Goal: Information Seeking & Learning: Learn about a topic

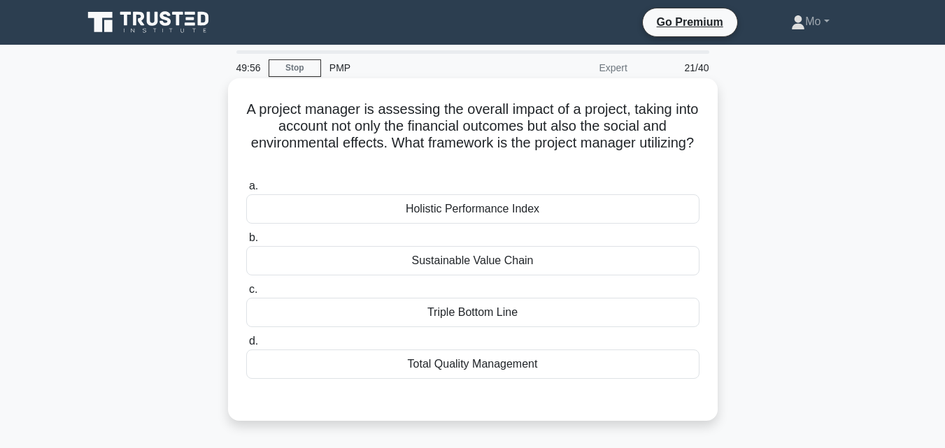
click at [374, 263] on div "Sustainable Value Chain" at bounding box center [472, 260] width 453 height 29
click at [246, 243] on input "b. Sustainable Value Chain" at bounding box center [246, 238] width 0 height 9
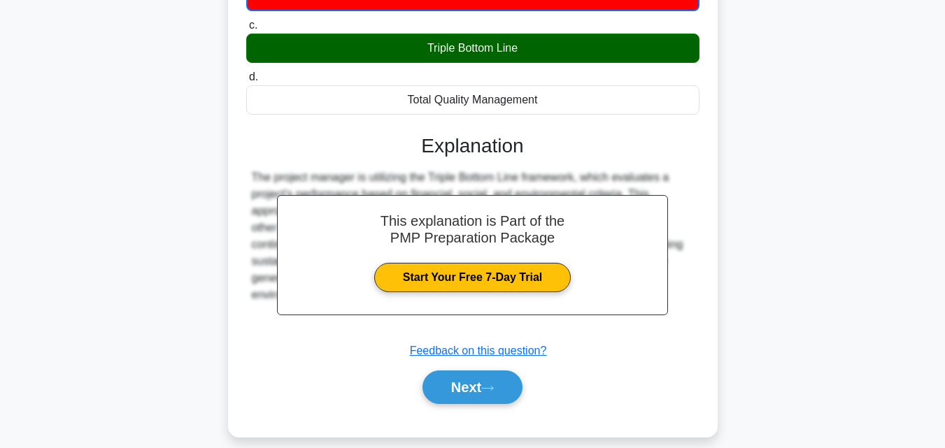
scroll to position [307, 0]
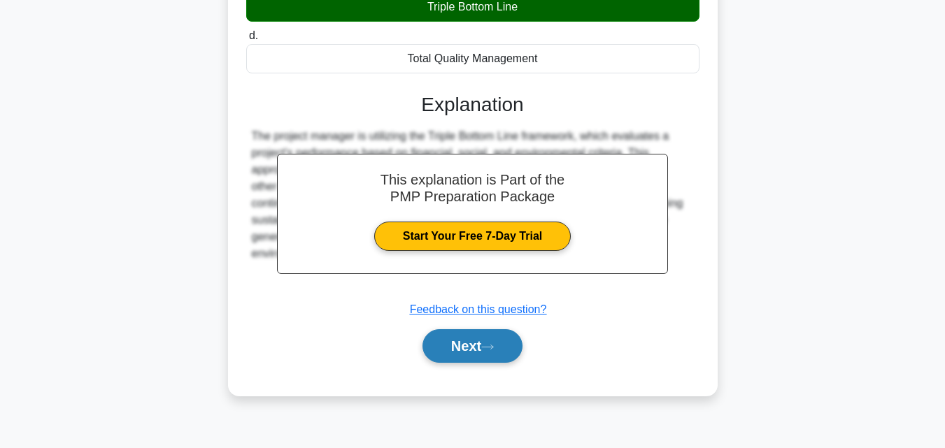
click at [475, 355] on button "Next" at bounding box center [472, 346] width 100 height 34
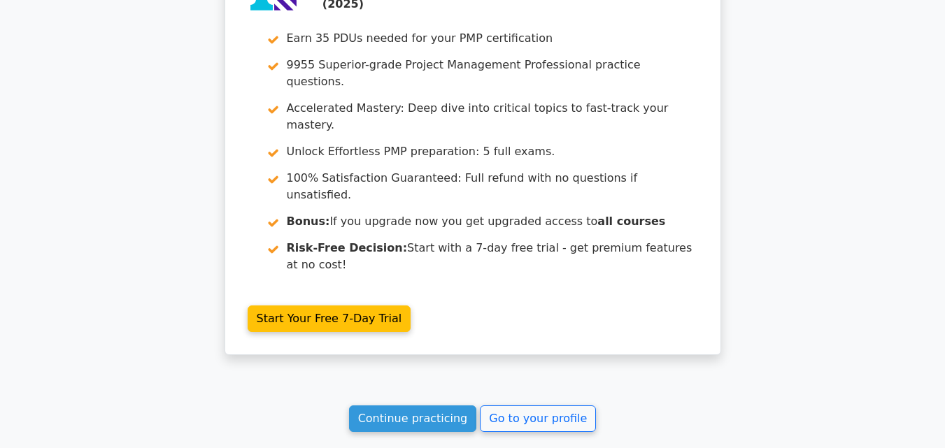
scroll to position [3257, 0]
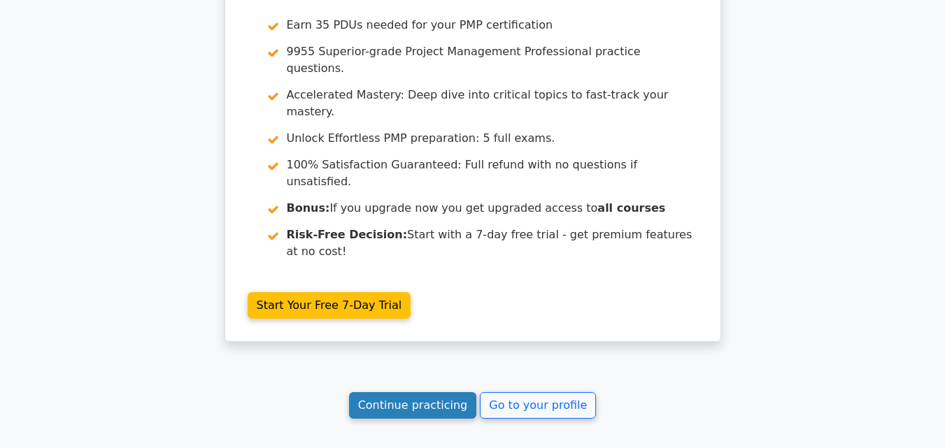
click at [453, 392] on link "Continue practicing" at bounding box center [413, 405] width 128 height 27
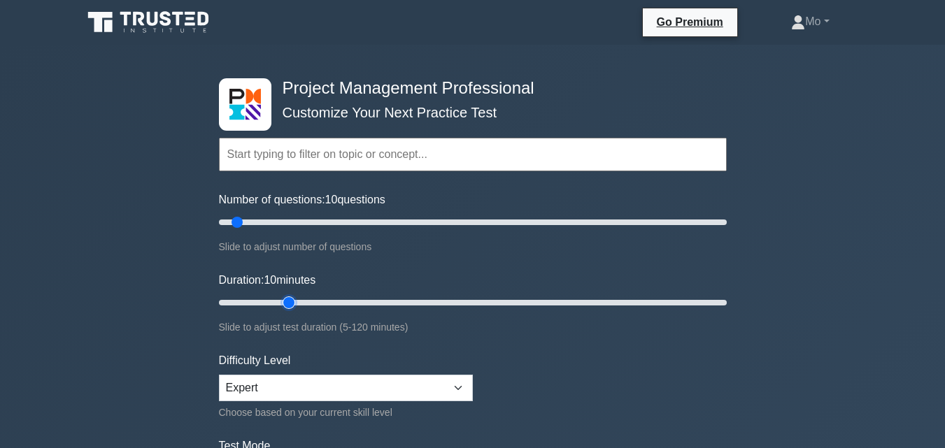
type input "20"
click at [279, 296] on input "Duration: 10 minutes" at bounding box center [473, 302] width 508 height 17
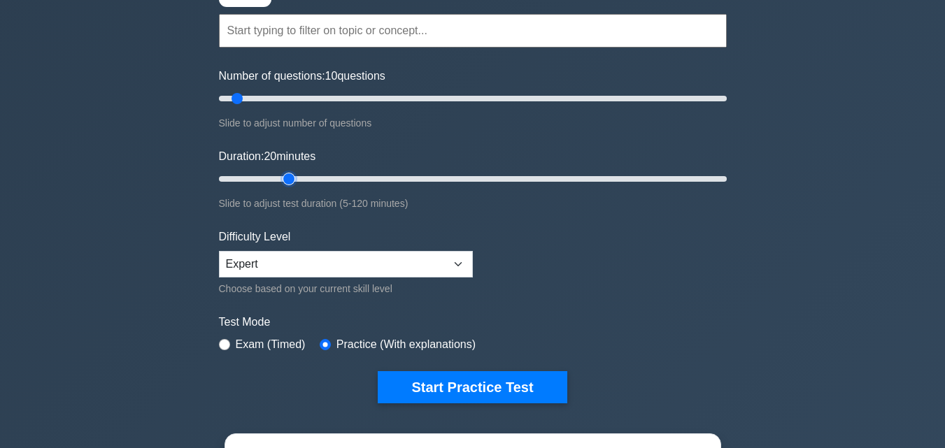
scroll to position [280, 0]
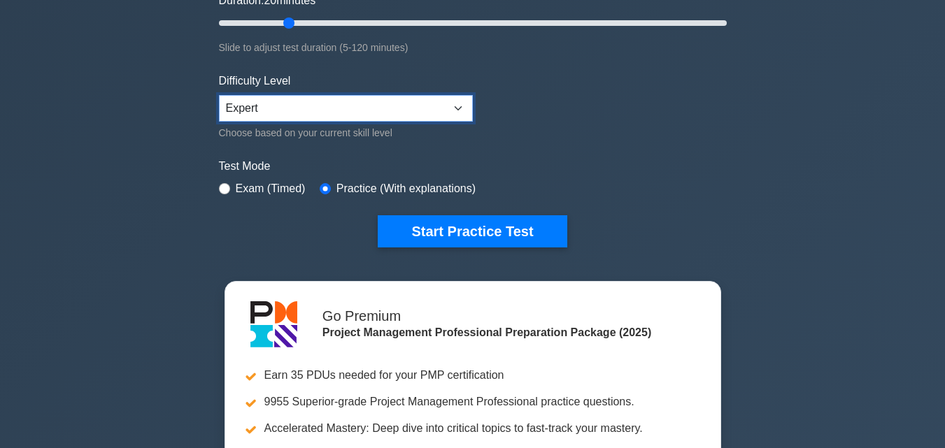
click at [439, 107] on select "Beginner Intermediate Expert" at bounding box center [346, 108] width 254 height 27
select select "intermediate"
click at [219, 95] on select "Beginner Intermediate Expert" at bounding box center [346, 108] width 254 height 27
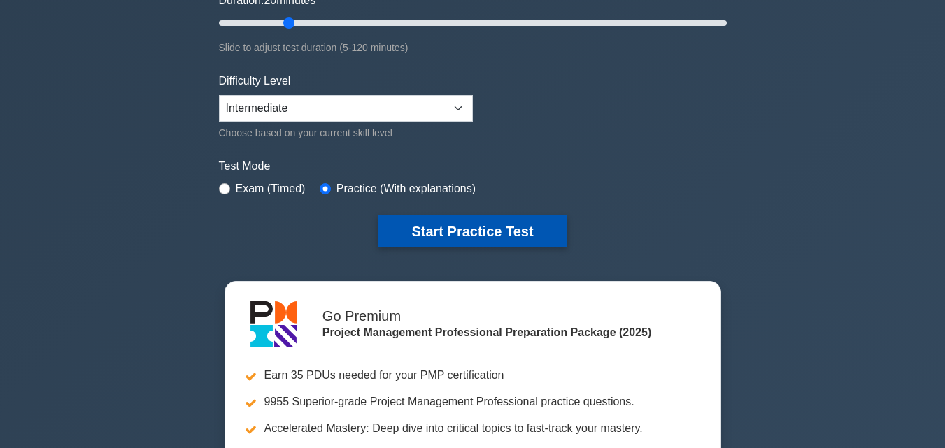
click at [473, 236] on button "Start Practice Test" at bounding box center [472, 231] width 189 height 32
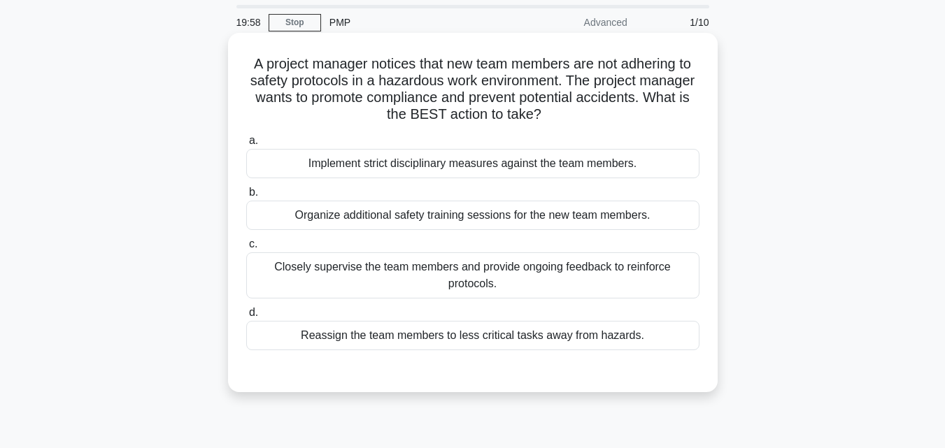
scroll to position [70, 0]
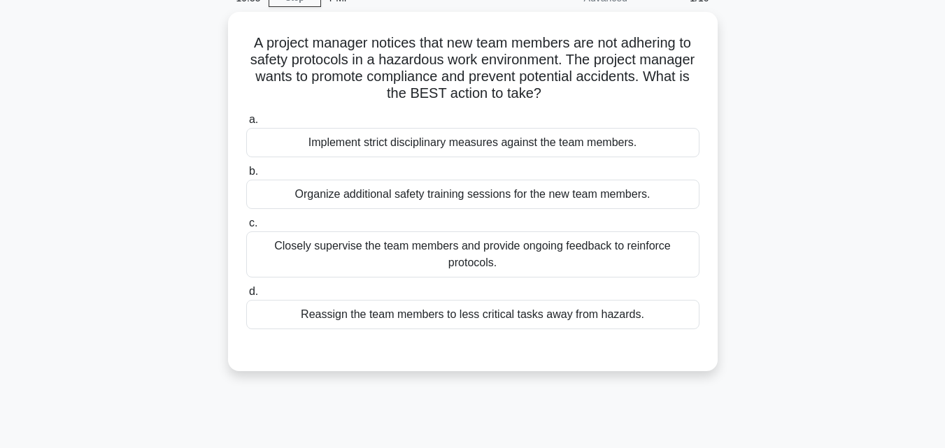
drag, startPoint x: 644, startPoint y: 307, endPoint x: 169, endPoint y: 44, distance: 542.7
click at [169, 44] on div "A project manager notices that new team members are not adhering to safety prot…" at bounding box center [472, 200] width 797 height 376
copy div "A project manager notices that new team members are not adhering to safety prot…"
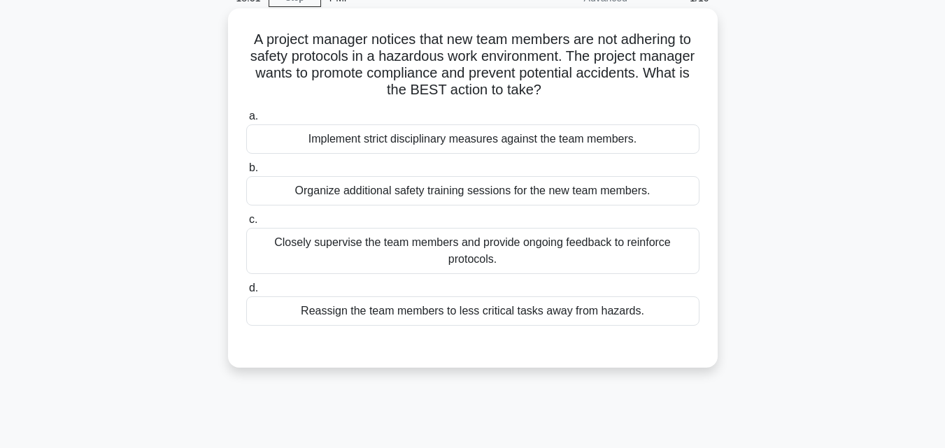
click at [324, 239] on div "Closely supervise the team members and provide ongoing feedback to reinforce pr…" at bounding box center [472, 251] width 453 height 46
click at [246, 224] on input "c. Closely supervise the team members and provide ongoing feedback to reinforce…" at bounding box center [246, 219] width 0 height 9
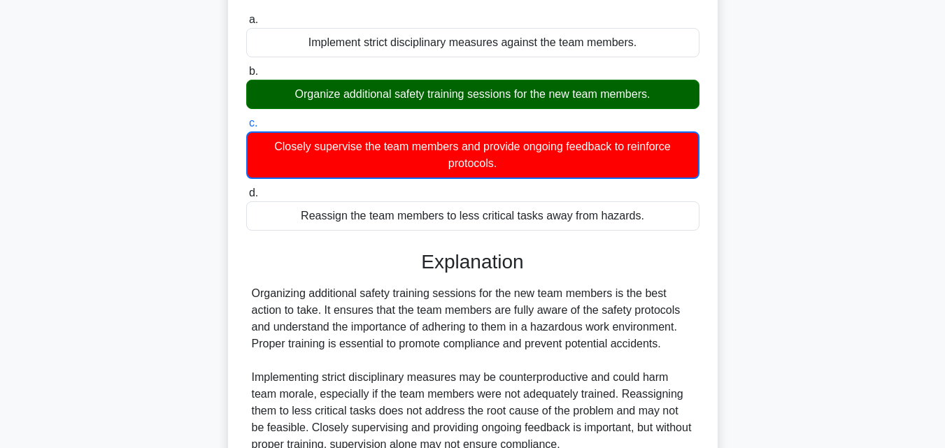
scroll to position [307, 0]
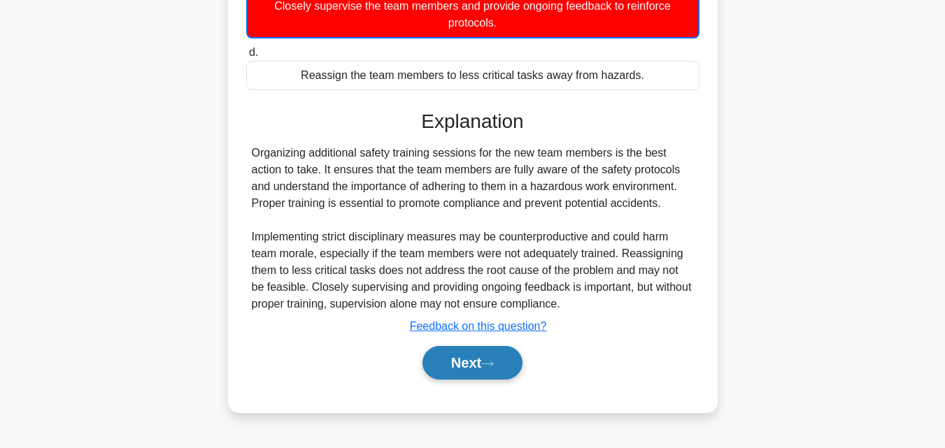
click at [487, 364] on icon at bounding box center [487, 364] width 13 height 8
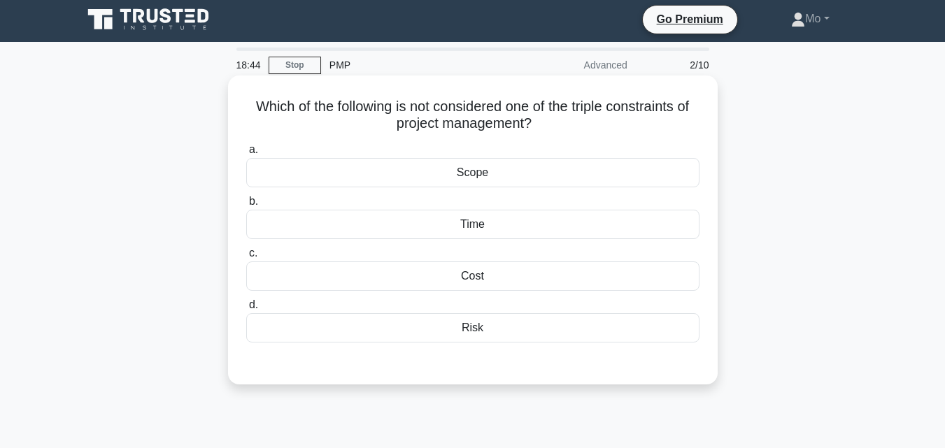
scroll to position [0, 0]
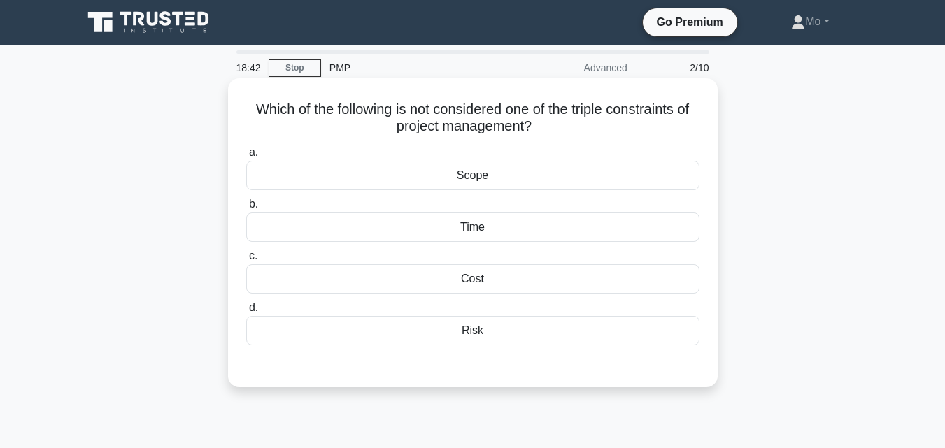
drag, startPoint x: 525, startPoint y: 341, endPoint x: 235, endPoint y: 103, distance: 375.2
click at [235, 103] on div "Which of the following is not considered one of the triple constraints of proje…" at bounding box center [473, 233] width 478 height 298
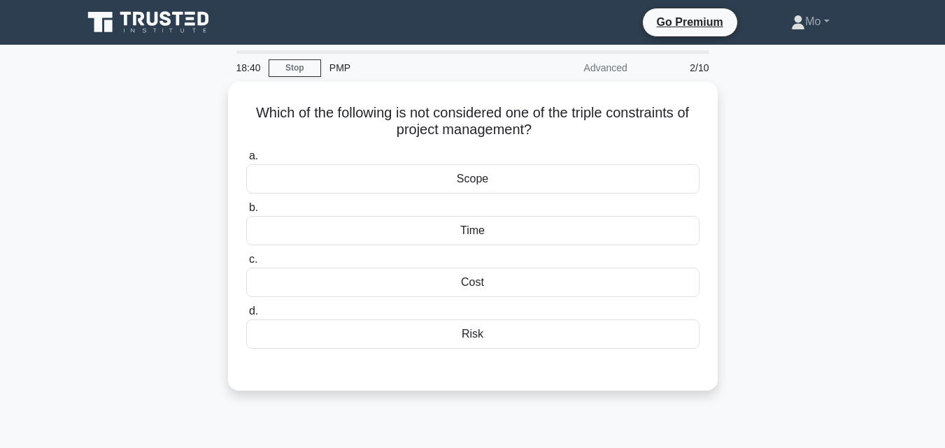
copy div "Which of the following is not considered one of the triple constraints of proje…"
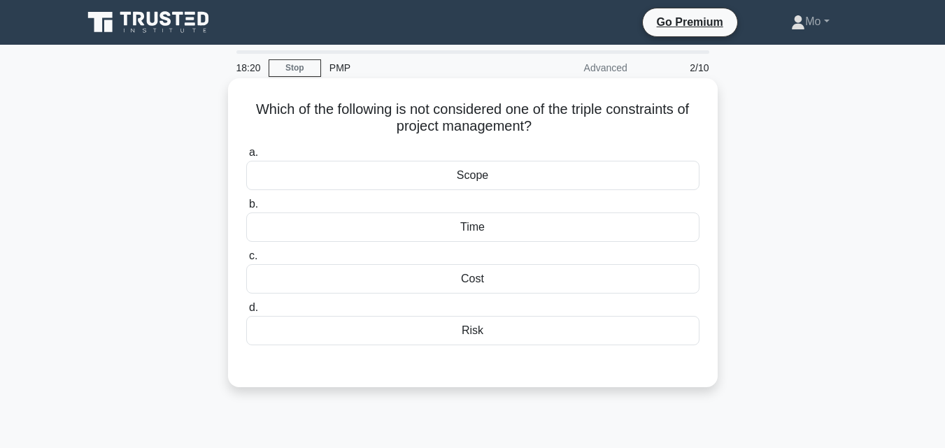
click at [497, 329] on div "Risk" at bounding box center [472, 330] width 453 height 29
click at [246, 313] on input "d. Risk" at bounding box center [246, 307] width 0 height 9
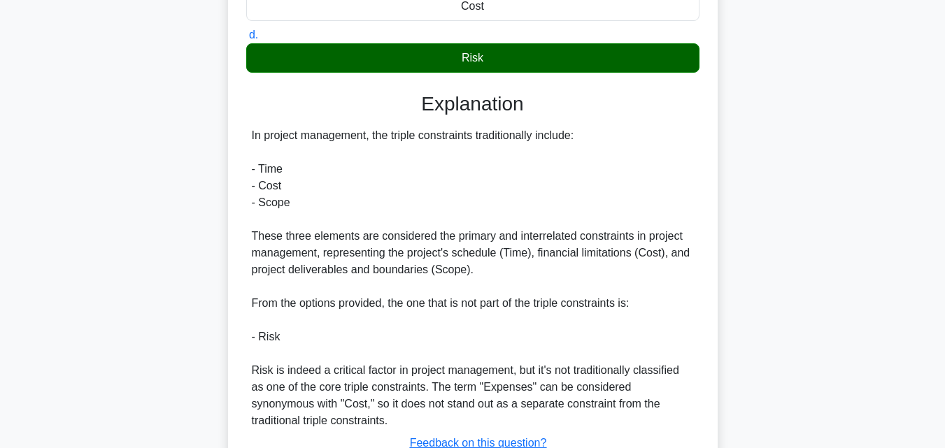
scroll to position [381, 0]
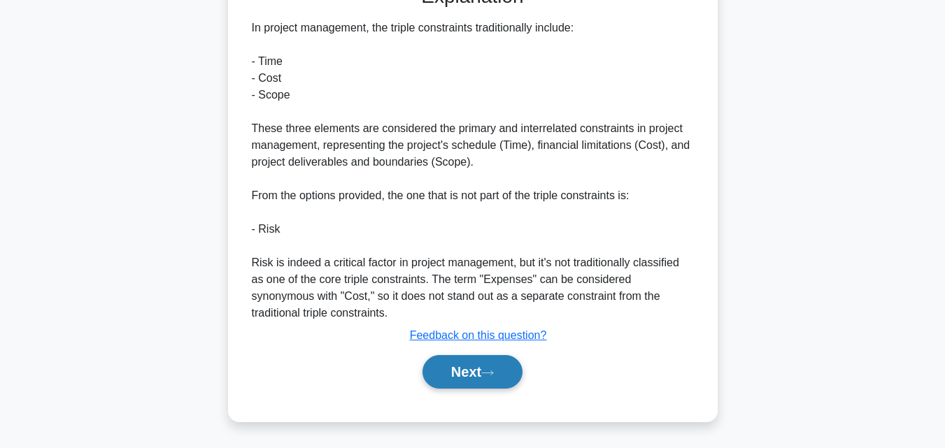
click at [500, 383] on button "Next" at bounding box center [472, 372] width 100 height 34
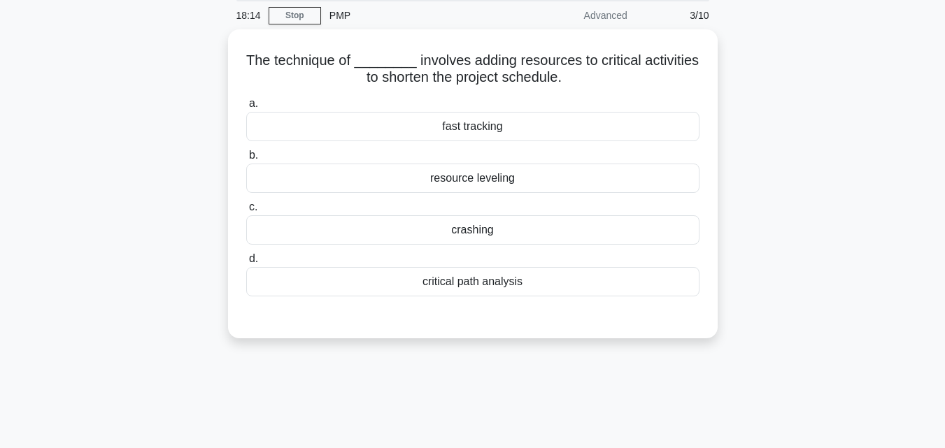
scroll to position [0, 0]
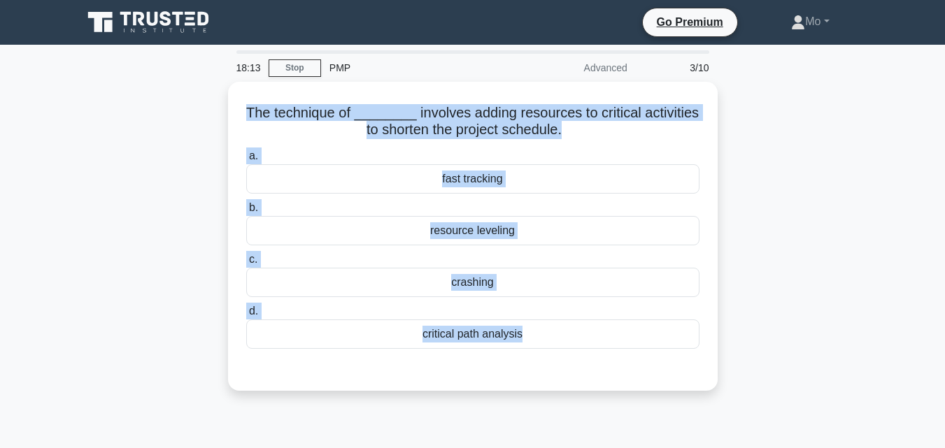
drag, startPoint x: 541, startPoint y: 357, endPoint x: 163, endPoint y: 111, distance: 451.3
click at [163, 111] on div "The technique of ________ involves adding resources to critical activities to s…" at bounding box center [472, 245] width 797 height 326
copy div "The technique of ________ involves adding resources to critical activities to s…"
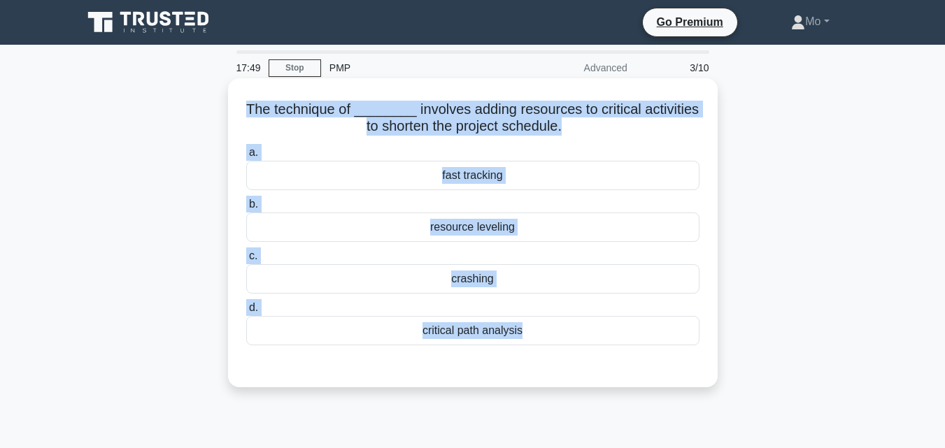
click at [452, 280] on div "crashing" at bounding box center [472, 278] width 453 height 29
click at [246, 261] on input "c. crashing" at bounding box center [246, 256] width 0 height 9
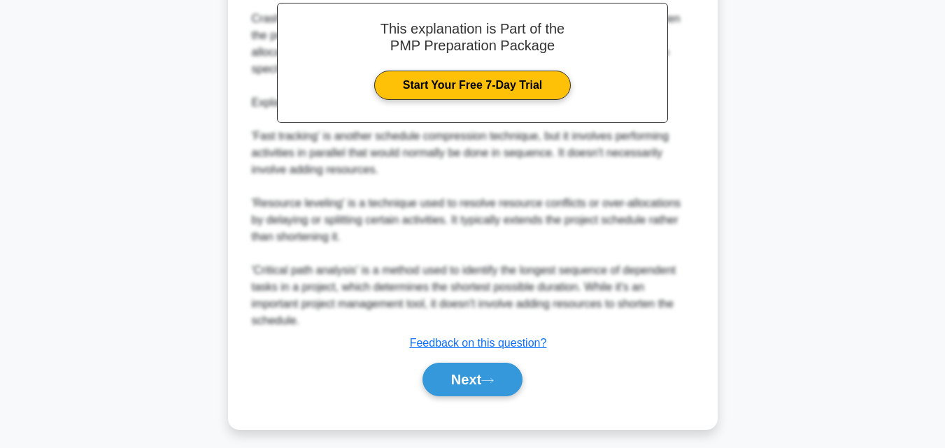
scroll to position [431, 0]
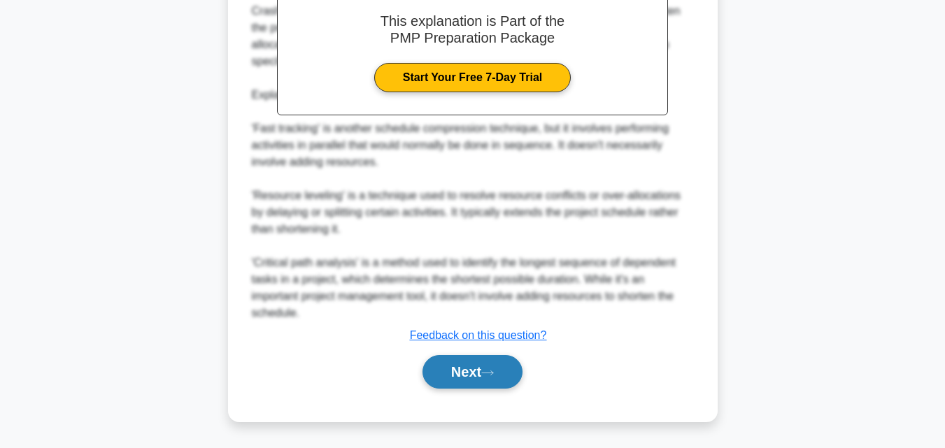
click at [488, 371] on icon at bounding box center [487, 373] width 13 height 8
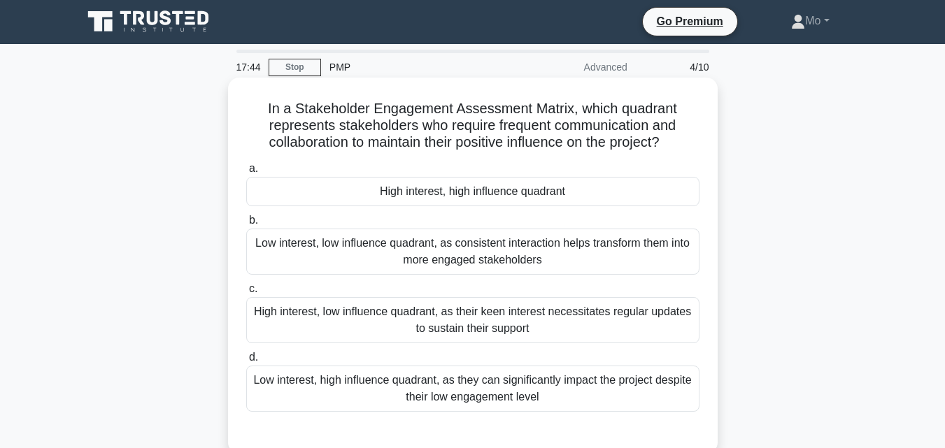
scroll to position [0, 0]
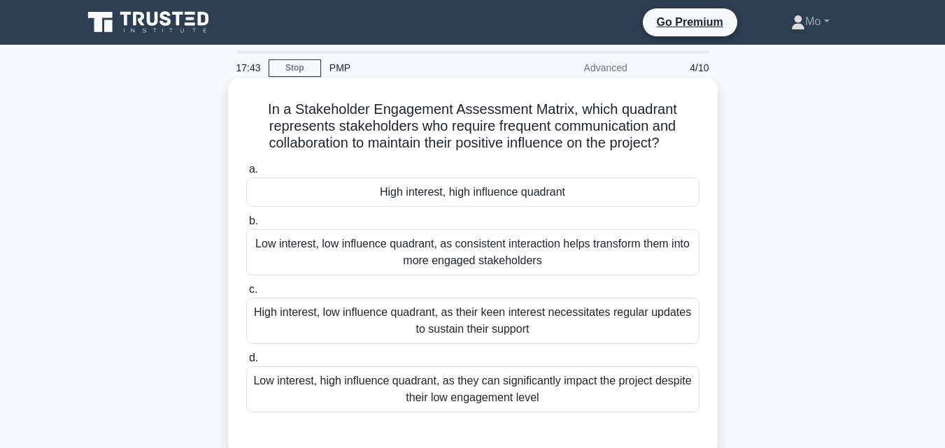
drag, startPoint x: 577, startPoint y: 398, endPoint x: 244, endPoint y: 98, distance: 448.1
click at [244, 98] on div "In a Stakeholder Engagement Assessment Matrix, which quadrant represents stakeh…" at bounding box center [473, 266] width 478 height 365
copy div "In a Stakeholder Engagement Assessment Matrix, which quadrant represents stakeh…"
click at [392, 201] on div "High interest, high influence quadrant" at bounding box center [472, 192] width 453 height 29
click at [246, 174] on input "a. High interest, high influence quadrant" at bounding box center [246, 169] width 0 height 9
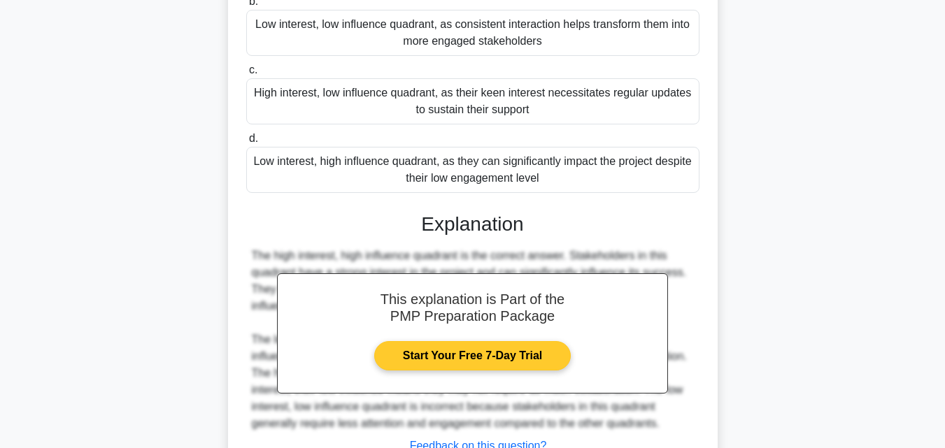
scroll to position [331, 0]
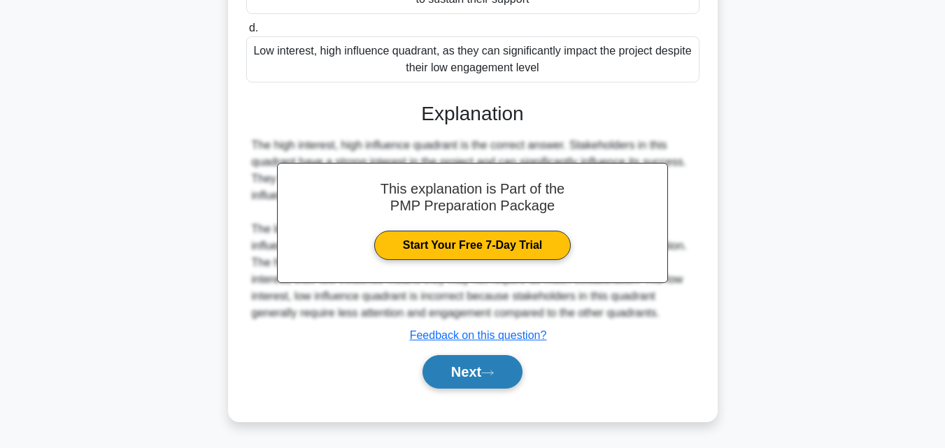
click at [433, 378] on button "Next" at bounding box center [472, 372] width 100 height 34
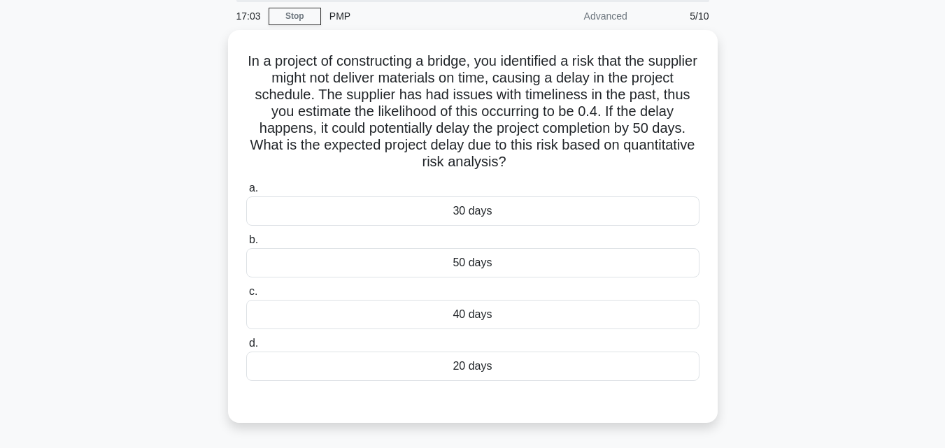
scroll to position [27, 0]
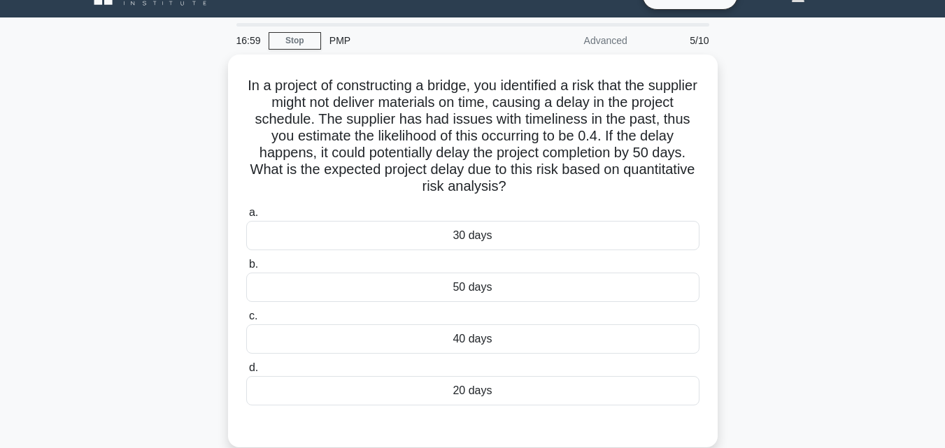
drag, startPoint x: 534, startPoint y: 390, endPoint x: 201, endPoint y: 69, distance: 462.9
click at [201, 69] on div "In a project of constructing a bridge, you identified a risk that the supplier …" at bounding box center [472, 260] width 797 height 410
copy div "In a project of constructing a bridge, you identified a risk that the supplier …"
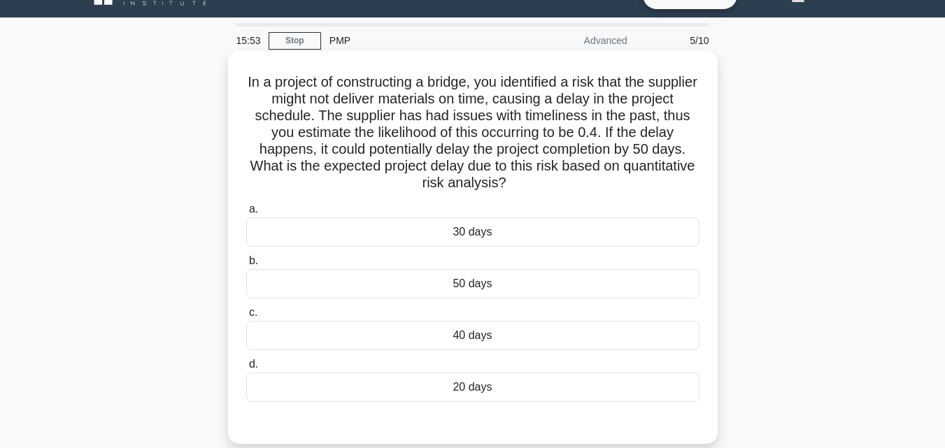
click at [480, 386] on div "20 days" at bounding box center [472, 387] width 453 height 29
click at [246, 369] on input "d. 20 days" at bounding box center [246, 364] width 0 height 9
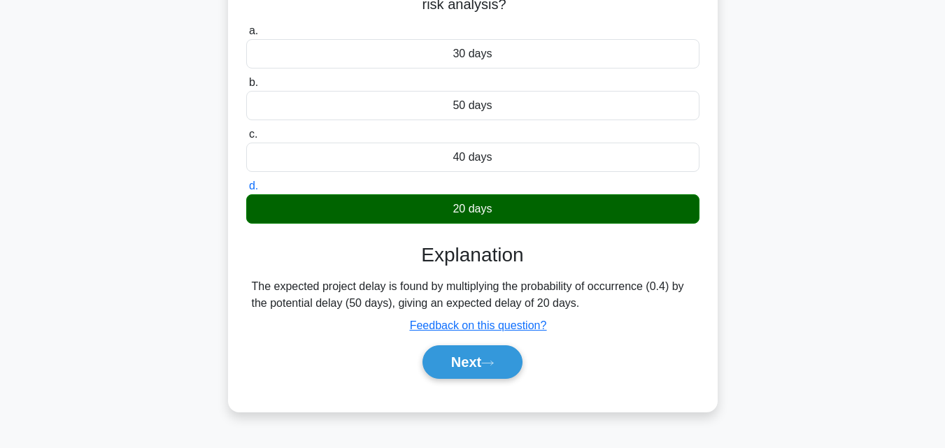
scroll to position [307, 0]
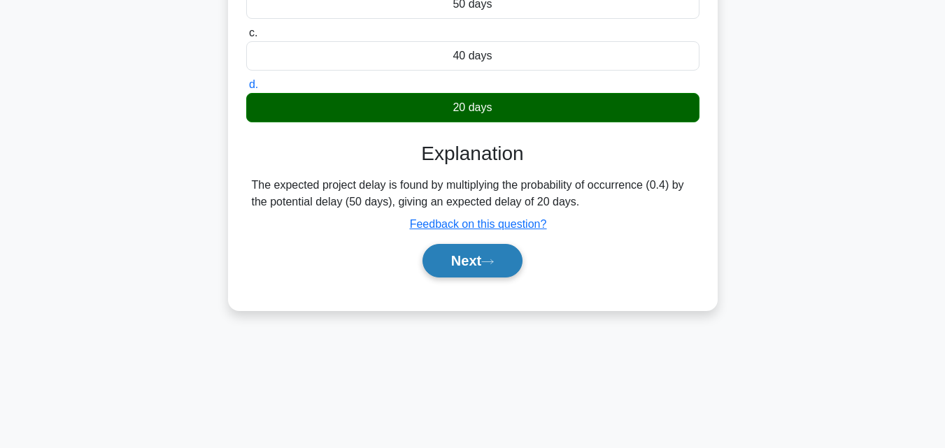
click at [489, 257] on button "Next" at bounding box center [472, 261] width 100 height 34
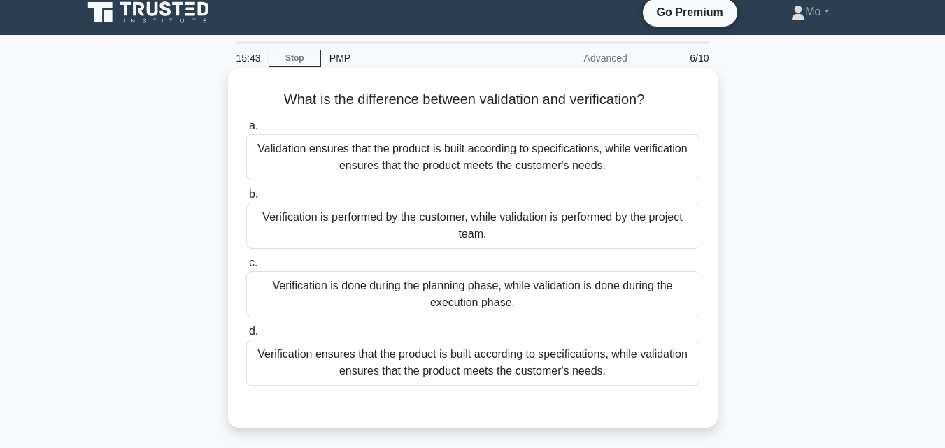
scroll to position [0, 0]
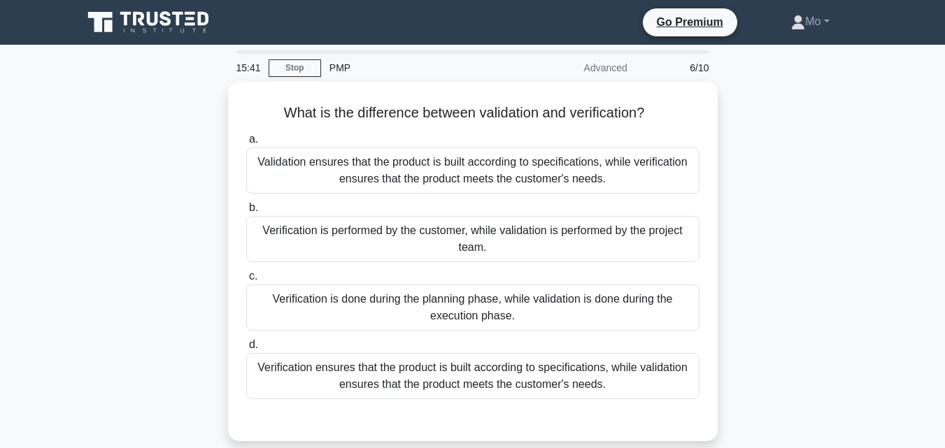
drag, startPoint x: 641, startPoint y: 374, endPoint x: 206, endPoint y: 101, distance: 514.0
click at [206, 101] on div "What is the difference between validation and verification? .spinner_0XTQ{trans…" at bounding box center [472, 270] width 797 height 376
copy div "What is the difference between validation and verification? .spinner_0XTQ{trans…"
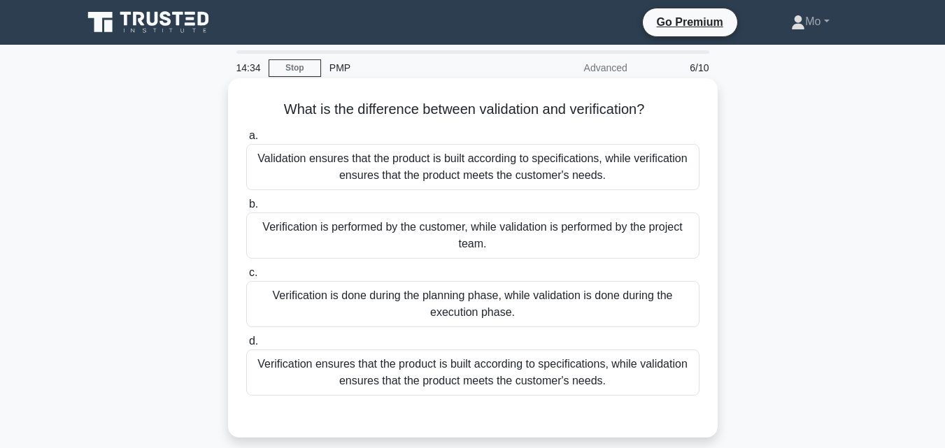
click at [412, 381] on div "Verification ensures that the product is built according to specifications, whi…" at bounding box center [472, 373] width 453 height 46
click at [246, 346] on input "d. Verification ensures that the product is built according to specifications, …" at bounding box center [246, 341] width 0 height 9
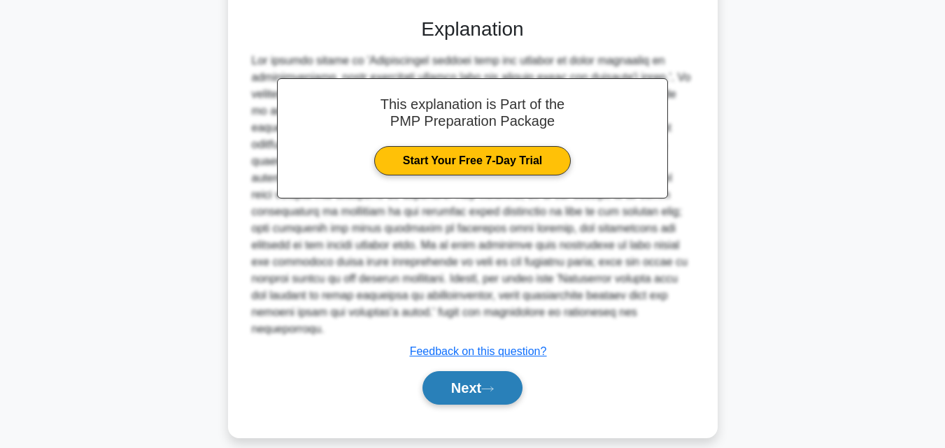
click at [471, 371] on button "Next" at bounding box center [472, 388] width 100 height 34
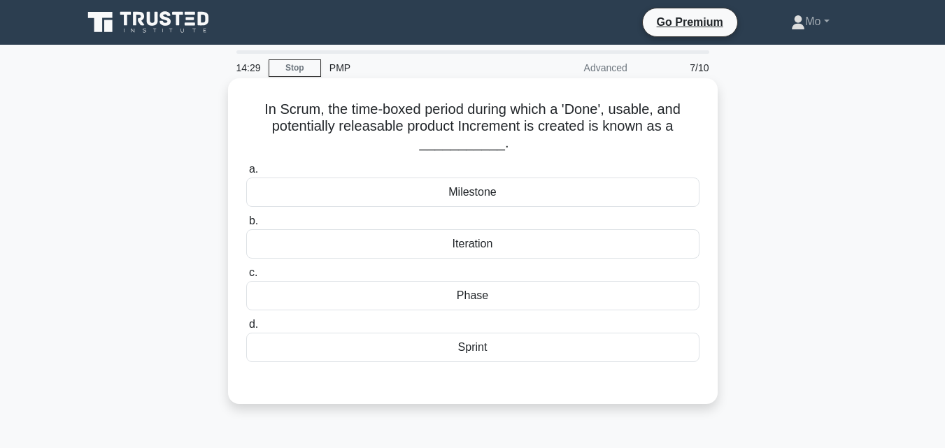
drag, startPoint x: 505, startPoint y: 355, endPoint x: 230, endPoint y: 95, distance: 378.4
click at [230, 95] on div "In Scrum, the time-boxed period during which a 'Done', usable, and potentially …" at bounding box center [472, 241] width 489 height 326
copy div "In Scrum, the time-boxed period during which a 'Done', usable, and potentially …"
click at [473, 351] on div "Sprint" at bounding box center [472, 347] width 453 height 29
click at [246, 329] on input "d. Sprint" at bounding box center [246, 324] width 0 height 9
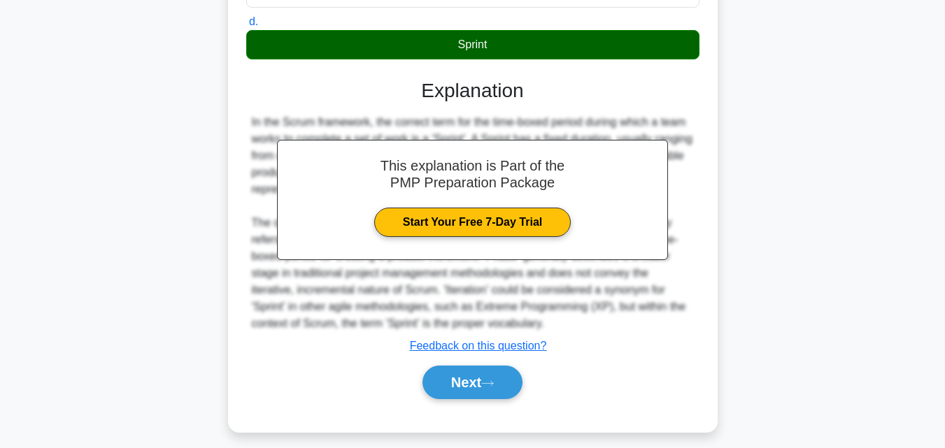
scroll to position [314, 0]
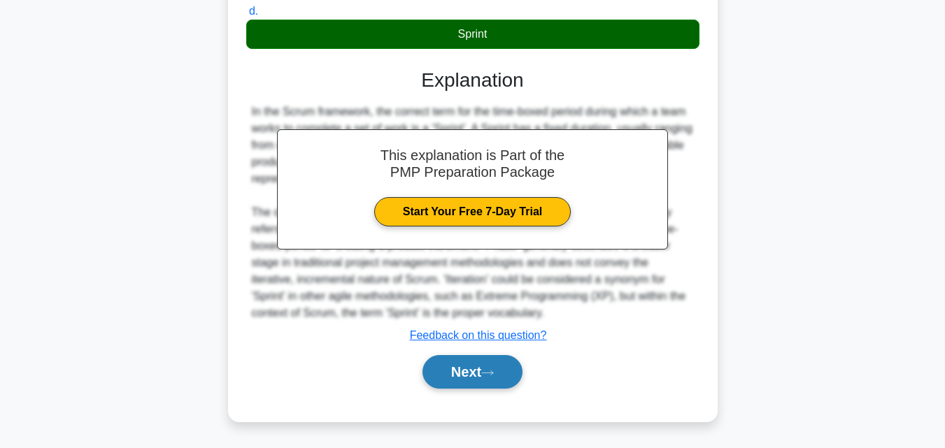
click at [487, 383] on button "Next" at bounding box center [472, 372] width 100 height 34
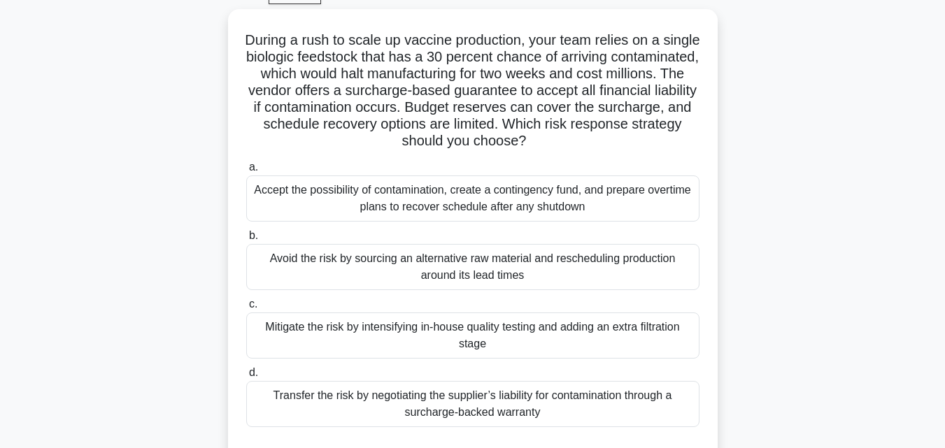
scroll to position [97, 0]
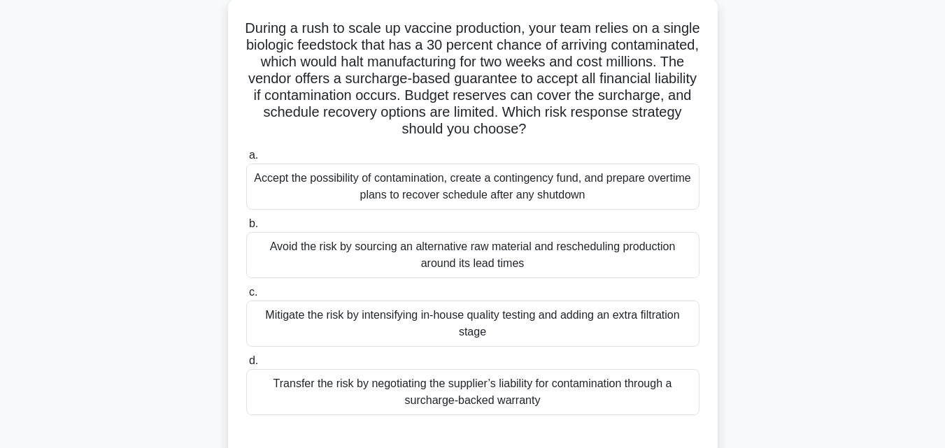
drag, startPoint x: 559, startPoint y: 385, endPoint x: 236, endPoint y: 13, distance: 492.8
click at [236, 13] on div "During a rush to scale up vaccine production, your team relies on a single biol…" at bounding box center [473, 227] width 478 height 449
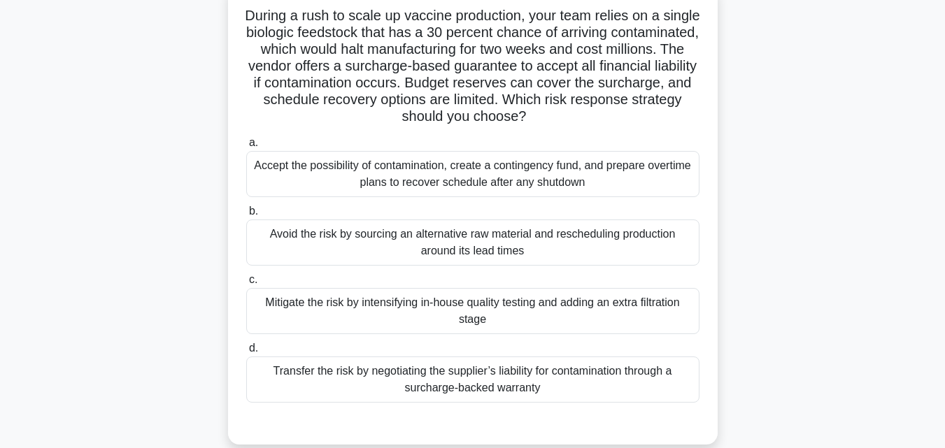
scroll to position [73, 0]
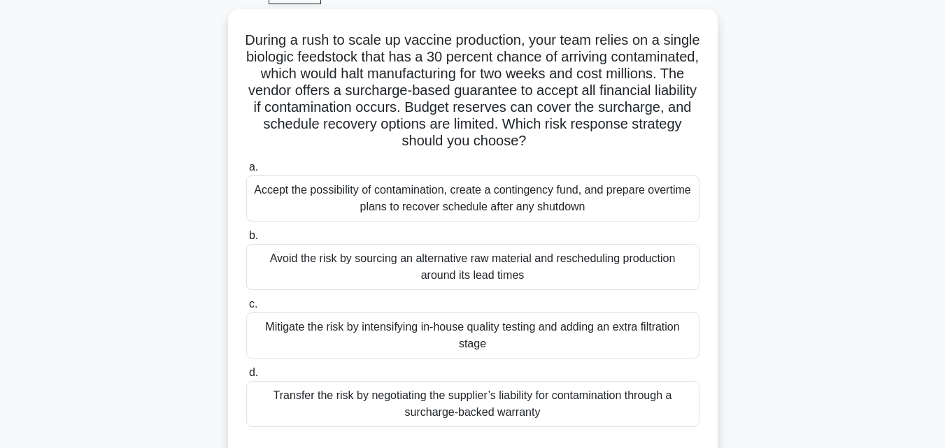
copy div "During a rush to scale up vaccine production, your team relies on a single biol…"
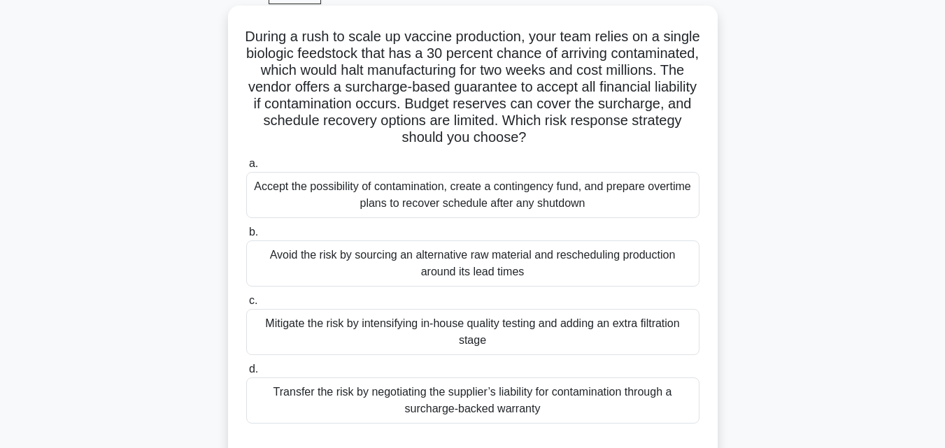
click at [477, 258] on div "Avoid the risk by sourcing an alternative raw material and rescheduling product…" at bounding box center [472, 264] width 453 height 46
click at [246, 237] on input "b. Avoid the risk by sourcing an alternative raw material and rescheduling prod…" at bounding box center [246, 232] width 0 height 9
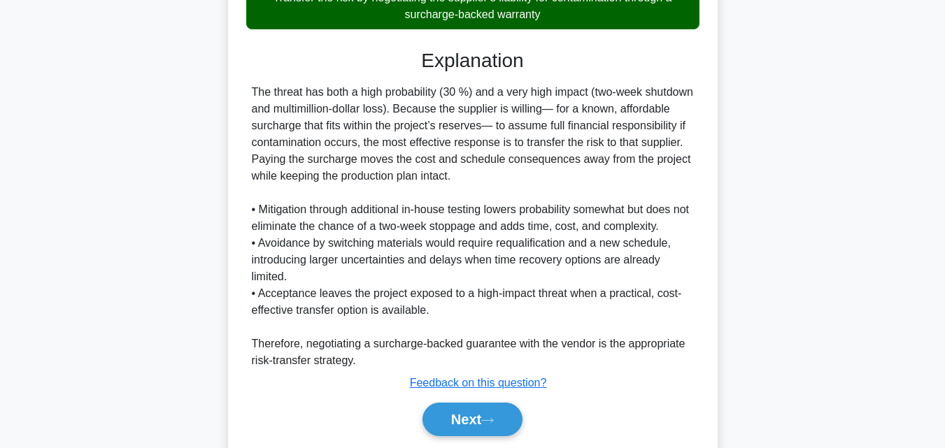
scroll to position [517, 0]
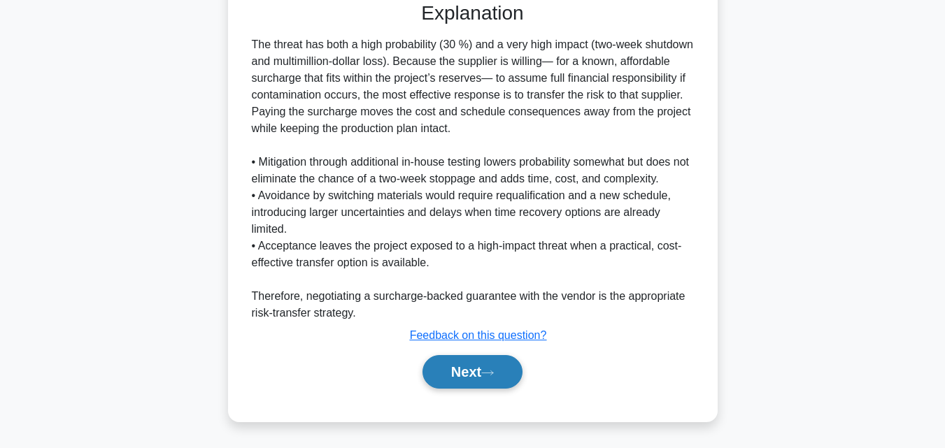
click at [460, 380] on button "Next" at bounding box center [472, 372] width 100 height 34
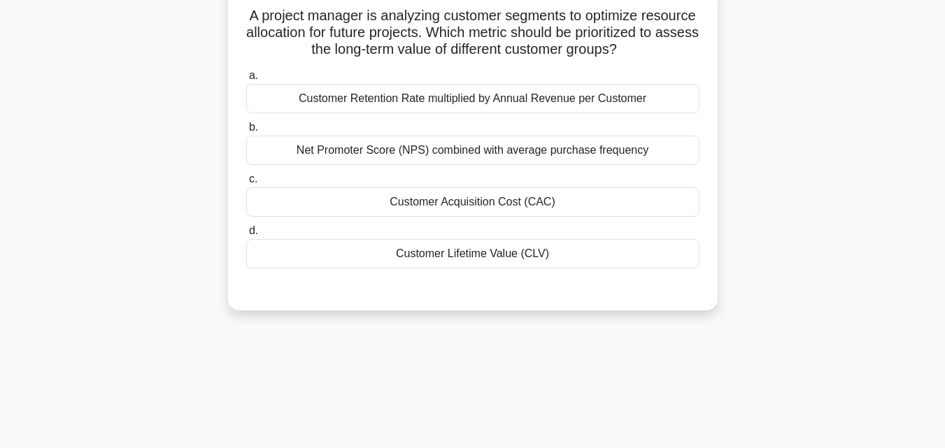
scroll to position [27, 0]
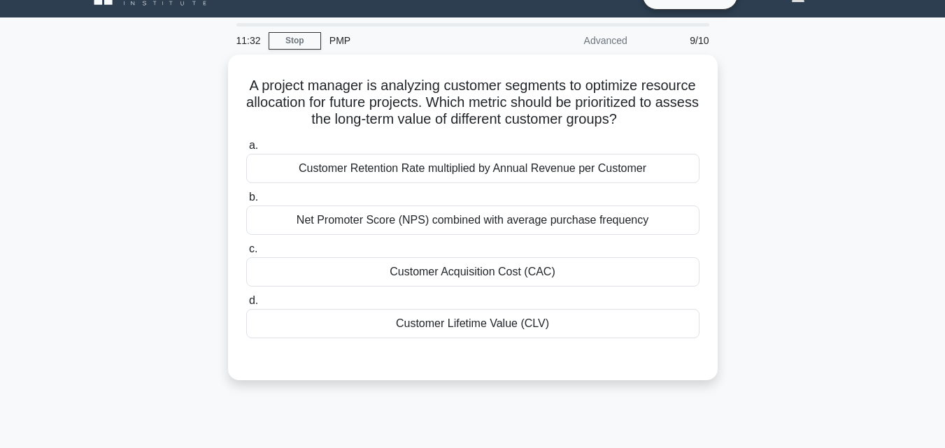
drag, startPoint x: 582, startPoint y: 348, endPoint x: 220, endPoint y: 80, distance: 451.0
click at [220, 80] on div "A project manager is analyzing customer segments to optimize resource allocatio…" at bounding box center [472, 226] width 797 height 343
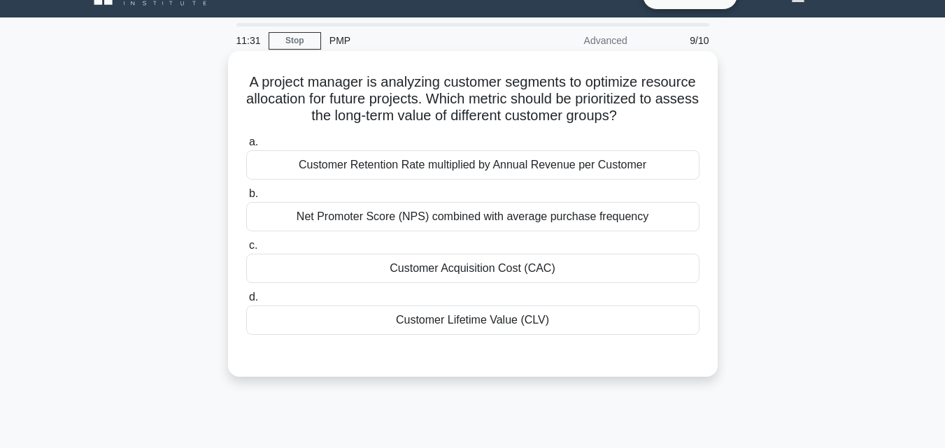
copy div "A project manager is analyzing customer segments to optimize resource allocatio…"
click at [431, 335] on div "Customer Lifetime Value (CLV)" at bounding box center [472, 320] width 453 height 29
click at [246, 302] on input "d. Customer Lifetime Value (CLV)" at bounding box center [246, 297] width 0 height 9
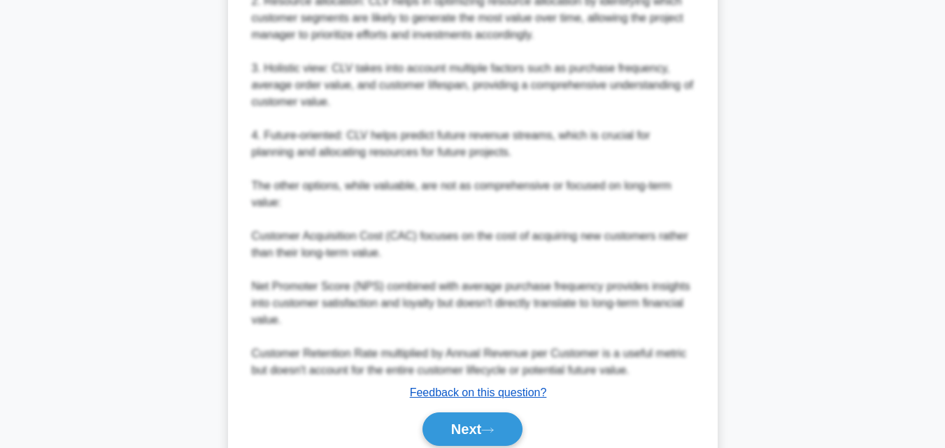
scroll to position [650, 0]
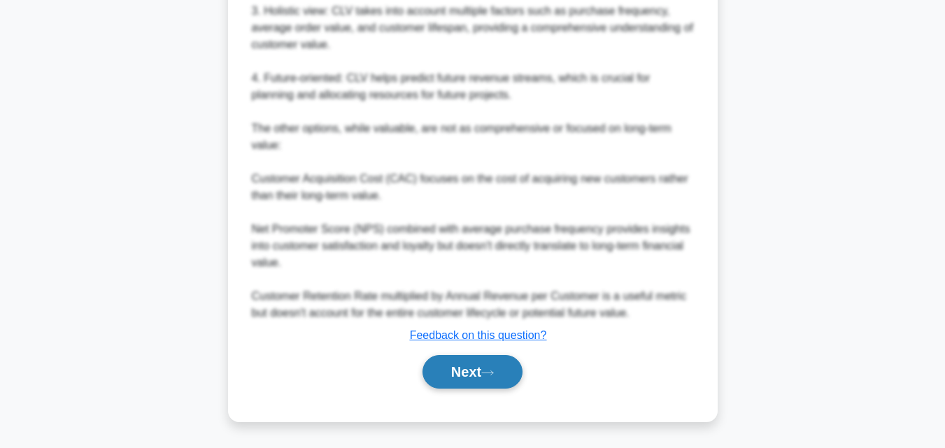
click at [493, 375] on icon at bounding box center [487, 373] width 11 height 4
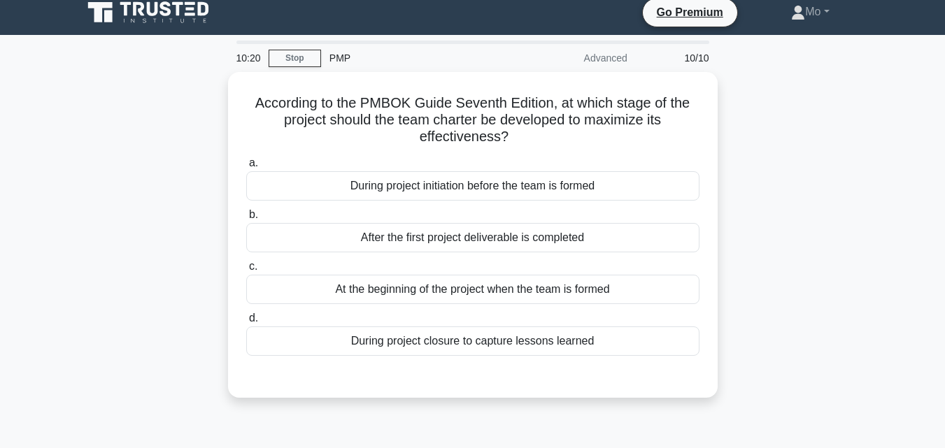
scroll to position [0, 0]
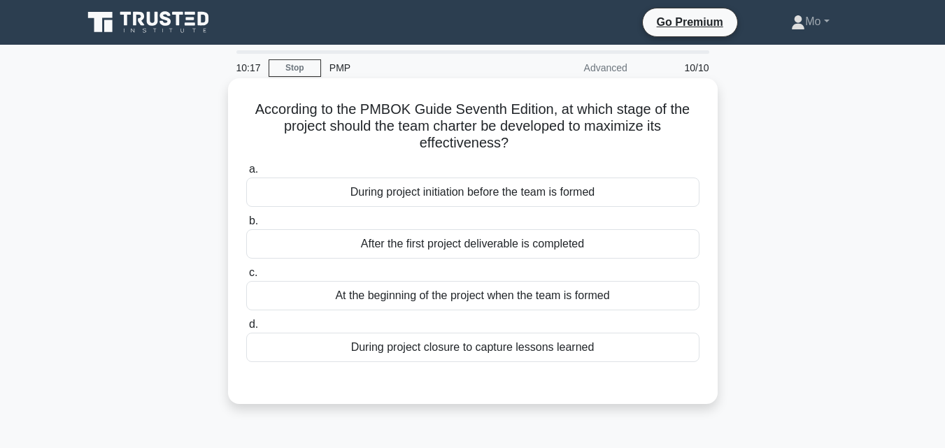
drag, startPoint x: 610, startPoint y: 352, endPoint x: 235, endPoint y: 108, distance: 447.8
click at [235, 108] on div "According to the PMBOK Guide Seventh Edition, at which stage of the project sho…" at bounding box center [473, 241] width 478 height 315
copy div "According to the PMBOK Guide Seventh Edition, at which stage of the project sho…"
click at [349, 292] on div "At the beginning of the project when the team is formed" at bounding box center [472, 295] width 453 height 29
click at [246, 278] on input "c. At the beginning of the project when the team is formed" at bounding box center [246, 273] width 0 height 9
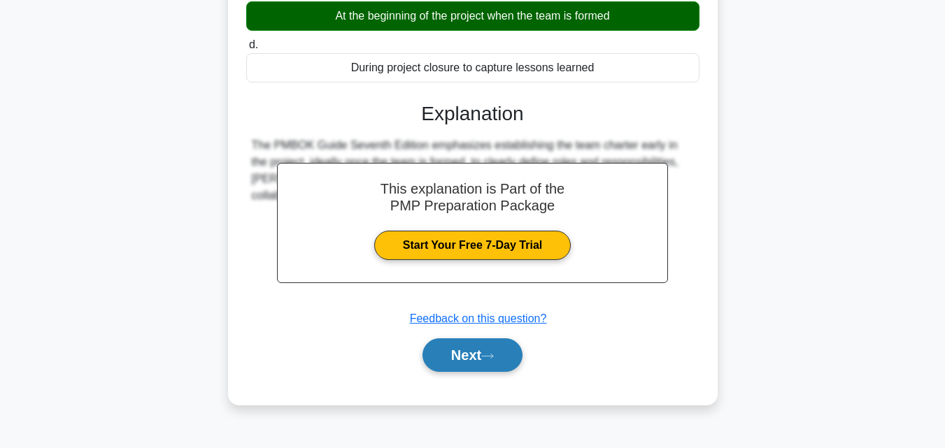
scroll to position [307, 0]
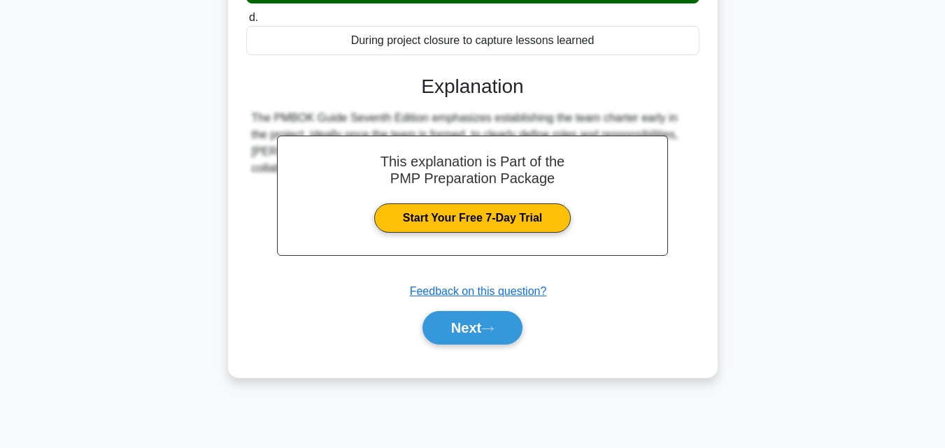
click at [476, 350] on div "Next" at bounding box center [472, 328] width 453 height 45
click at [469, 335] on button "Next" at bounding box center [472, 328] width 100 height 34
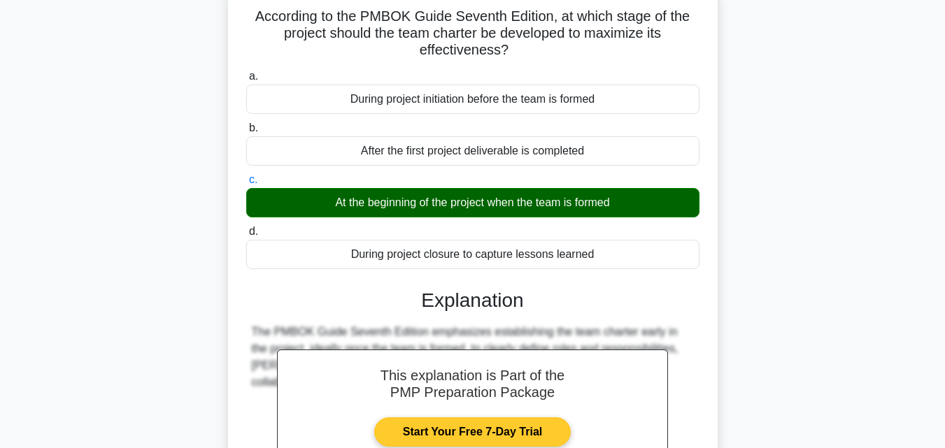
scroll to position [0, 0]
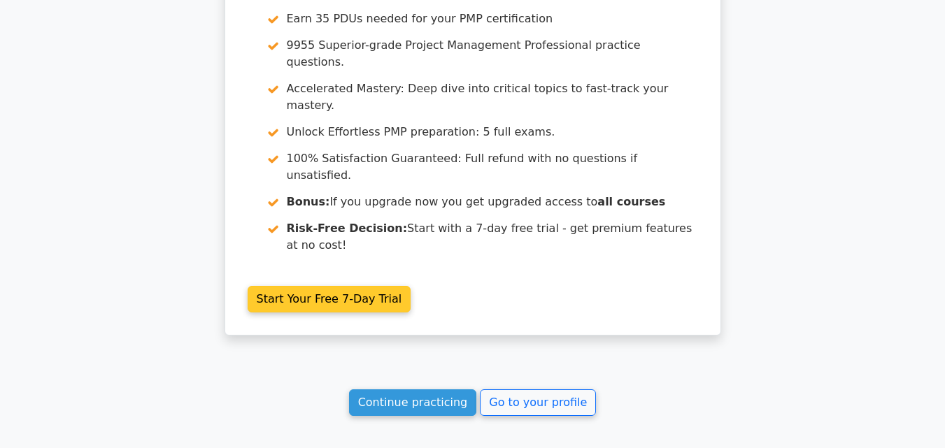
scroll to position [2461, 0]
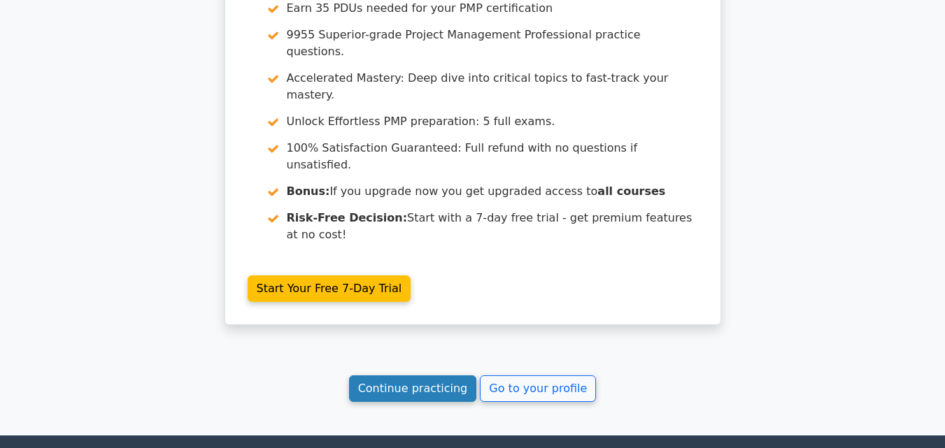
click at [422, 376] on link "Continue practicing" at bounding box center [413, 389] width 128 height 27
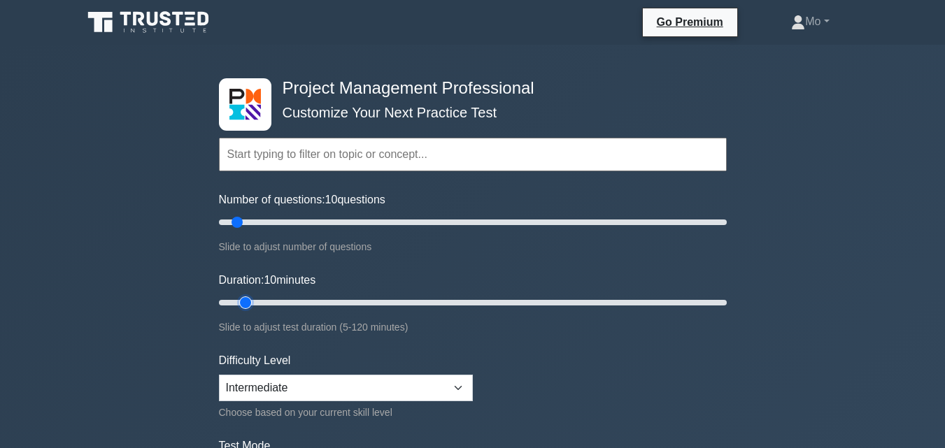
click at [255, 303] on input "Duration: 10 minutes" at bounding box center [473, 302] width 508 height 17
click at [263, 299] on input "Duration: 10 minutes" at bounding box center [473, 302] width 508 height 17
drag, startPoint x: 267, startPoint y: 299, endPoint x: 680, endPoint y: 312, distance: 412.8
type input "120"
click at [726, 294] on input "Duration: 55 minutes" at bounding box center [473, 302] width 508 height 17
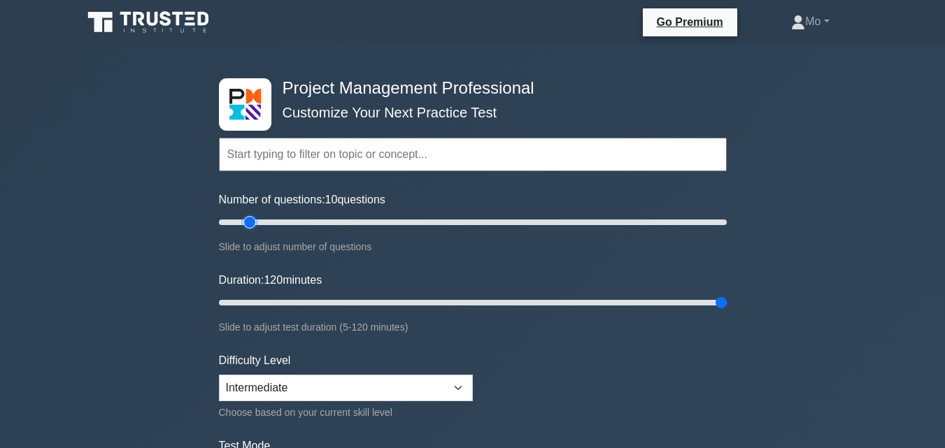
click at [252, 222] on input "Number of questions: 10 questions" at bounding box center [473, 222] width 508 height 17
type input "25"
click at [272, 218] on input "Number of questions: 15 questions" at bounding box center [473, 222] width 508 height 17
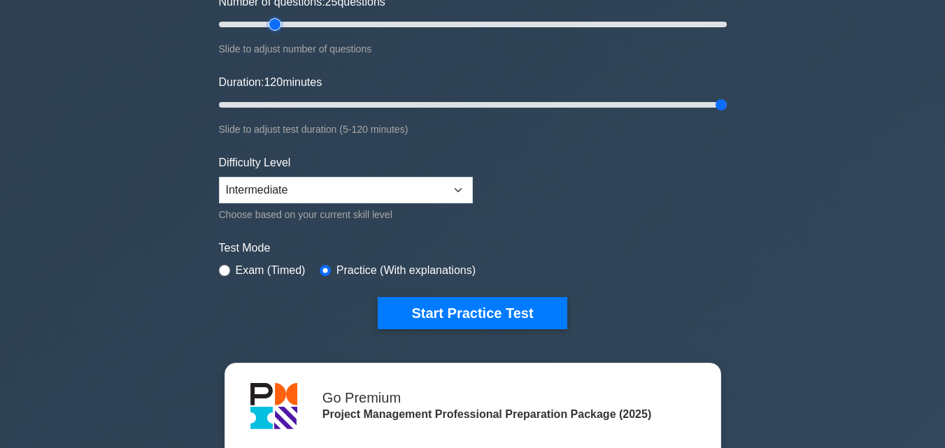
scroll to position [210, 0]
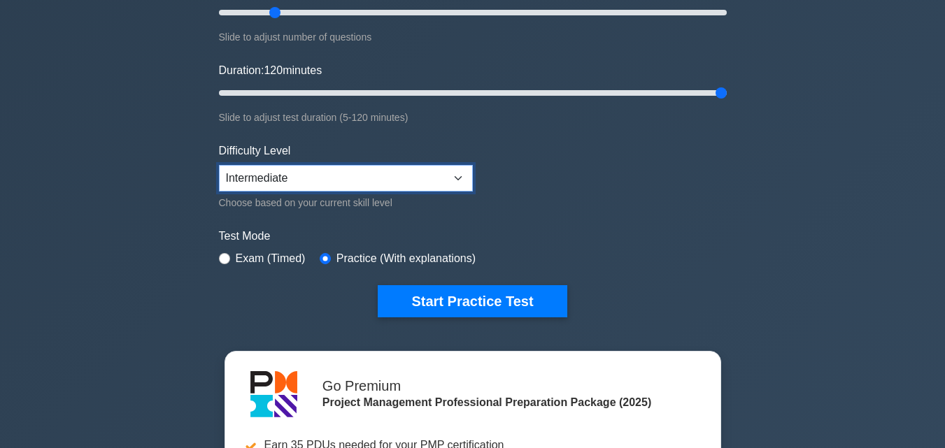
click at [449, 176] on select "Beginner Intermediate Expert" at bounding box center [346, 178] width 254 height 27
select select "expert"
click at [219, 165] on select "Beginner Intermediate Expert" at bounding box center [346, 178] width 254 height 27
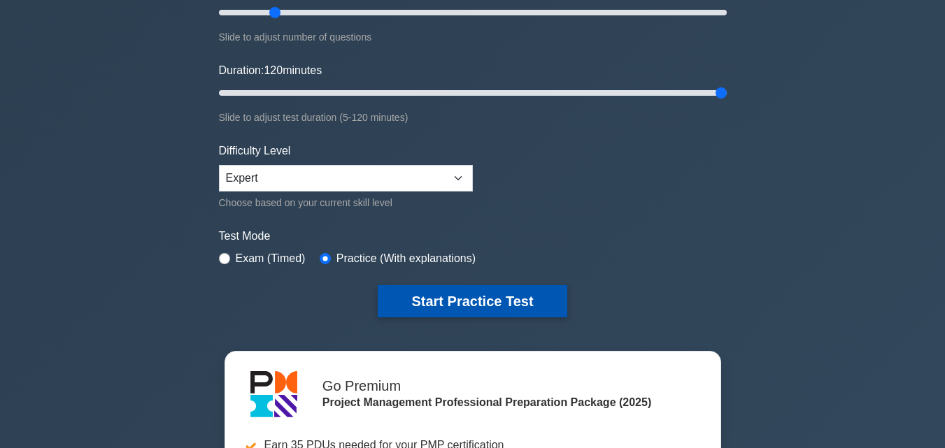
click at [443, 294] on button "Start Practice Test" at bounding box center [472, 301] width 189 height 32
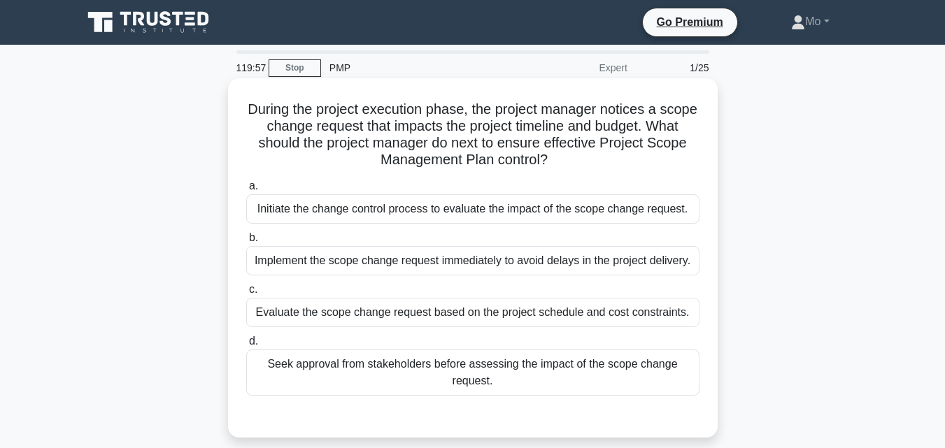
drag, startPoint x: 570, startPoint y: 374, endPoint x: 255, endPoint y: 109, distance: 411.4
click at [255, 109] on div "During the project execution phase, the project manager notices a scope change …" at bounding box center [473, 258] width 478 height 348
copy div "During the project execution phase, the project manager notices a scope change …"
click at [334, 220] on div "Initiate the change control process to evaluate the impact of the scope change …" at bounding box center [472, 208] width 453 height 29
click at [246, 191] on input "a. Initiate the change control process to evaluate the impact of the scope chan…" at bounding box center [246, 186] width 0 height 9
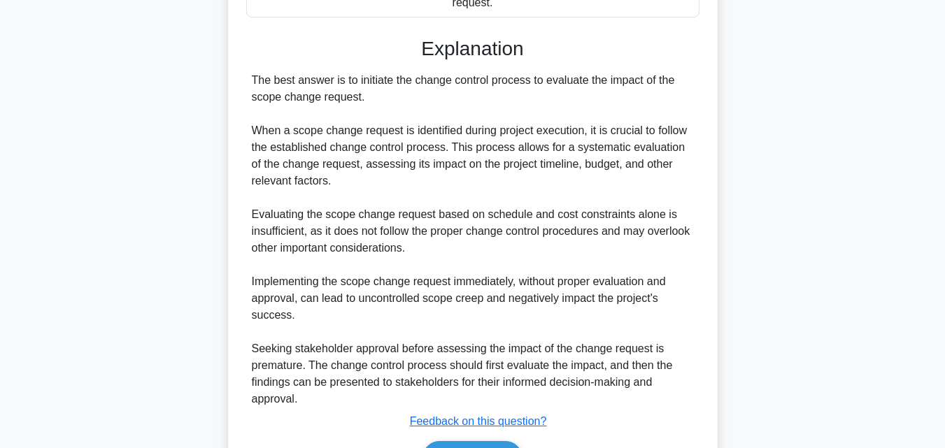
scroll to position [482, 0]
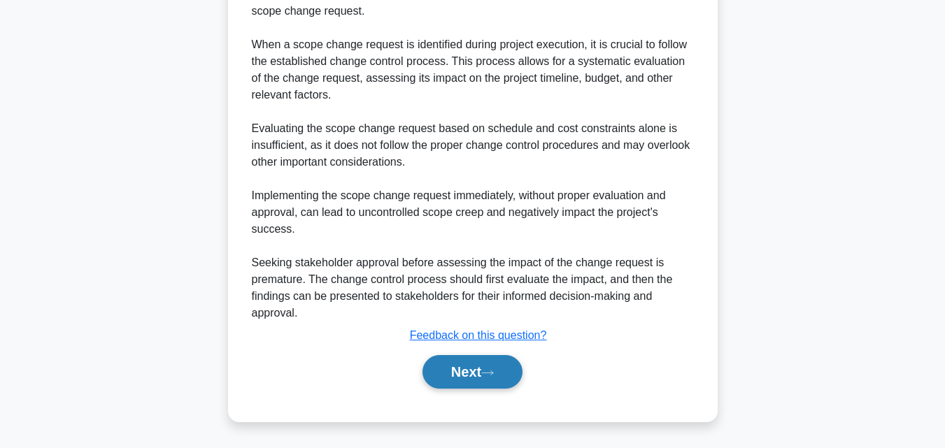
click at [478, 370] on button "Next" at bounding box center [472, 372] width 100 height 34
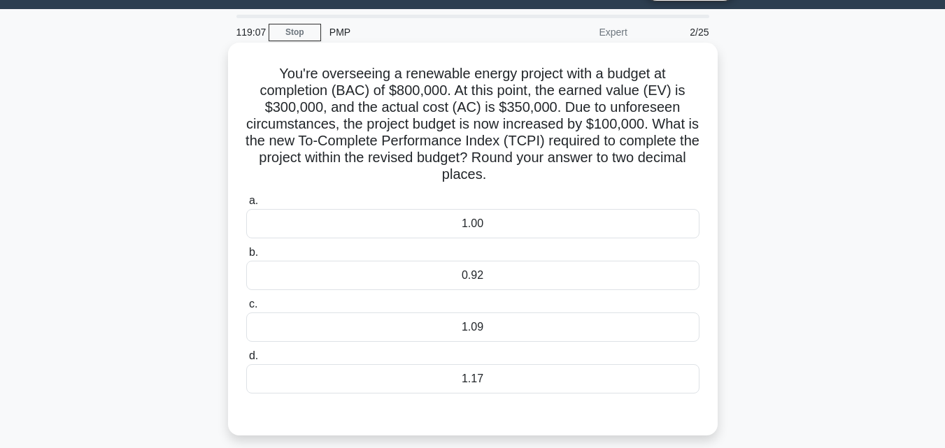
scroll to position [27, 0]
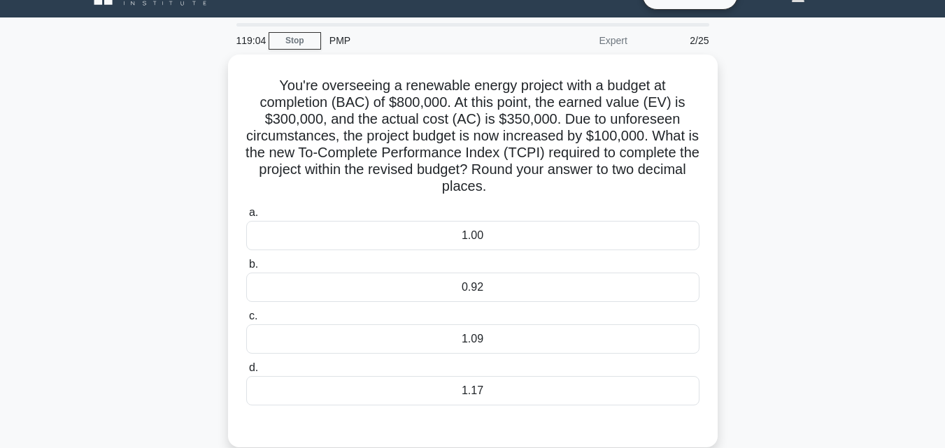
drag, startPoint x: 531, startPoint y: 389, endPoint x: 123, endPoint y: 85, distance: 509.2
click at [123, 85] on div "You're overseeing a renewable energy project with a budget at completion (BAC) …" at bounding box center [472, 260] width 797 height 410
copy div "You're overseeing a renewable energy project with a budget at completion (BAC) …"
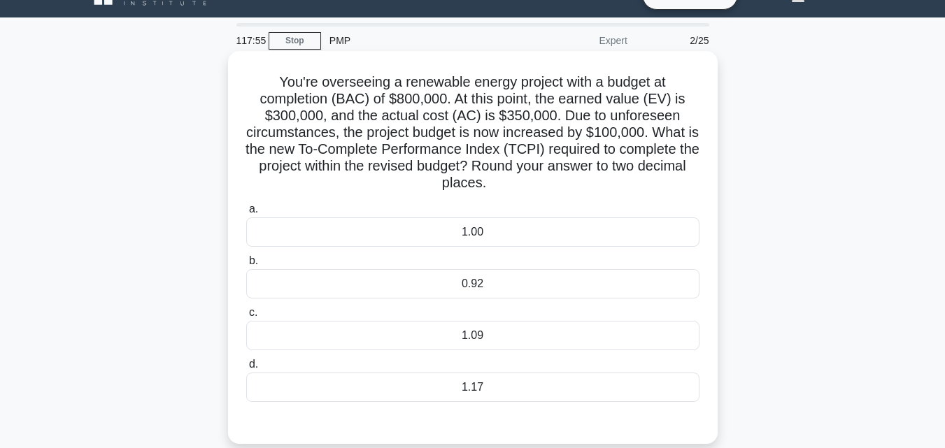
click at [473, 329] on div "1.09" at bounding box center [472, 335] width 453 height 29
click at [246, 317] on input "c. 1.09" at bounding box center [246, 312] width 0 height 9
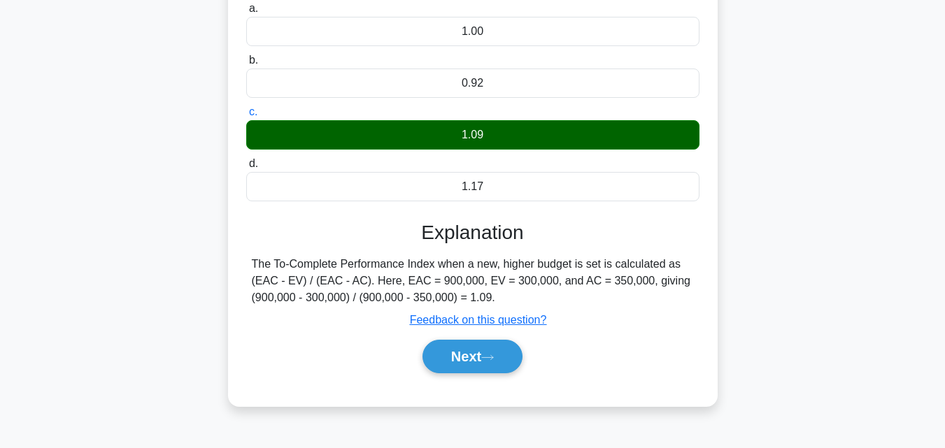
scroll to position [280, 0]
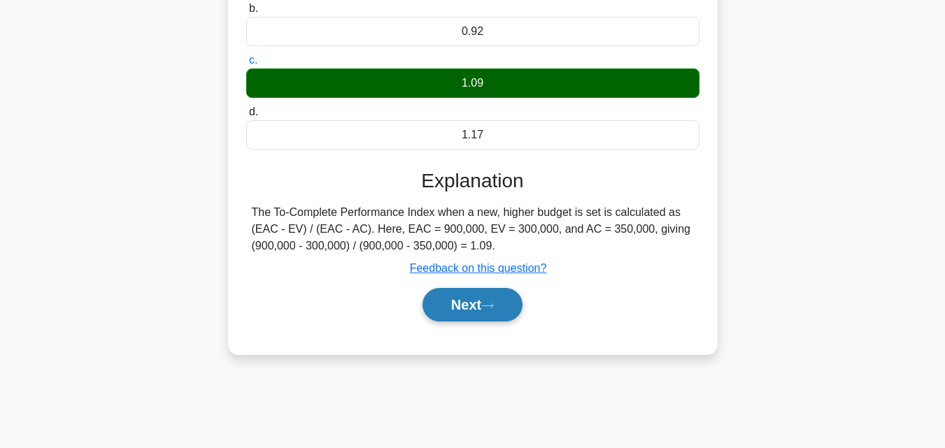
click at [465, 309] on button "Next" at bounding box center [472, 305] width 100 height 34
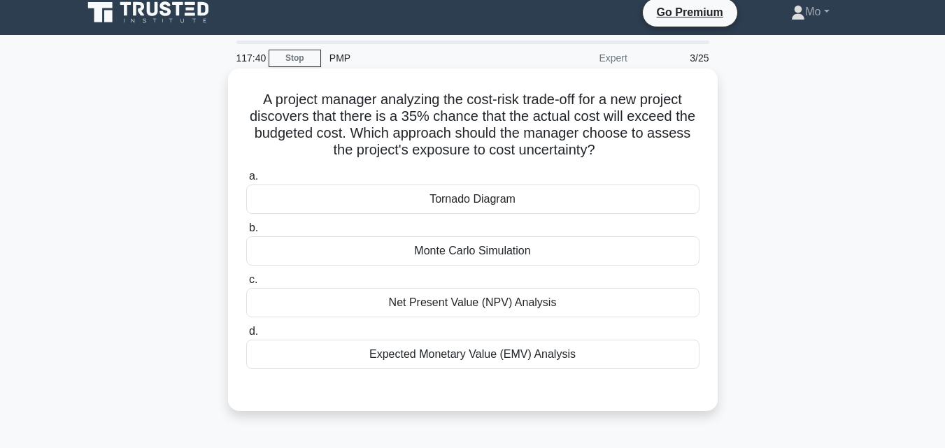
scroll to position [0, 0]
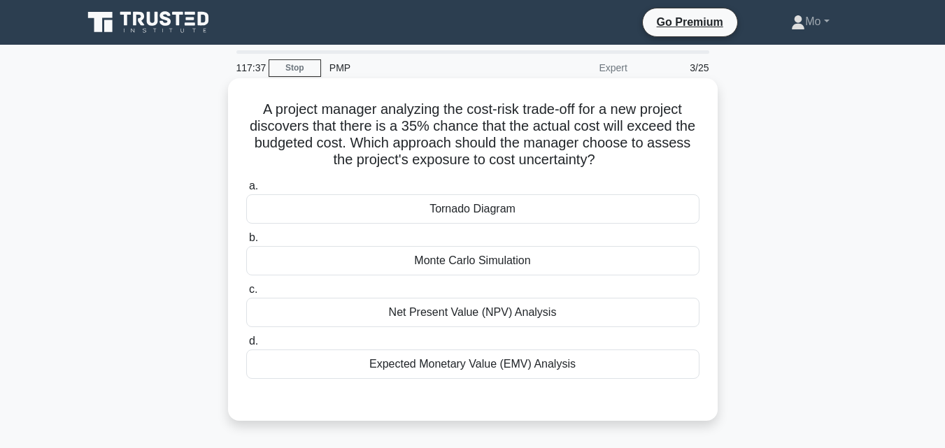
drag, startPoint x: 589, startPoint y: 381, endPoint x: 241, endPoint y: 115, distance: 438.5
click at [241, 115] on div "A project manager analyzing the cost-risk trade-off for a new project discovers…" at bounding box center [473, 249] width 478 height 331
copy div "A project manager analyzing the cost-risk trade-off for a new project discovers…"
click at [393, 274] on div "Monte Carlo Simulation" at bounding box center [472, 260] width 453 height 29
click at [246, 243] on input "b. Monte Carlo Simulation" at bounding box center [246, 238] width 0 height 9
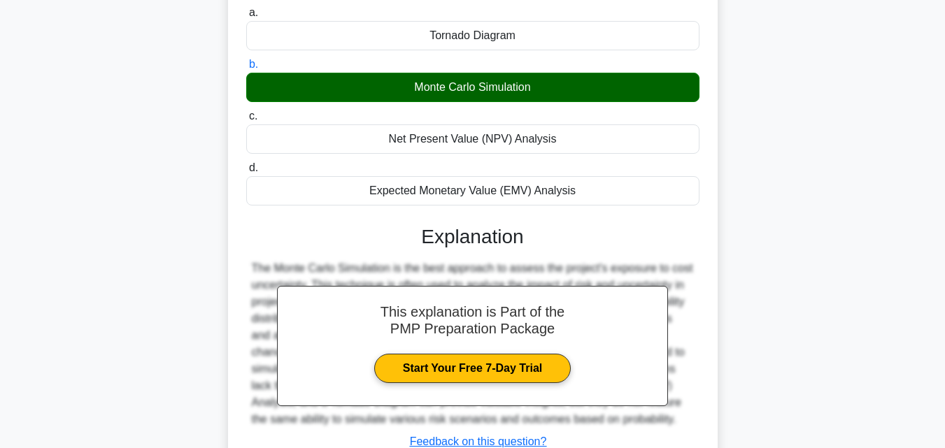
scroll to position [280, 0]
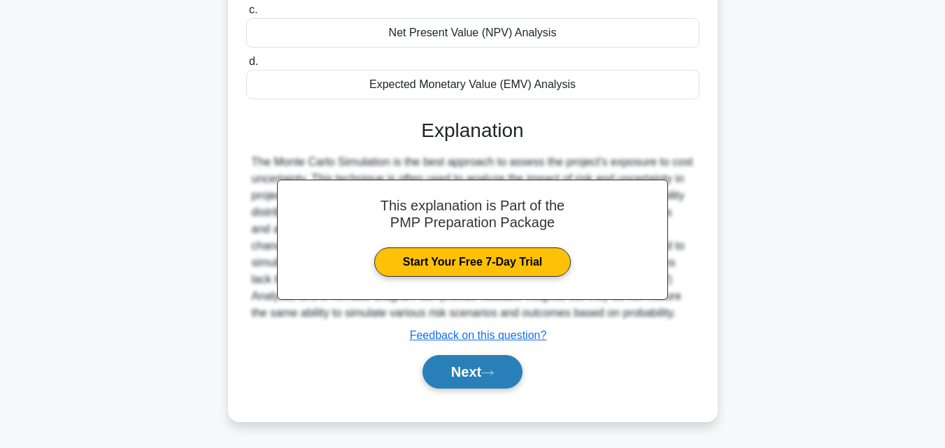
click at [454, 374] on button "Next" at bounding box center [472, 372] width 100 height 34
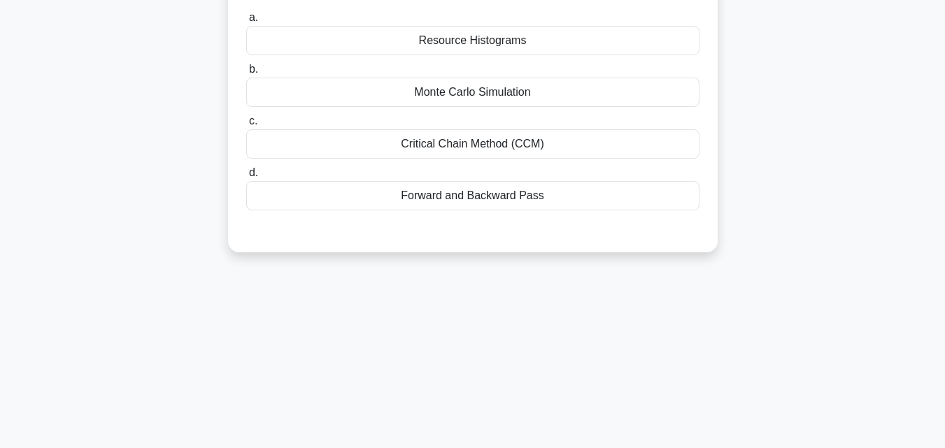
scroll to position [0, 0]
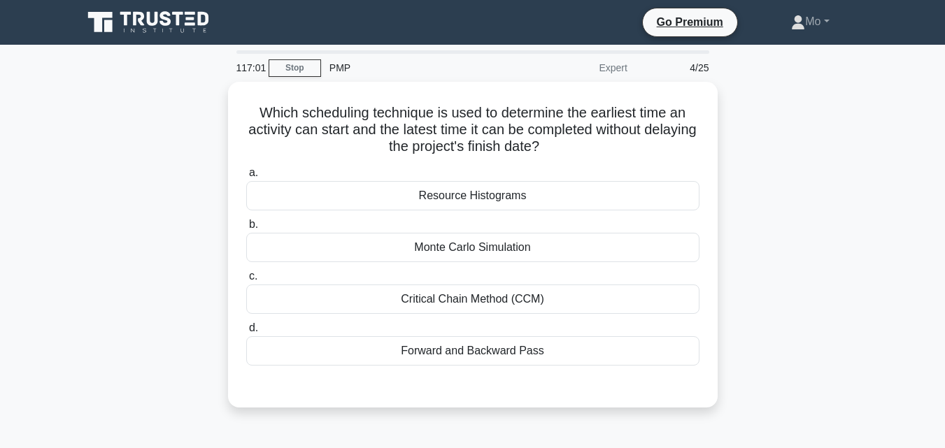
drag, startPoint x: 566, startPoint y: 352, endPoint x: 211, endPoint y: 105, distance: 432.4
click at [211, 105] on div "Which scheduling technique is used to determine the earliest time an activity c…" at bounding box center [472, 253] width 797 height 343
copy div "Which scheduling technique is used to determine the earliest time an activity c…"
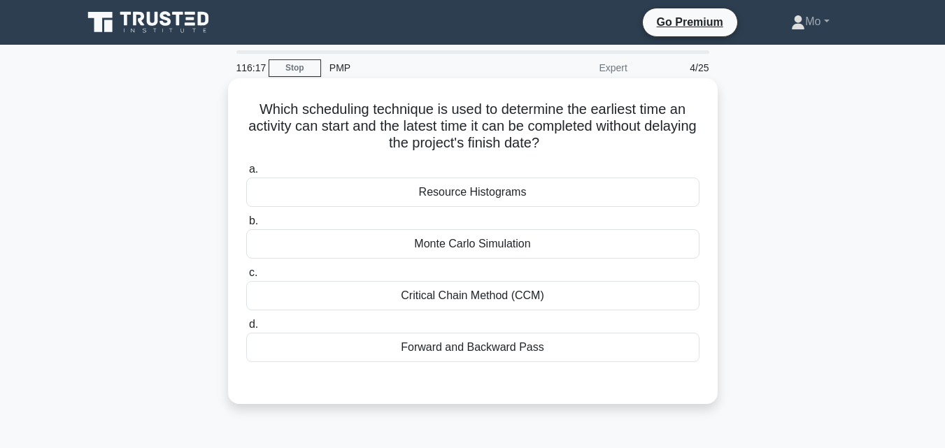
click at [467, 287] on div "Critical Chain Method (CCM)" at bounding box center [472, 295] width 453 height 29
click at [246, 278] on input "c. Critical Chain Method (CCM)" at bounding box center [246, 273] width 0 height 9
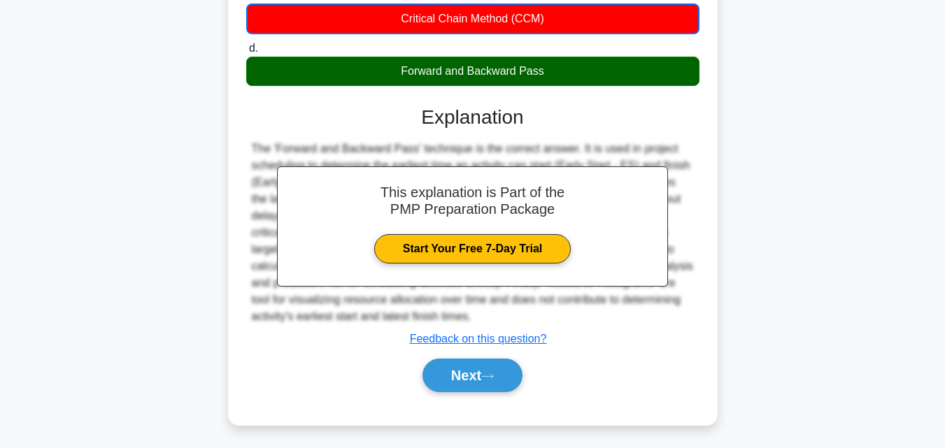
scroll to position [307, 0]
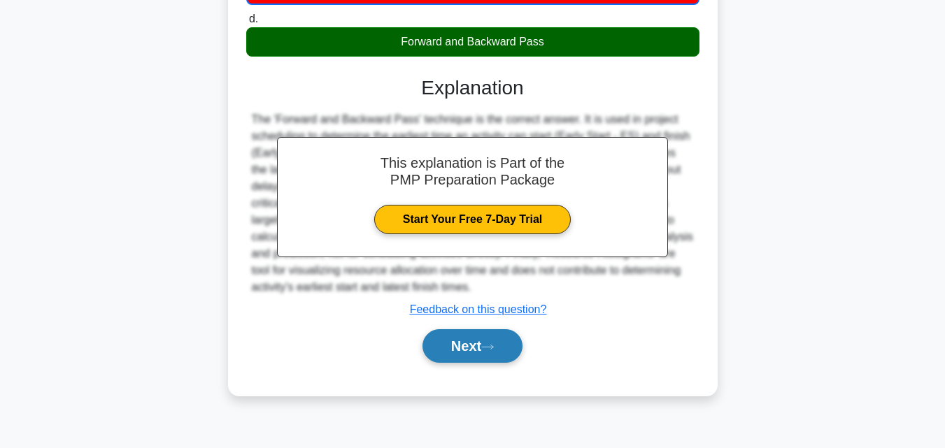
click at [484, 357] on button "Next" at bounding box center [472, 346] width 100 height 34
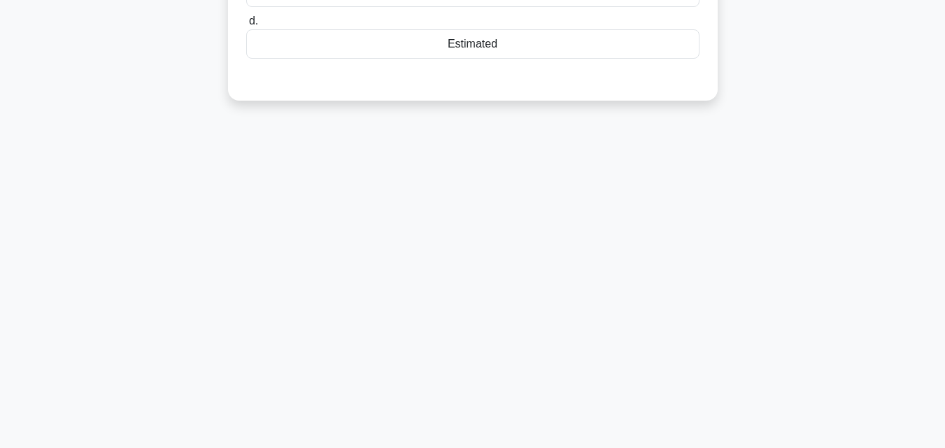
scroll to position [27, 0]
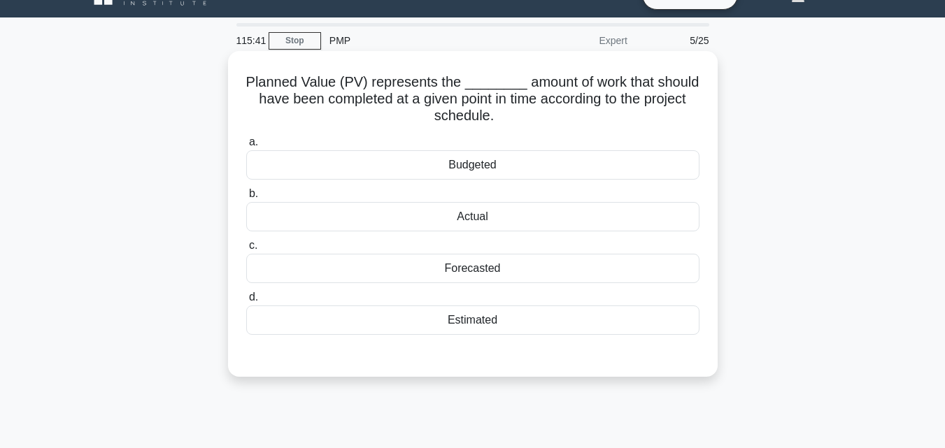
drag, startPoint x: 541, startPoint y: 315, endPoint x: 250, endPoint y: 75, distance: 376.9
click at [250, 75] on div "Planned Value (PV) represents the ________ amount of work that should have been…" at bounding box center [473, 214] width 478 height 315
copy div "Planned Value (PV) represents the ________ amount of work that should have been…"
click at [465, 169] on div "Budgeted" at bounding box center [472, 164] width 453 height 29
click at [246, 147] on input "a. Budgeted" at bounding box center [246, 142] width 0 height 9
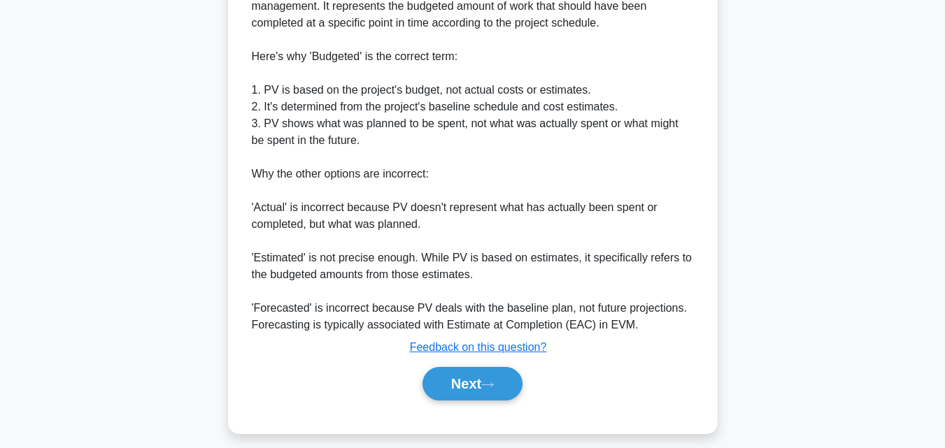
scroll to position [482, 0]
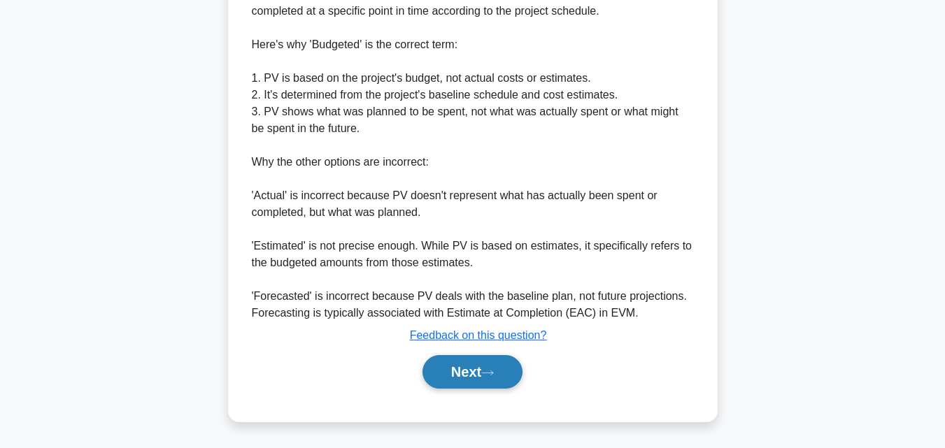
click at [510, 378] on button "Next" at bounding box center [472, 372] width 100 height 34
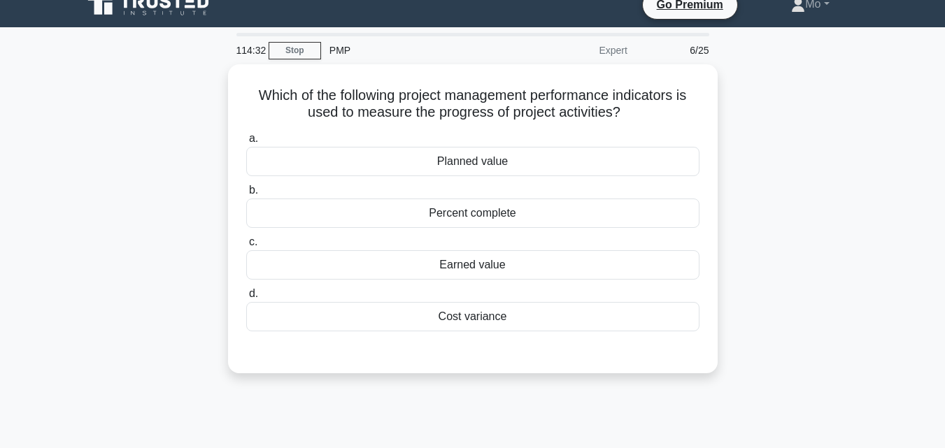
scroll to position [0, 0]
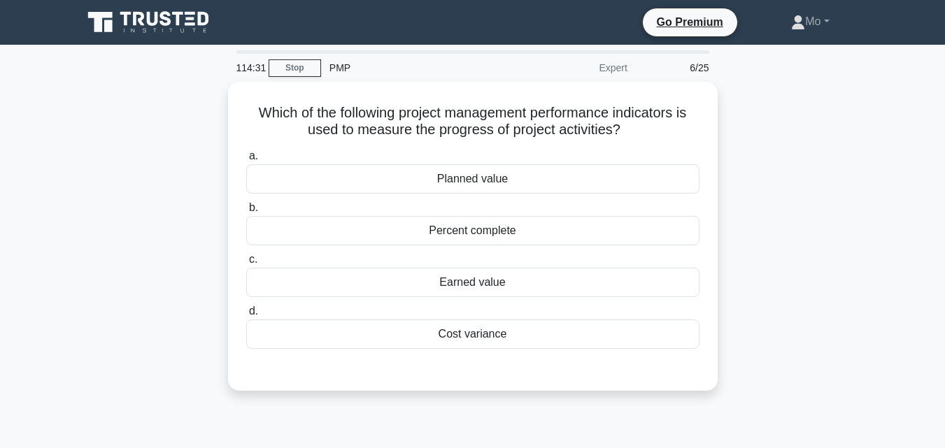
drag, startPoint x: 564, startPoint y: 347, endPoint x: 214, endPoint y: 99, distance: 428.4
click at [214, 99] on div "Which of the following project management performance indicators is used to mea…" at bounding box center [472, 245] width 797 height 326
copy div "Which of the following project management performance indicators is used to mea…"
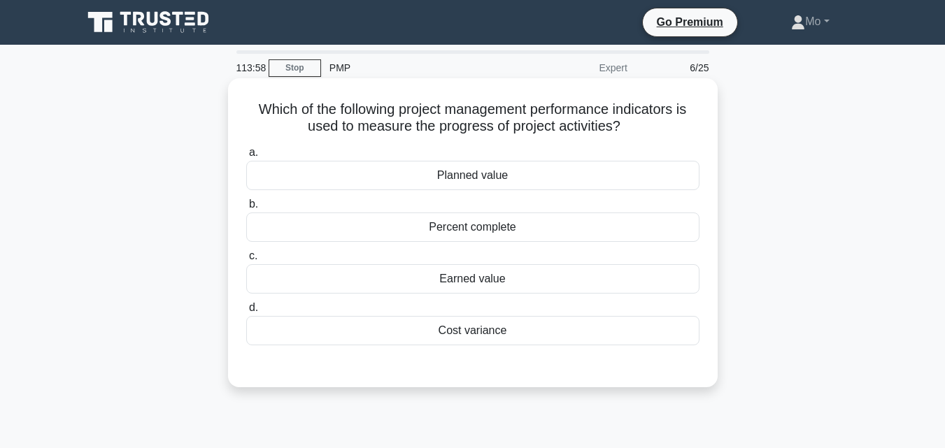
click at [493, 284] on div "Earned value" at bounding box center [472, 278] width 453 height 29
click at [246, 261] on input "c. Earned value" at bounding box center [246, 256] width 0 height 9
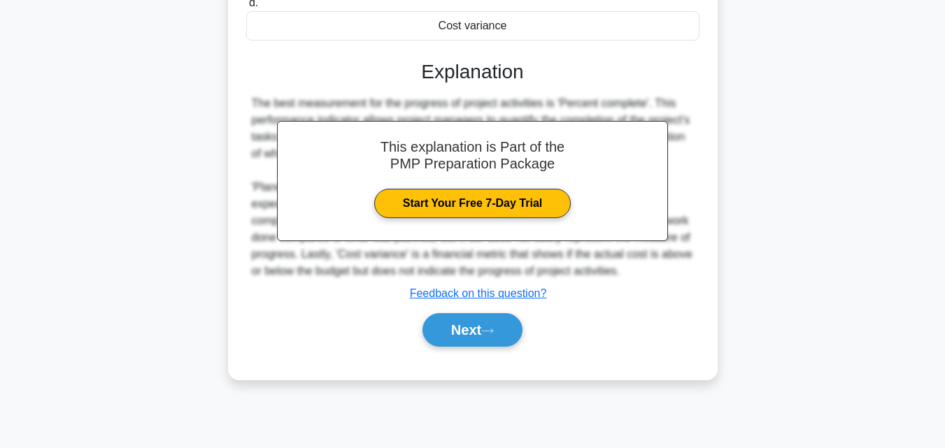
scroll to position [307, 0]
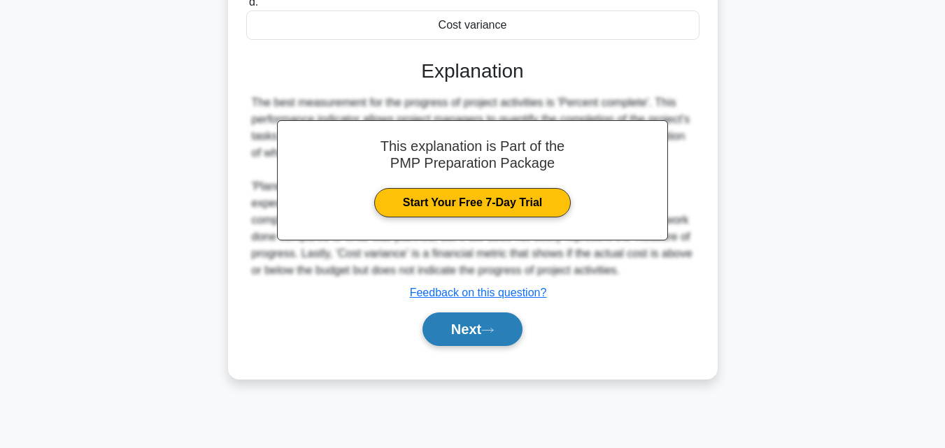
click at [500, 324] on button "Next" at bounding box center [472, 330] width 100 height 34
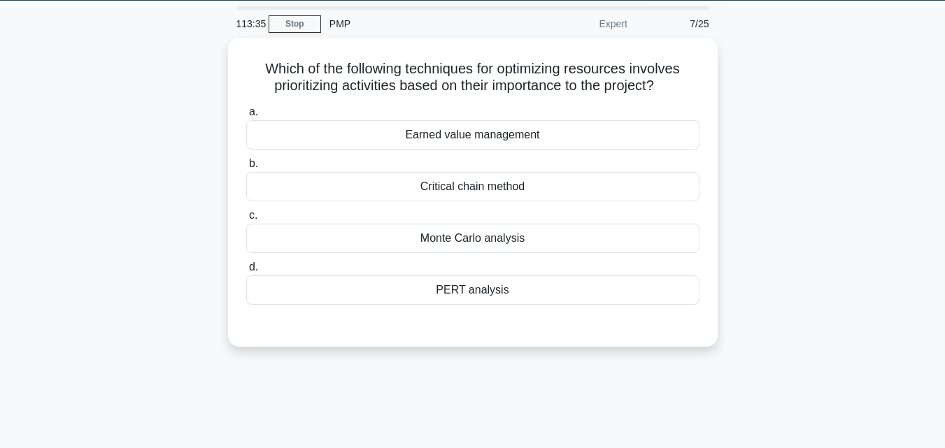
scroll to position [27, 0]
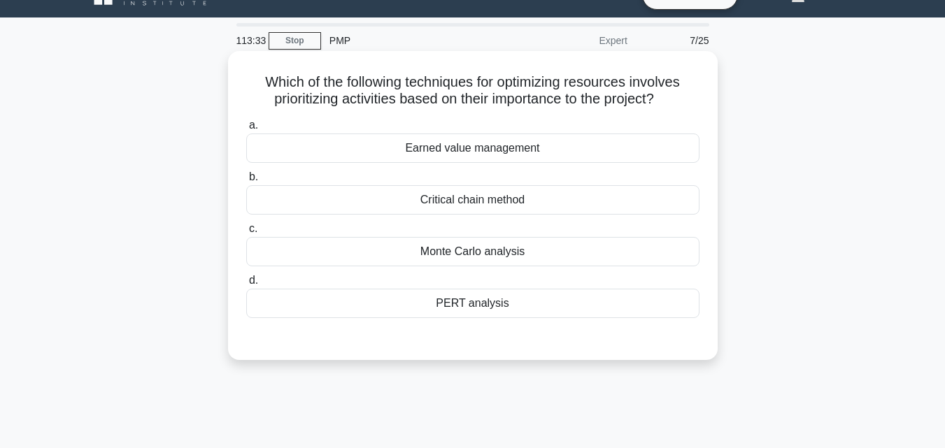
drag, startPoint x: 522, startPoint y: 317, endPoint x: 241, endPoint y: 80, distance: 367.2
click at [241, 80] on div "Which of the following techniques for optimizing resources involves prioritizin…" at bounding box center [473, 206] width 478 height 298
copy div "Which of the following techniques for optimizing resources involves prioritizin…"
click at [464, 210] on div "Critical chain method" at bounding box center [472, 199] width 453 height 29
click at [246, 182] on input "b. Critical chain method" at bounding box center [246, 177] width 0 height 9
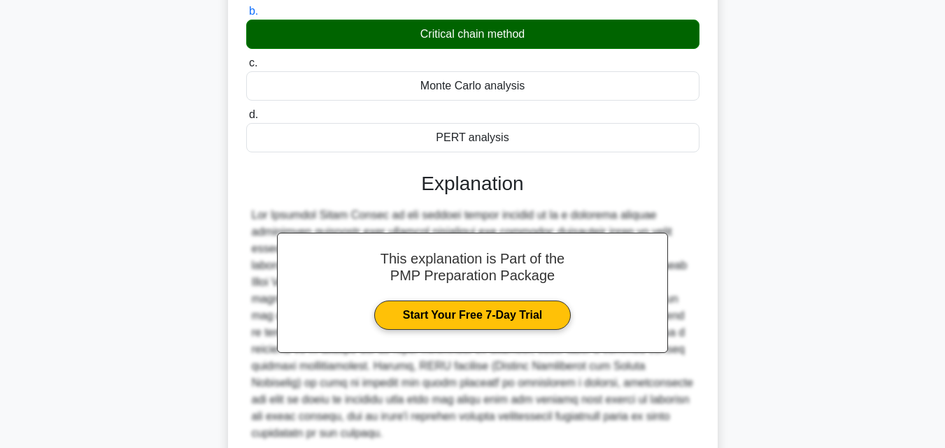
scroll to position [314, 0]
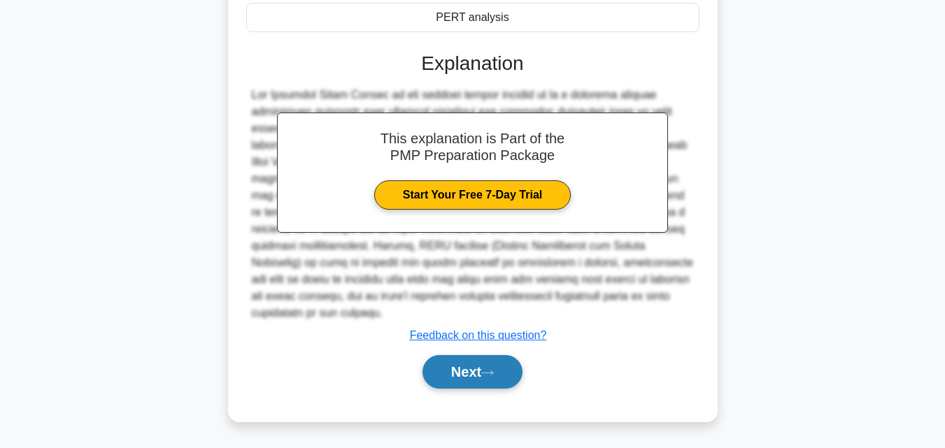
click at [502, 385] on button "Next" at bounding box center [472, 372] width 100 height 34
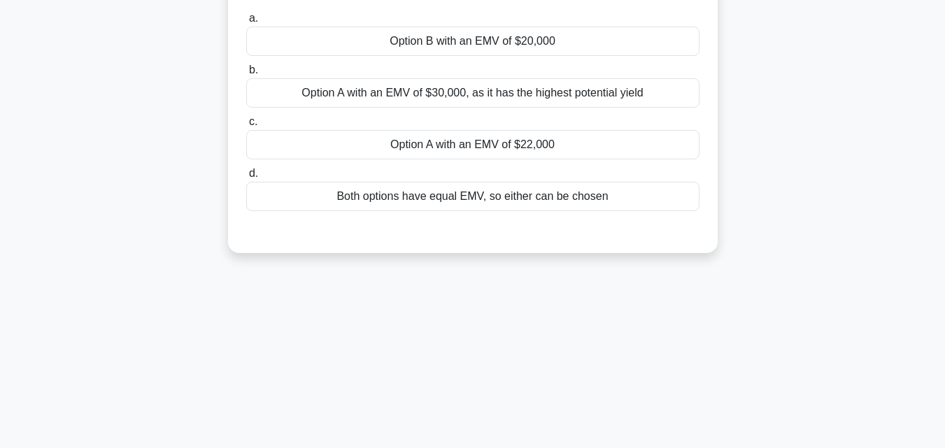
scroll to position [27, 0]
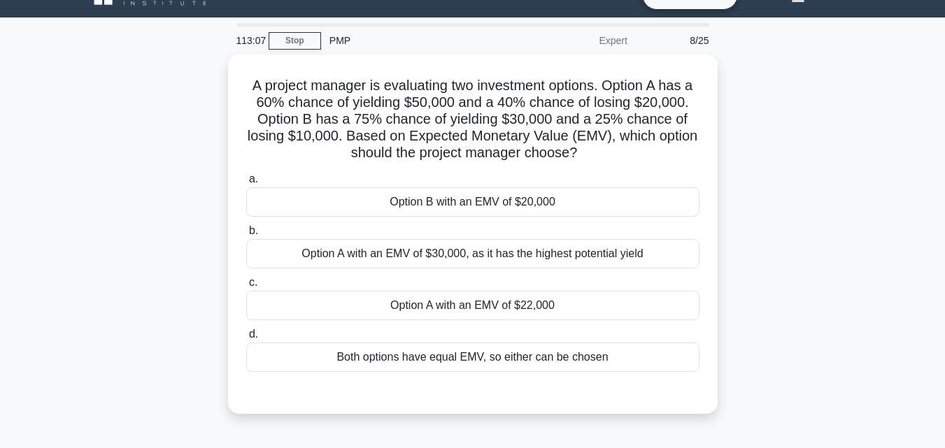
drag, startPoint x: 619, startPoint y: 361, endPoint x: 186, endPoint y: 90, distance: 510.5
click at [186, 90] on div "A project manager is evaluating two investment options. Option A has a 60% chan…" at bounding box center [472, 243] width 797 height 376
copy div "A project manager is evaluating two investment options. Option A has a 60% chan…"
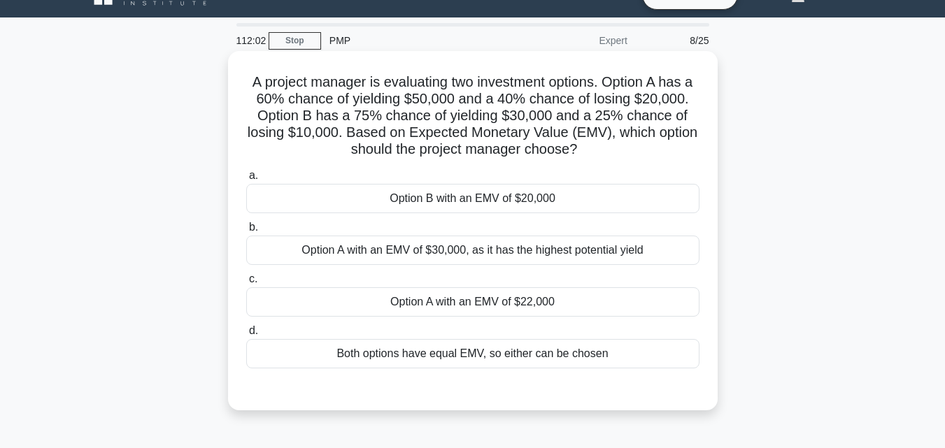
click at [435, 254] on div "Option A with an EMV of $30,000, as it has the highest potential yield" at bounding box center [472, 250] width 453 height 29
click at [246, 232] on input "b. Option A with an EMV of $30,000, as it has the highest potential yield" at bounding box center [246, 227] width 0 height 9
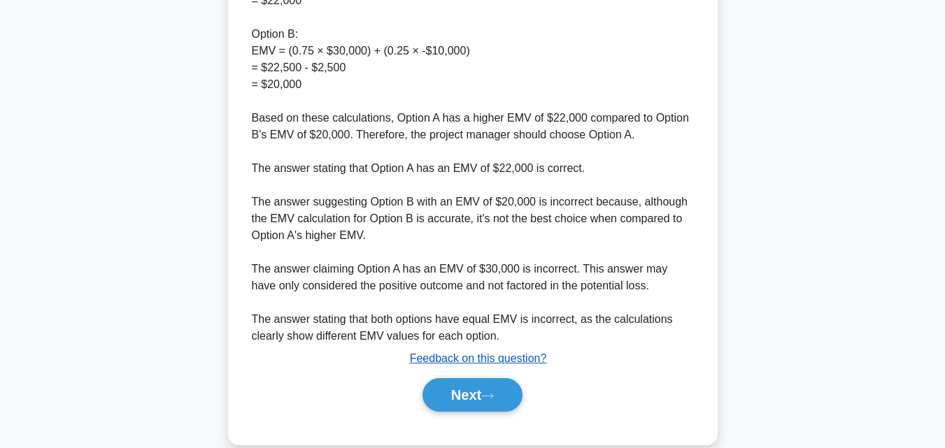
scroll to position [584, 0]
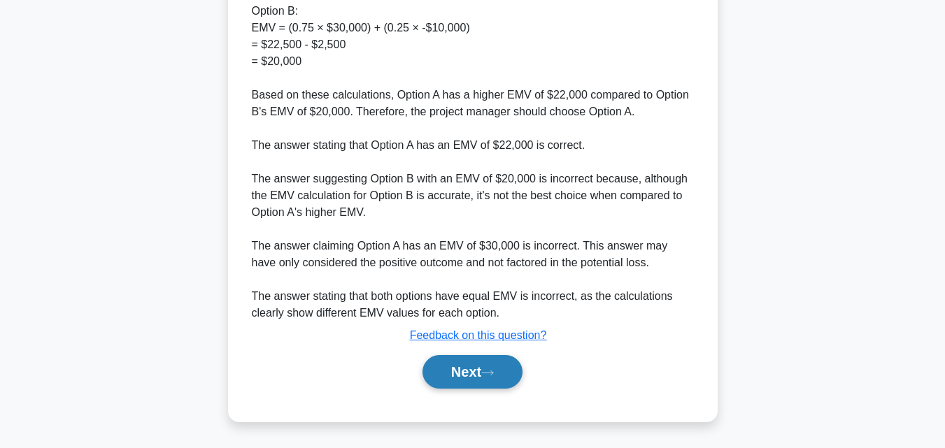
click at [483, 367] on button "Next" at bounding box center [472, 372] width 100 height 34
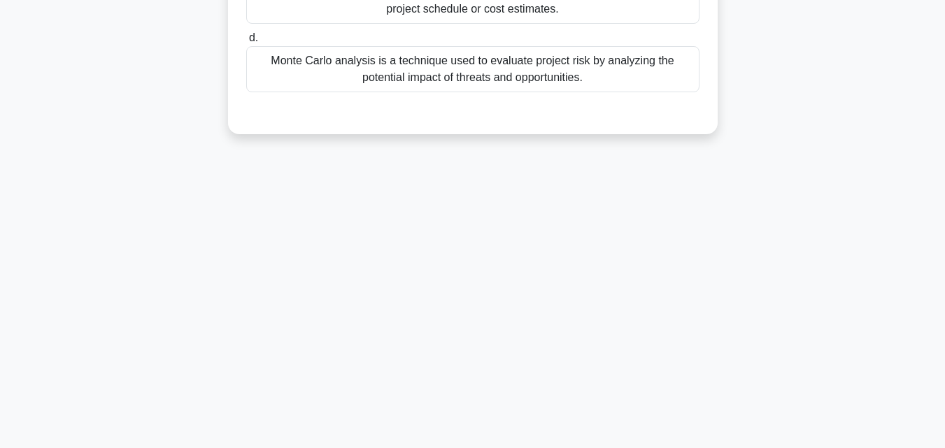
scroll to position [27, 0]
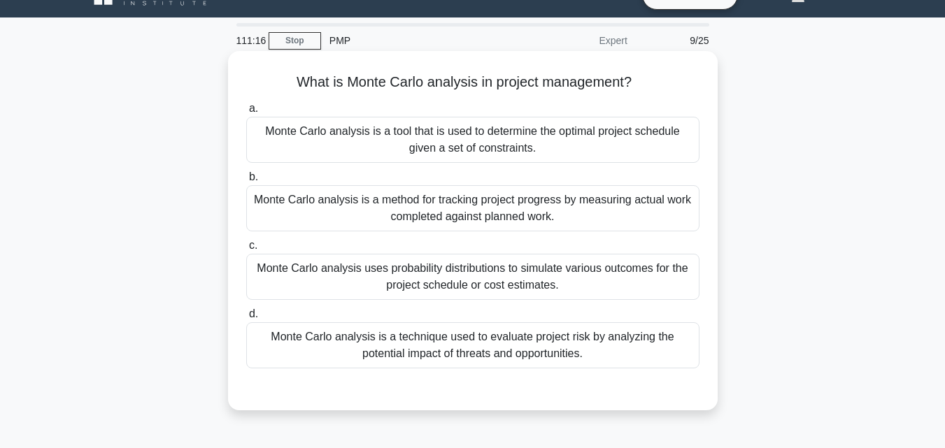
drag, startPoint x: 617, startPoint y: 361, endPoint x: 253, endPoint y: 65, distance: 469.3
click at [253, 65] on div "What is Monte Carlo analysis in project management? .spinner_0XTQ{transform-ori…" at bounding box center [473, 231] width 478 height 348
copy div "What is Monte Carlo analysis in project management? .spinner_0XTQ{transform-ori…"
click at [443, 266] on div "Monte Carlo analysis uses probability distributions to simulate various outcome…" at bounding box center [472, 277] width 453 height 46
click at [246, 250] on input "c. Monte Carlo analysis uses probability distributions to simulate various outc…" at bounding box center [246, 245] width 0 height 9
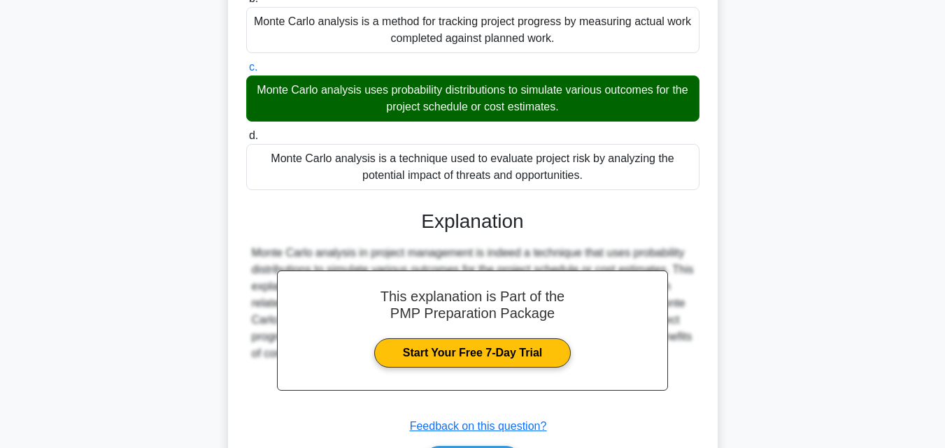
scroll to position [307, 0]
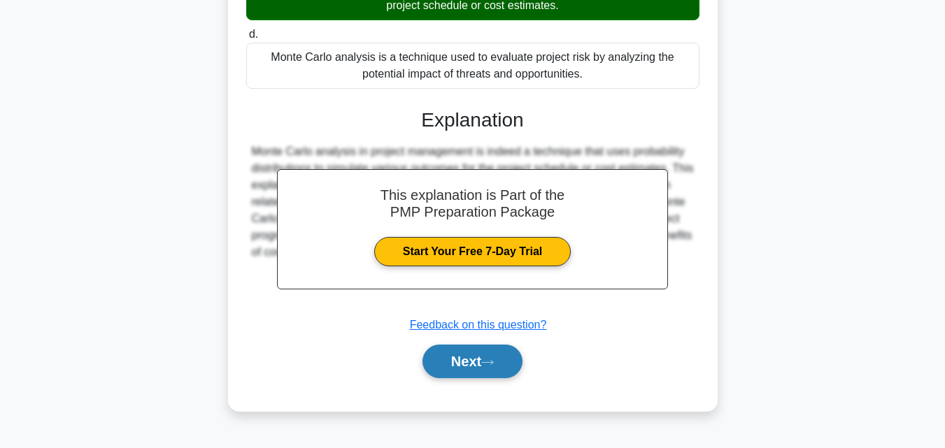
click at [486, 355] on button "Next" at bounding box center [472, 362] width 100 height 34
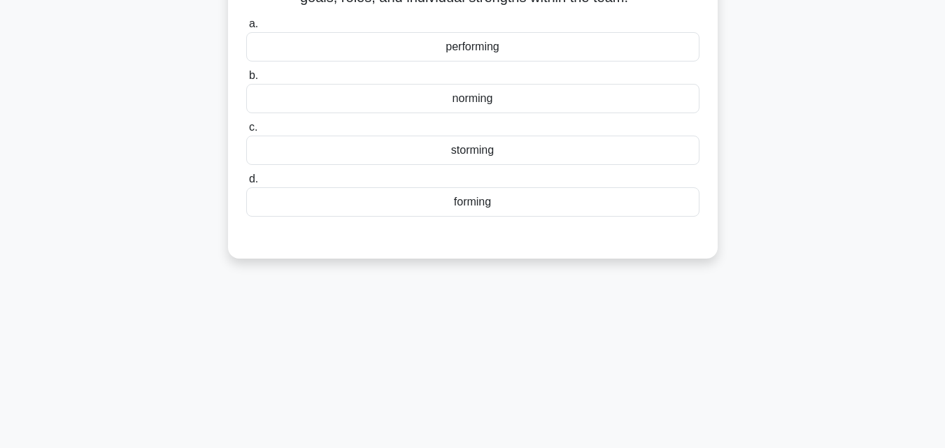
scroll to position [27, 0]
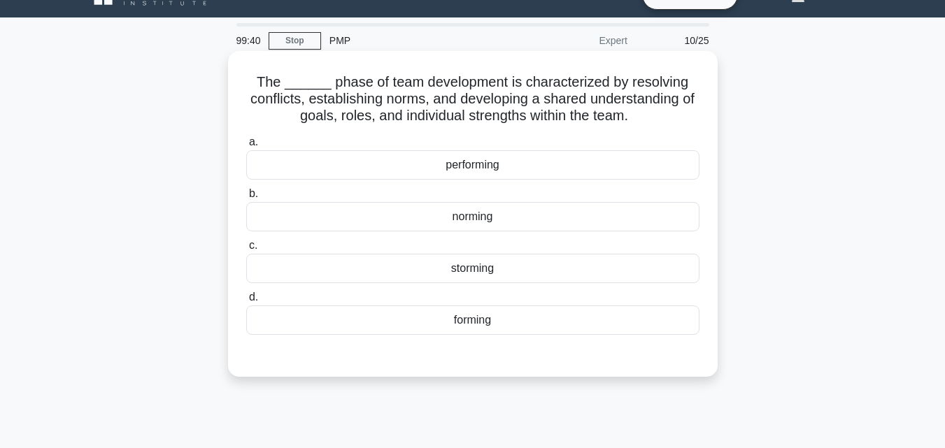
drag, startPoint x: 515, startPoint y: 308, endPoint x: 245, endPoint y: 89, distance: 347.5
click at [245, 89] on div "The ______ phase of team development is characterized by resolving conflicts, e…" at bounding box center [473, 214] width 478 height 315
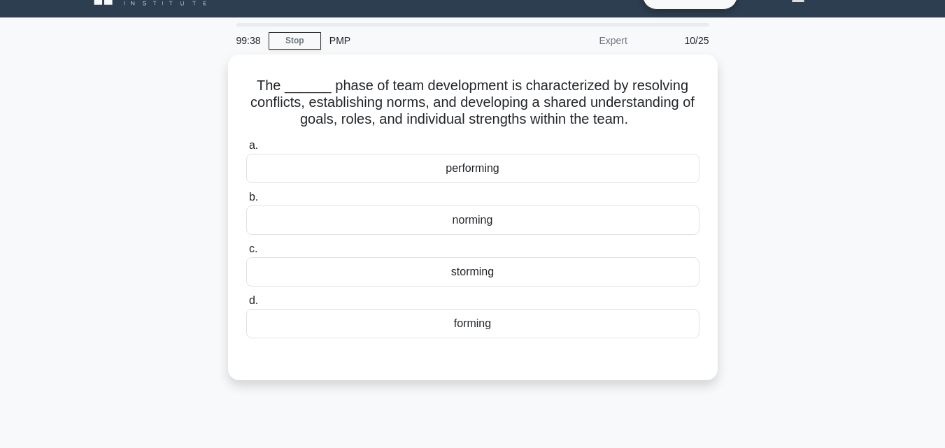
copy div "The ______ phase of team development is characterized by resolving conflicts, e…"
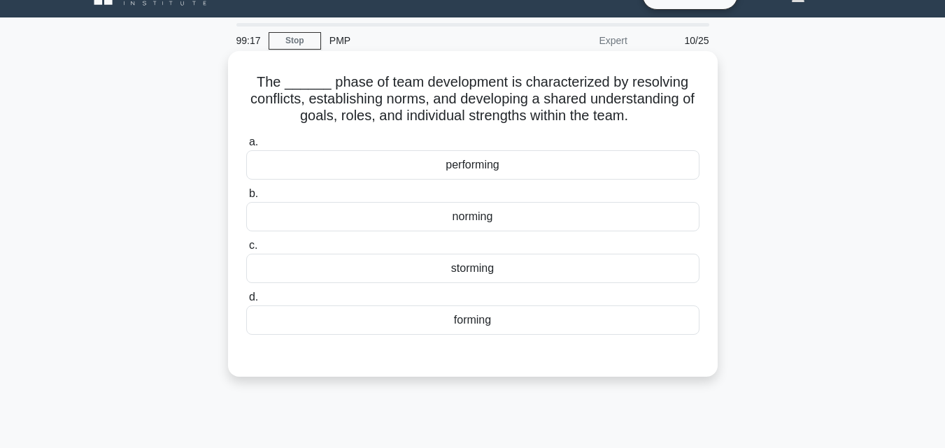
click at [438, 206] on div "norming" at bounding box center [472, 216] width 453 height 29
click at [246, 199] on input "b. norming" at bounding box center [246, 194] width 0 height 9
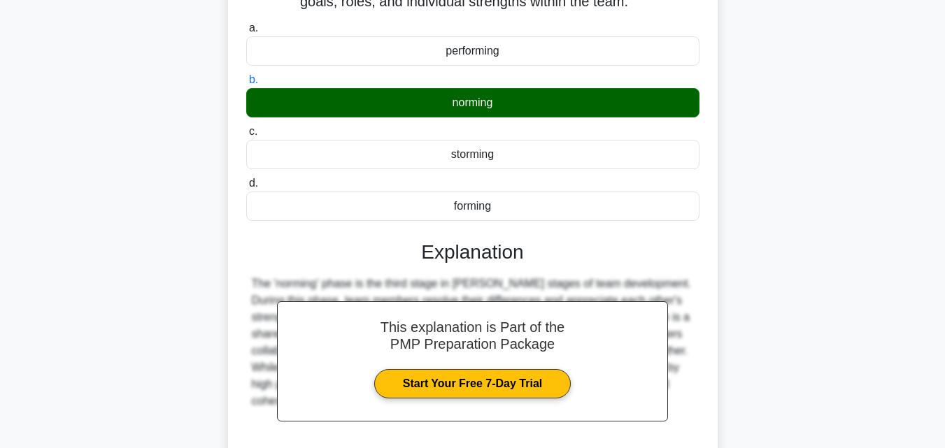
scroll to position [307, 0]
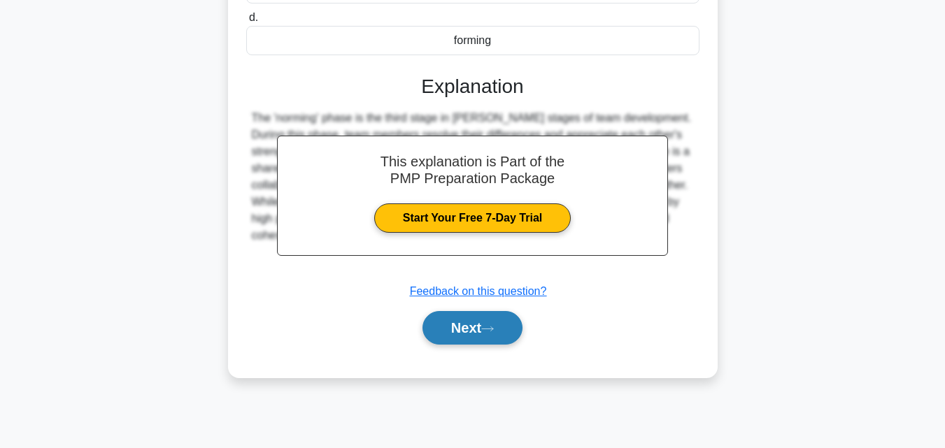
click at [498, 334] on button "Next" at bounding box center [472, 328] width 100 height 34
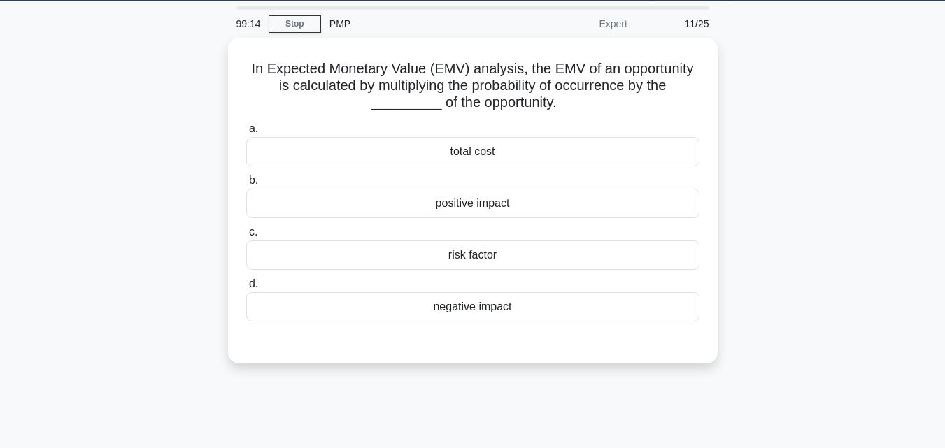
scroll to position [27, 0]
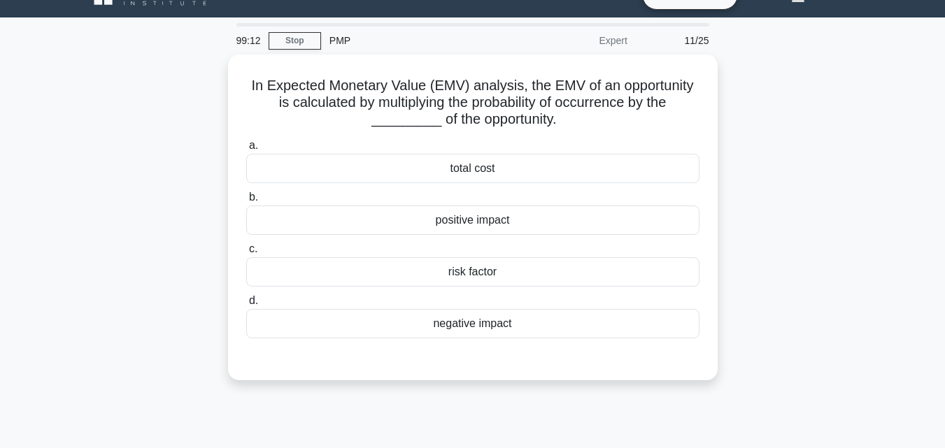
drag, startPoint x: 510, startPoint y: 334, endPoint x: 226, endPoint y: 69, distance: 388.4
click at [226, 69] on div "In Expected Monetary Value (EMV) analysis, the EMV of an opportunity is calcula…" at bounding box center [472, 226] width 797 height 343
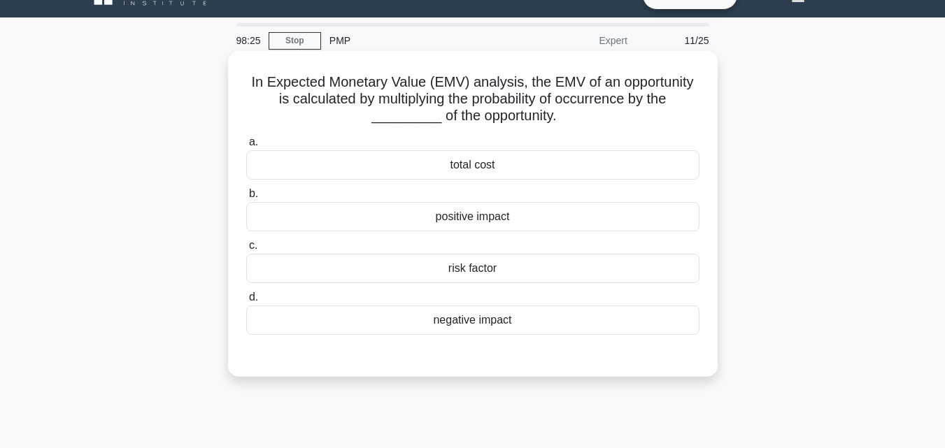
click at [465, 208] on div "positive impact" at bounding box center [472, 216] width 453 height 29
click at [246, 199] on input "b. positive impact" at bounding box center [246, 194] width 0 height 9
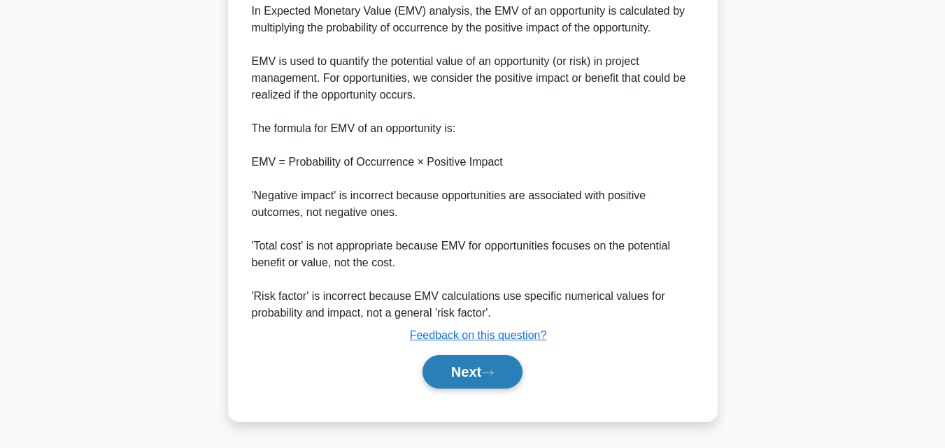
click at [475, 369] on button "Next" at bounding box center [472, 372] width 100 height 34
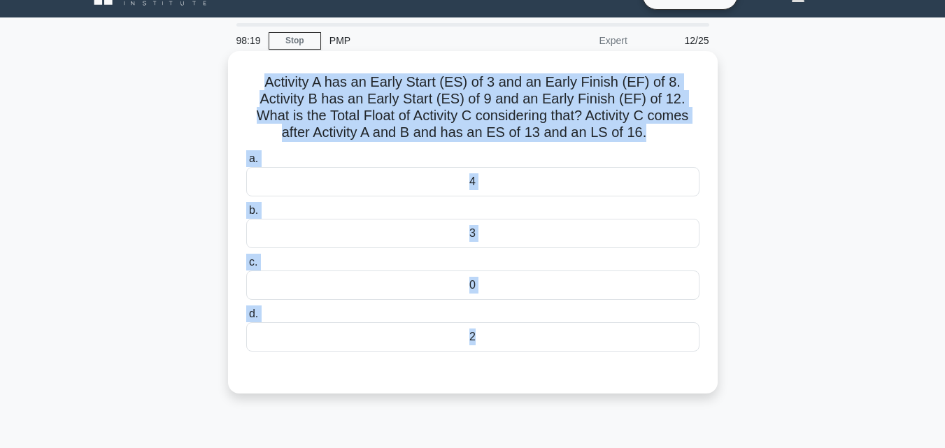
drag, startPoint x: 477, startPoint y: 370, endPoint x: 259, endPoint y: 69, distance: 371.1
click at [259, 69] on div "Activity A has an Early Start (ES) of 3 and an Early Finish (EF) of 8. Activity…" at bounding box center [473, 222] width 478 height 331
click at [487, 229] on div "3" at bounding box center [472, 233] width 453 height 29
click at [246, 215] on input "b. 3" at bounding box center [246, 210] width 0 height 9
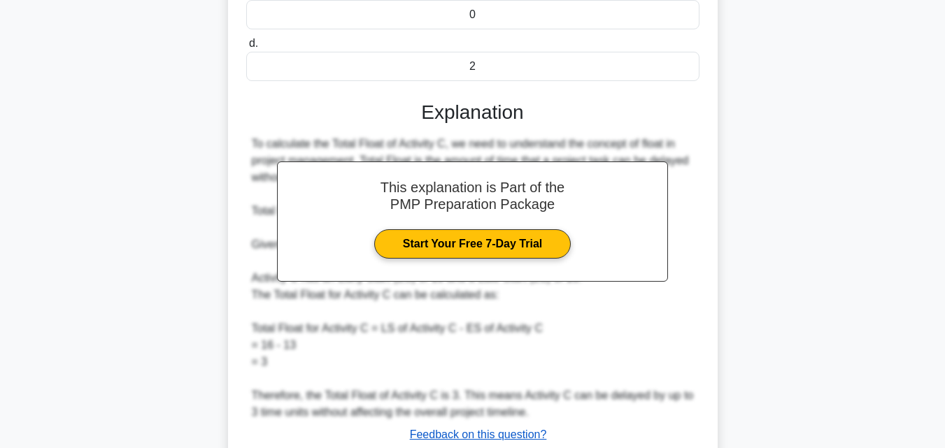
scroll to position [377, 0]
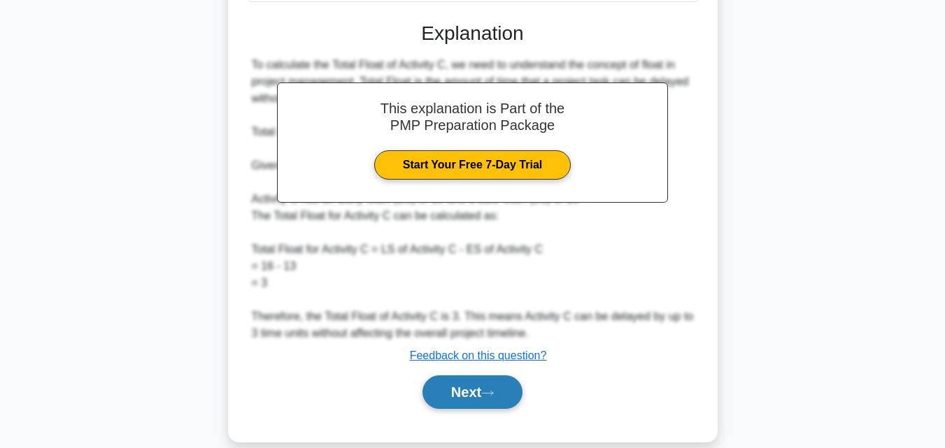
click at [468, 399] on button "Next" at bounding box center [472, 393] width 100 height 34
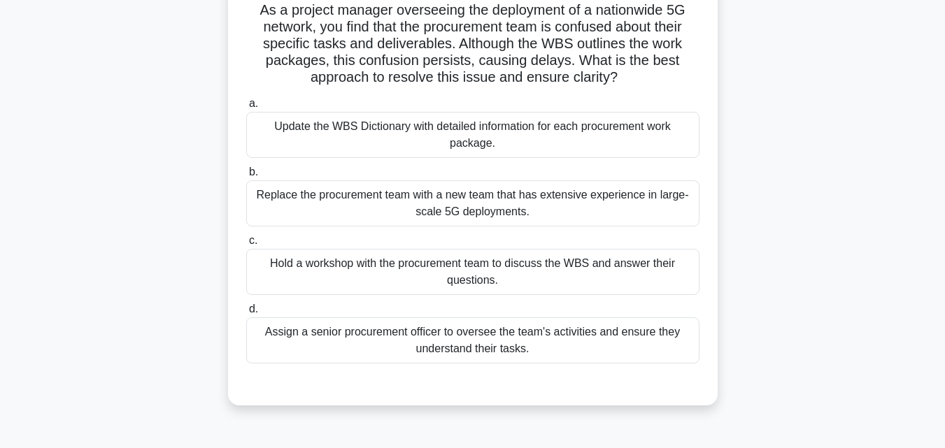
scroll to position [97, 0]
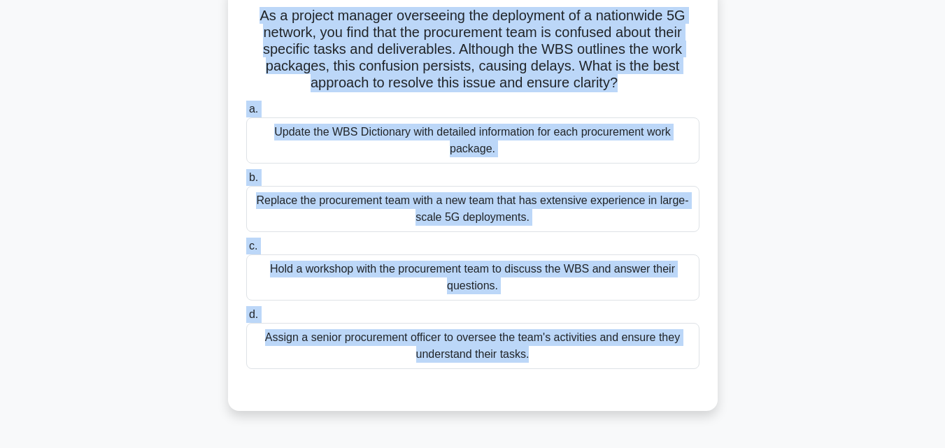
drag, startPoint x: 622, startPoint y: 396, endPoint x: 155, endPoint y: 19, distance: 600.8
click at [155, 19] on div "As a project manager overseeing the deployment of a nationwide 5G network, you …" at bounding box center [472, 206] width 797 height 443
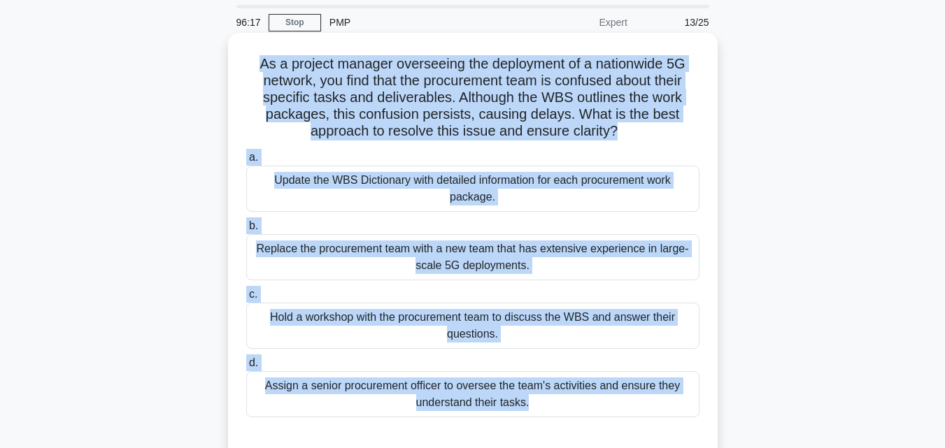
scroll to position [70, 0]
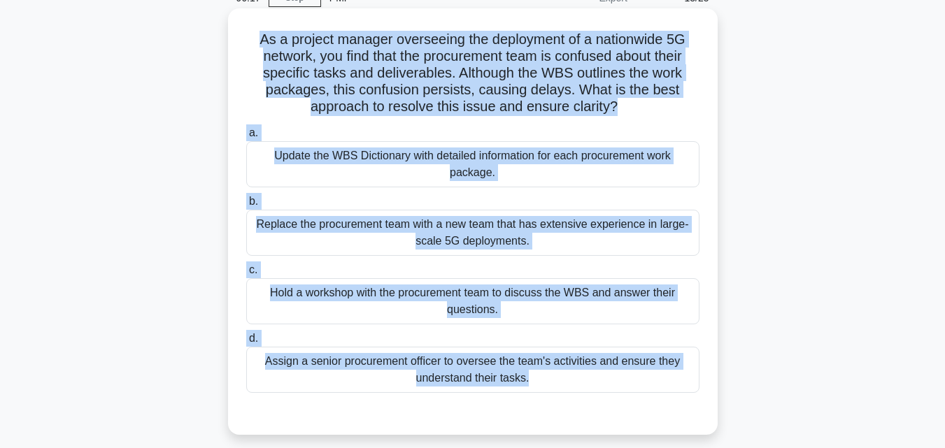
click at [460, 293] on div "Hold a workshop with the procurement team to discuss the WBS and answer their q…" at bounding box center [472, 301] width 453 height 46
click at [246, 275] on input "c. Hold a workshop with the procurement team to discuss the WBS and answer thei…" at bounding box center [246, 270] width 0 height 9
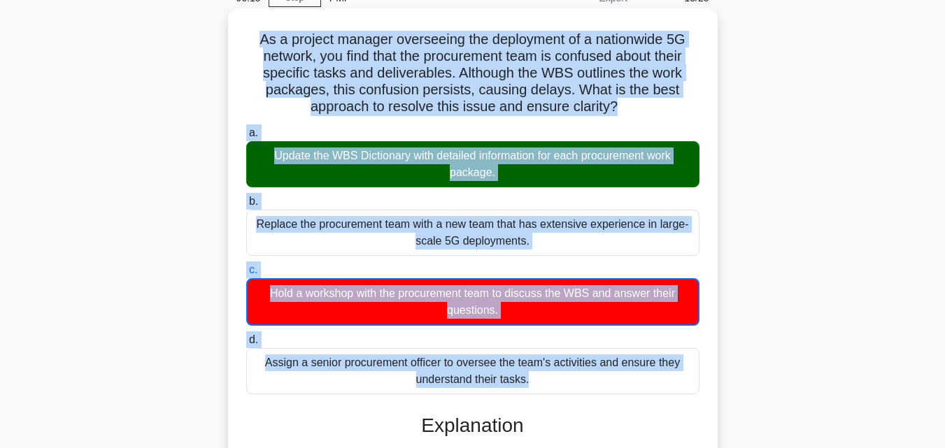
click at [450, 173] on div "Update the WBS Dictionary with detailed information for each procurement work p…" at bounding box center [472, 164] width 453 height 46
click at [246, 138] on input "a. Update the WBS Dictionary with detailed information for each procurement wor…" at bounding box center [246, 133] width 0 height 9
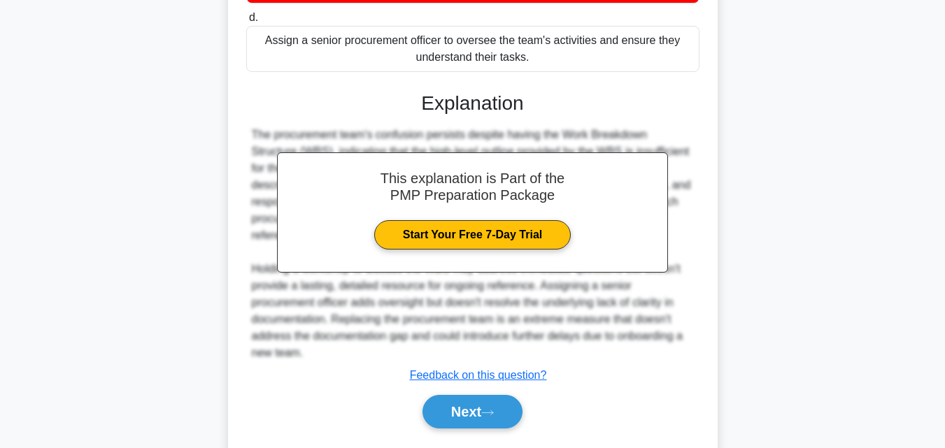
scroll to position [431, 0]
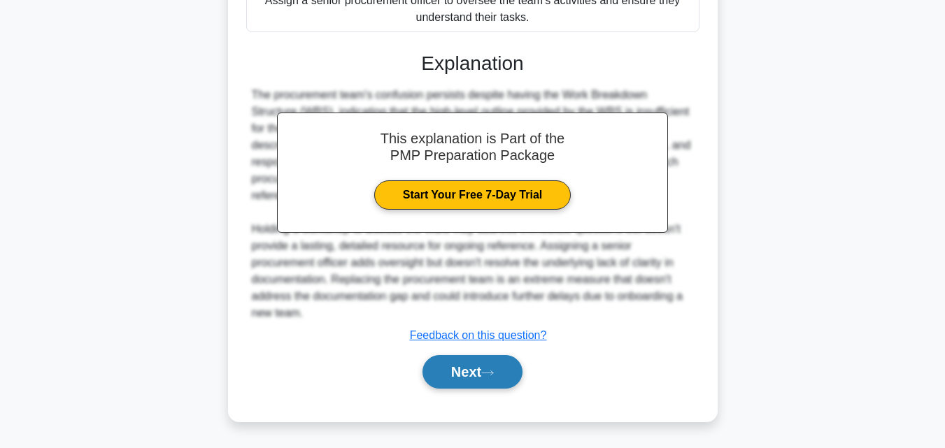
click at [502, 359] on button "Next" at bounding box center [472, 372] width 100 height 34
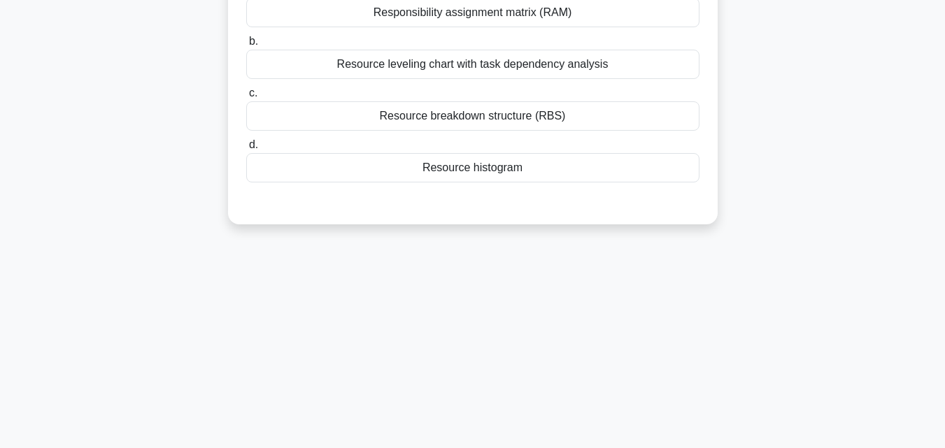
scroll to position [27, 0]
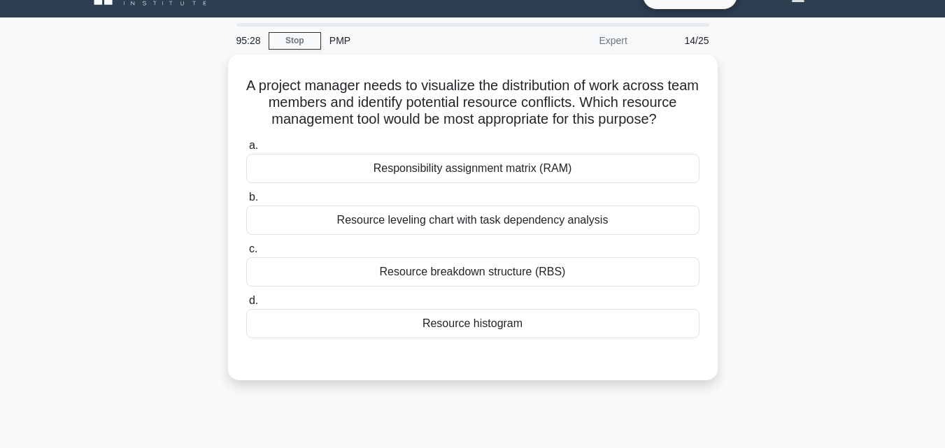
drag, startPoint x: 537, startPoint y: 338, endPoint x: 213, endPoint y: 68, distance: 422.5
click at [213, 68] on div "A project manager needs to visualize the distribution of work across team membe…" at bounding box center [472, 226] width 797 height 343
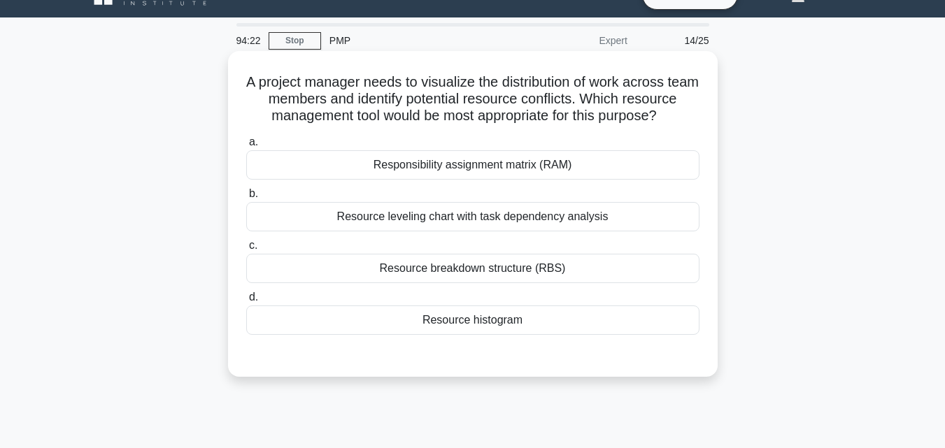
click at [429, 335] on div "Resource histogram" at bounding box center [472, 320] width 453 height 29
click at [246, 302] on input "d. Resource histogram" at bounding box center [246, 297] width 0 height 9
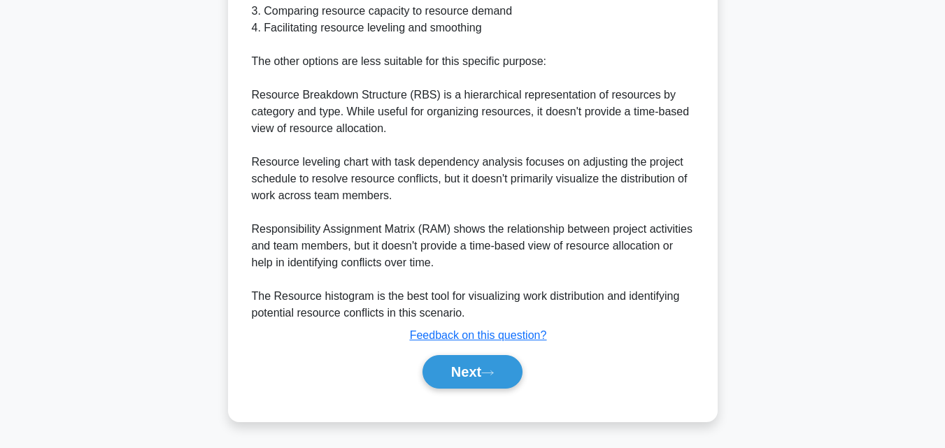
click at [475, 379] on button "Next" at bounding box center [472, 372] width 100 height 34
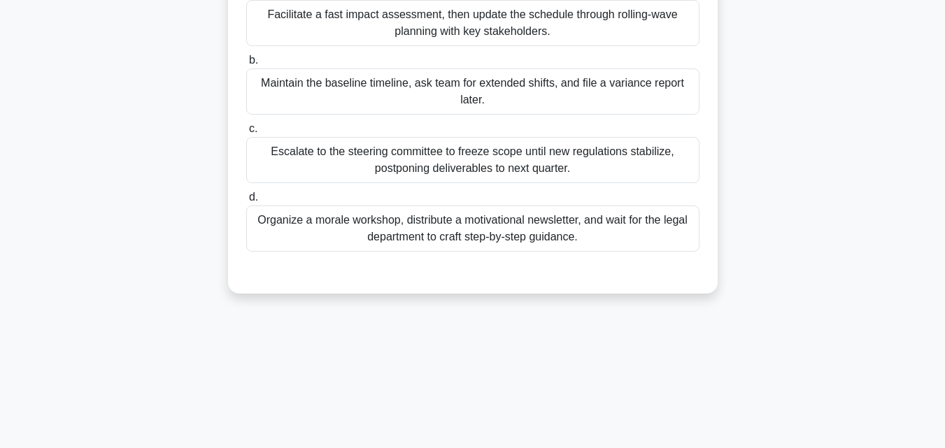
scroll to position [97, 0]
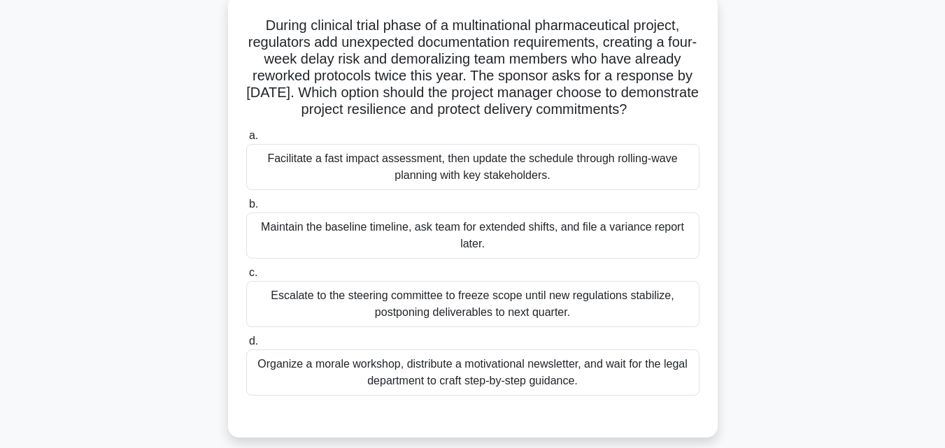
drag, startPoint x: 600, startPoint y: 401, endPoint x: 154, endPoint y: 13, distance: 591.3
click at [154, 13] on div "During clinical trial phase of a multinational pharmaceutical project, regulato…" at bounding box center [472, 224] width 797 height 460
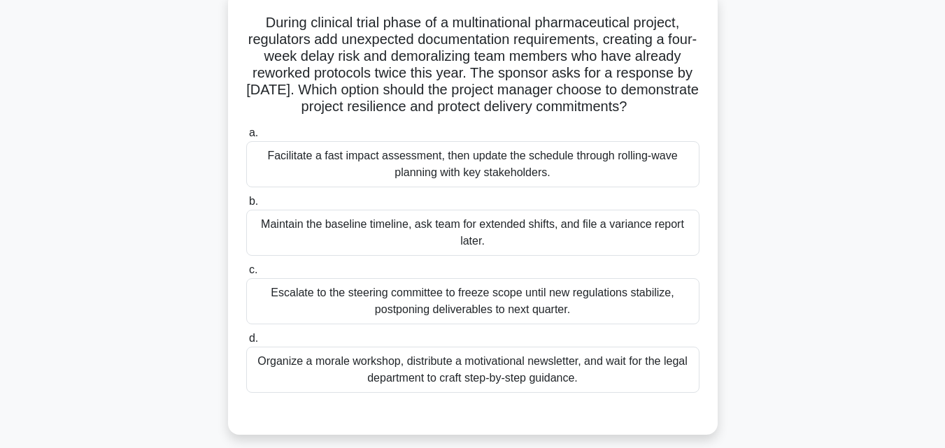
click at [421, 178] on div "Facilitate a fast impact assessment, then update the schedule through rolling-w…" at bounding box center [472, 164] width 453 height 46
click at [246, 138] on input "a. Facilitate a fast impact assessment, then update the schedule through rollin…" at bounding box center [246, 133] width 0 height 9
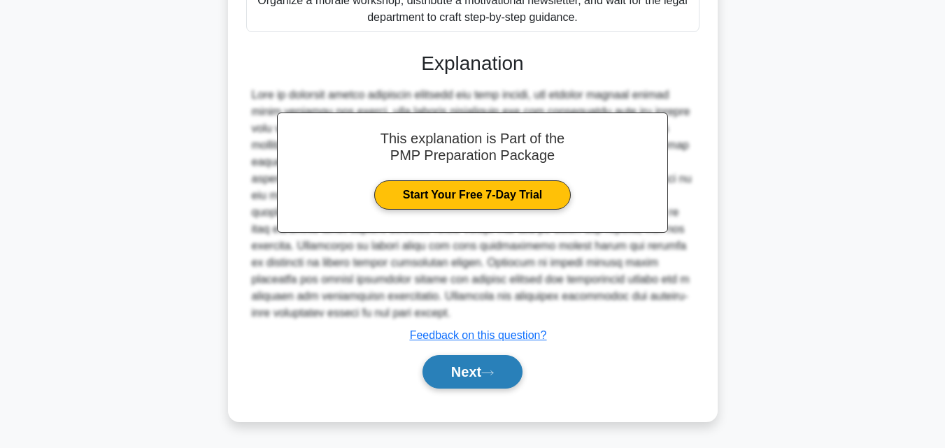
click at [496, 364] on button "Next" at bounding box center [472, 372] width 100 height 34
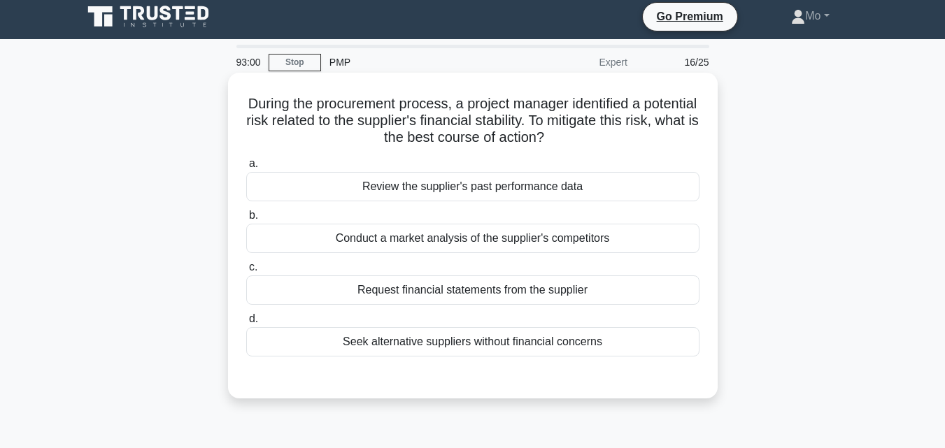
scroll to position [0, 0]
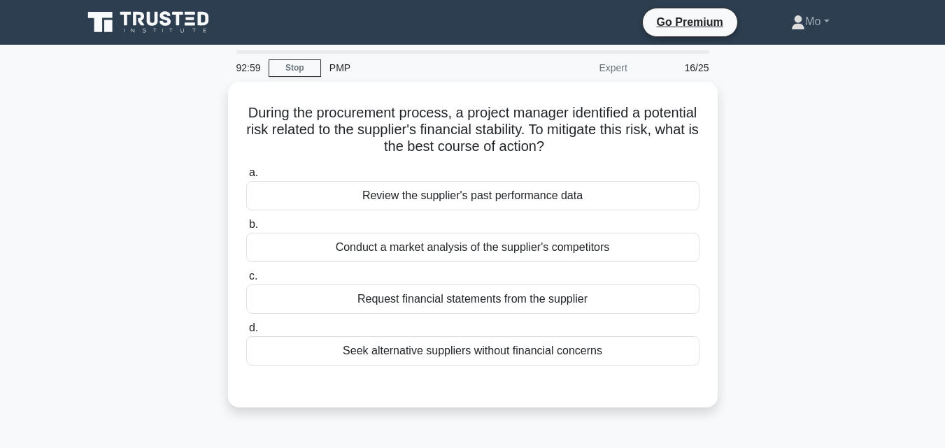
drag, startPoint x: 603, startPoint y: 335, endPoint x: 153, endPoint y: 110, distance: 503.2
click at [153, 110] on div "During the procurement process, a project manager identified a potential risk r…" at bounding box center [472, 253] width 797 height 343
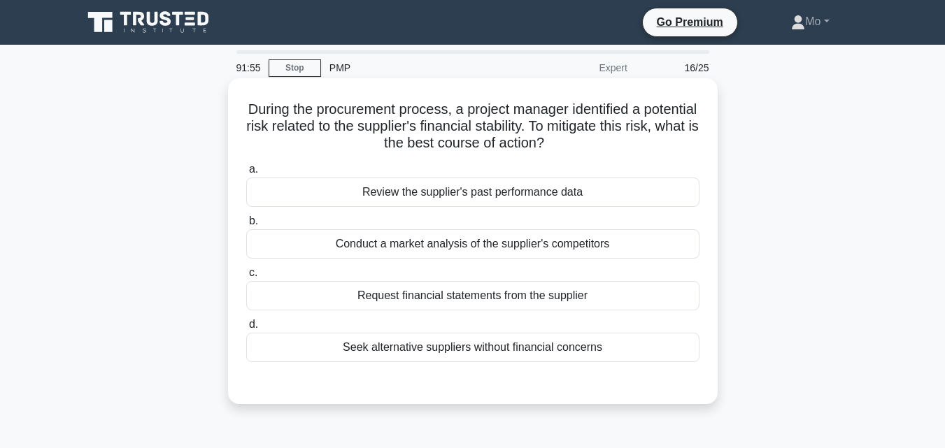
click at [541, 342] on div "Seek alternative suppliers without financial concerns" at bounding box center [472, 347] width 453 height 29
click at [246, 329] on input "d. Seek alternative suppliers without financial concerns" at bounding box center [246, 324] width 0 height 9
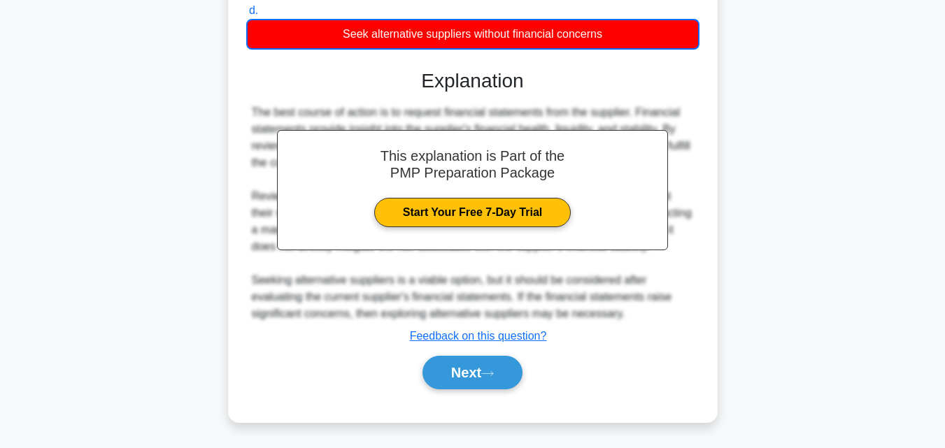
scroll to position [332, 0]
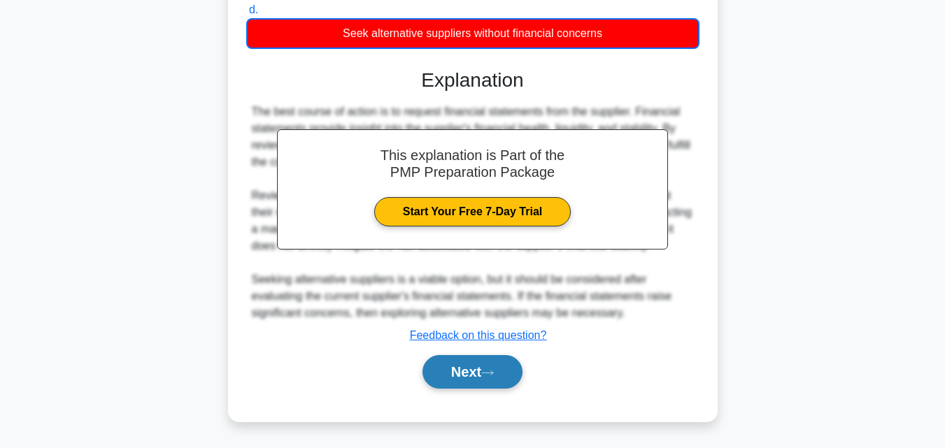
click at [473, 383] on button "Next" at bounding box center [472, 372] width 100 height 34
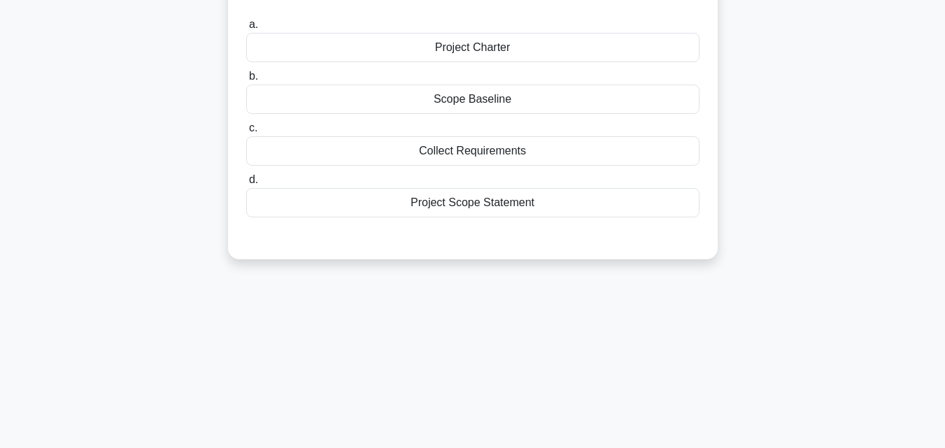
scroll to position [27, 0]
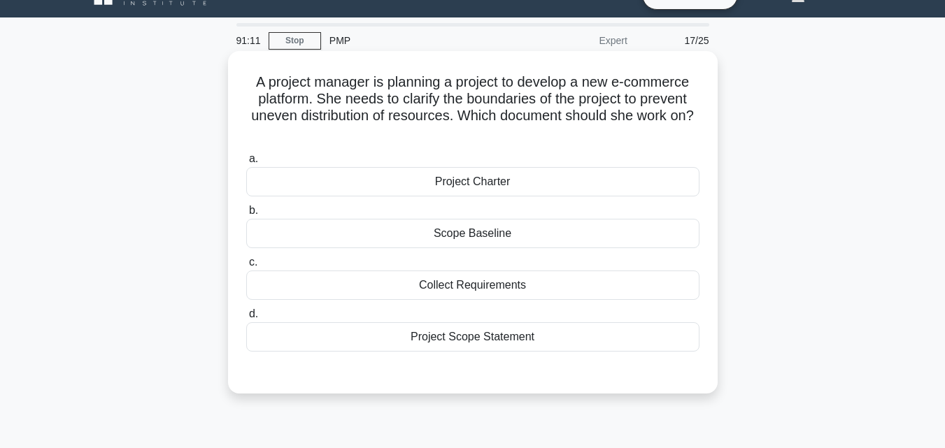
drag, startPoint x: 529, startPoint y: 347, endPoint x: 243, endPoint y: 88, distance: 385.1
click at [243, 88] on div "A project manager is planning a project to develop a new e-commerce platform. S…" at bounding box center [473, 222] width 478 height 331
click at [521, 348] on div "Project Scope Statement" at bounding box center [472, 336] width 453 height 29
click at [246, 319] on input "d. Project Scope Statement" at bounding box center [246, 314] width 0 height 9
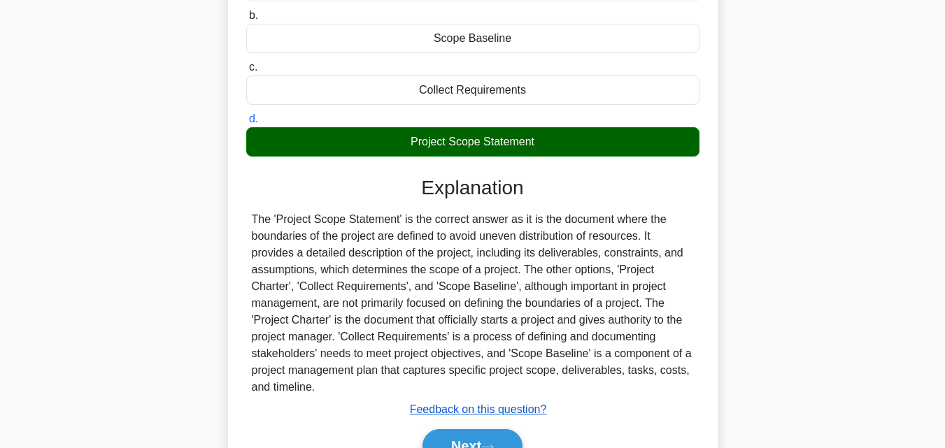
scroll to position [307, 0]
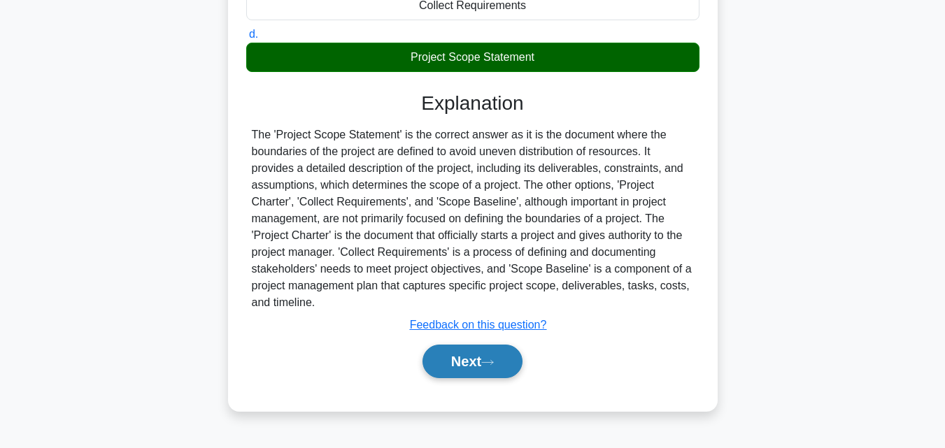
click at [487, 364] on icon at bounding box center [487, 363] width 13 height 8
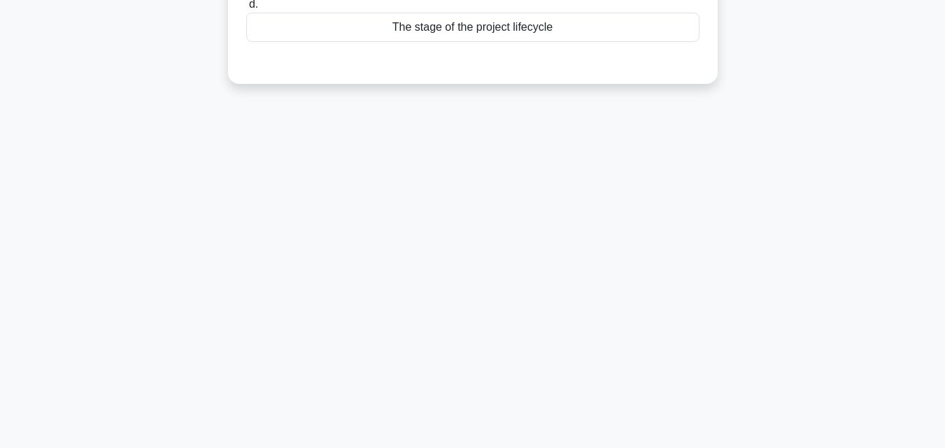
scroll to position [27, 0]
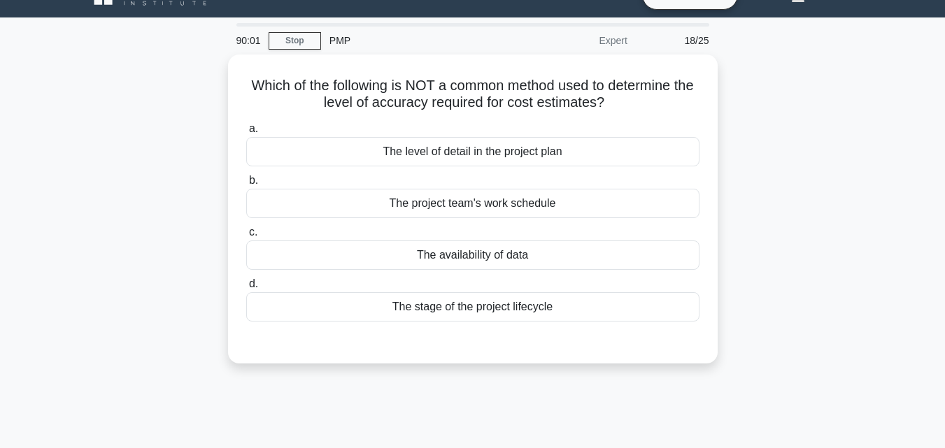
drag, startPoint x: 592, startPoint y: 313, endPoint x: 127, endPoint y: 75, distance: 522.9
click at [127, 75] on div "Which of the following is NOT a common method used to determine the level of ac…" at bounding box center [472, 218] width 797 height 326
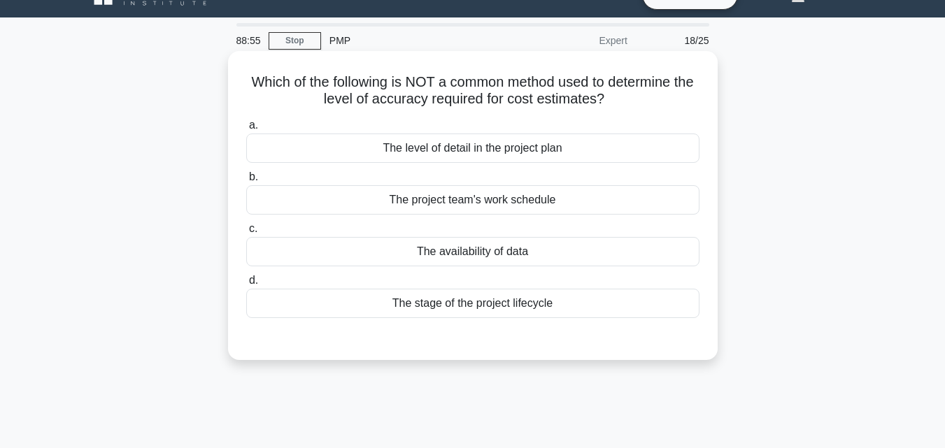
click at [453, 196] on div "The project team's work schedule" at bounding box center [472, 199] width 453 height 29
click at [246, 182] on input "b. The project team's work schedule" at bounding box center [246, 177] width 0 height 9
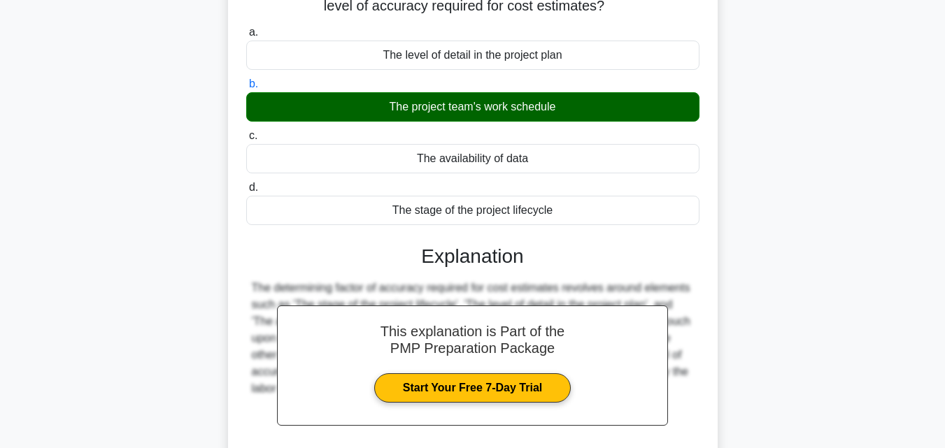
scroll to position [237, 0]
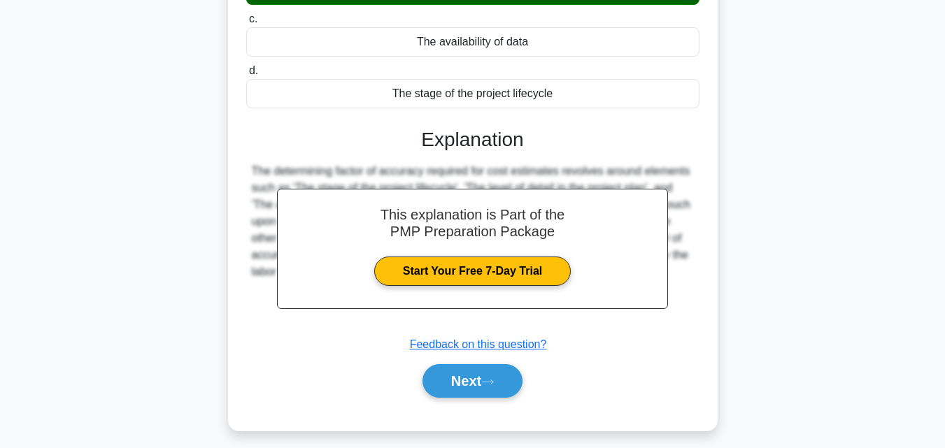
click at [466, 364] on div "Next" at bounding box center [472, 381] width 453 height 45
click at [475, 371] on button "Next" at bounding box center [472, 381] width 100 height 34
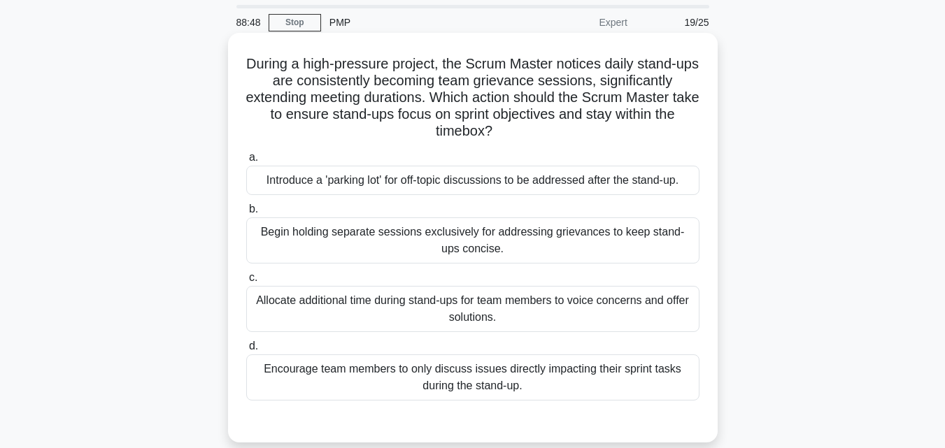
scroll to position [70, 0]
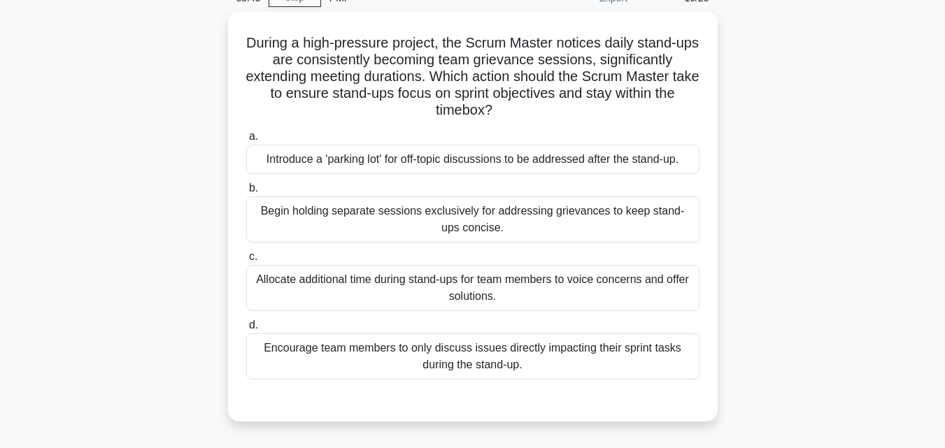
drag, startPoint x: 571, startPoint y: 378, endPoint x: 142, endPoint y: 48, distance: 541.1
click at [142, 48] on div "During a high-pressure project, the Scrum Master notices daily stand-ups are co…" at bounding box center [472, 225] width 797 height 427
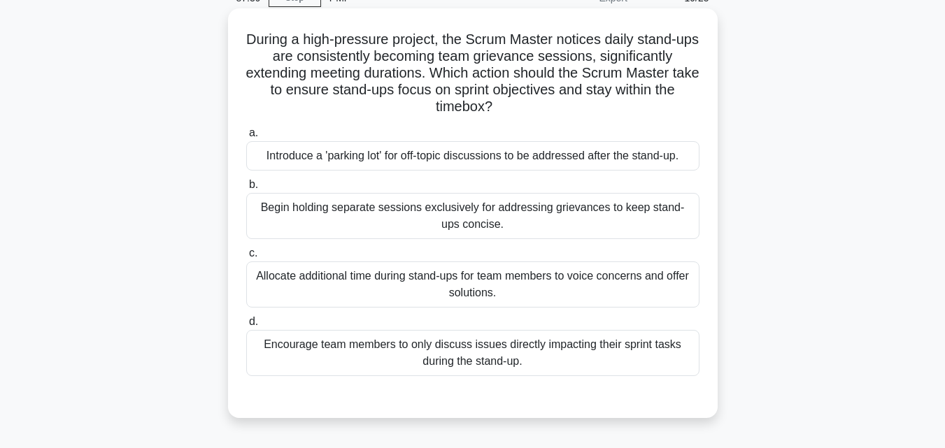
click at [420, 156] on div "Introduce a 'parking lot' for off-topic discussions to be addressed after the s…" at bounding box center [472, 155] width 453 height 29
click at [246, 138] on input "a. Introduce a 'parking lot' for off-topic discussions to be addressed after th…" at bounding box center [246, 133] width 0 height 9
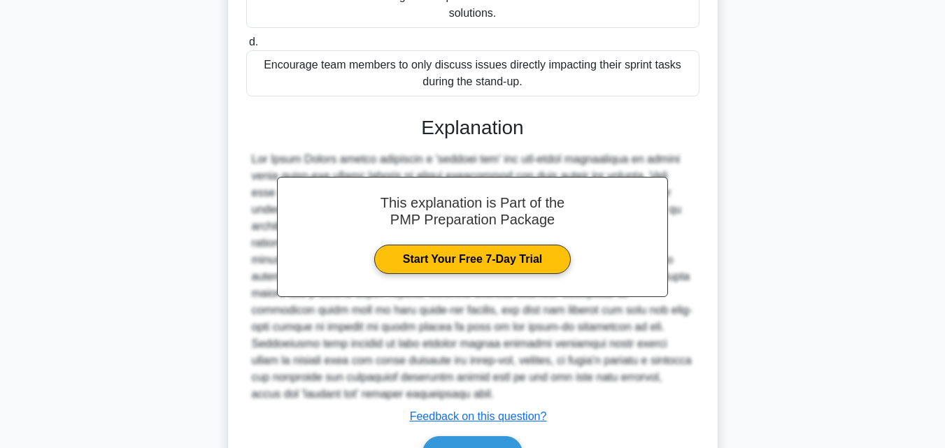
scroll to position [415, 0]
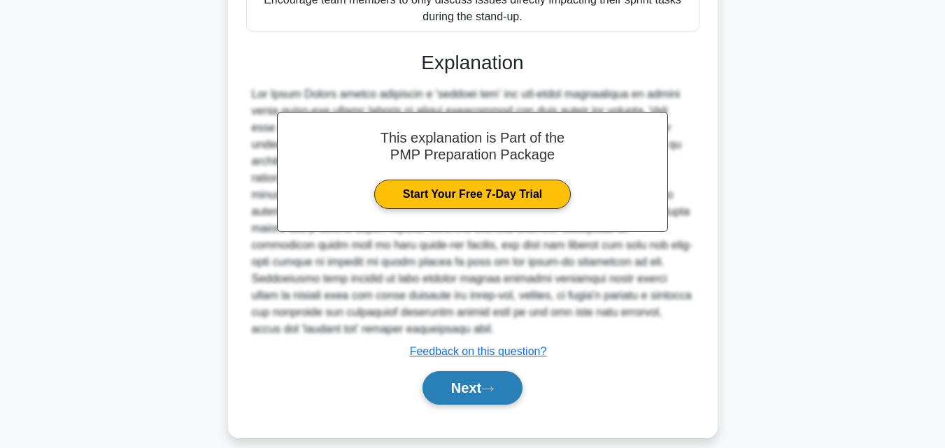
click at [476, 375] on button "Next" at bounding box center [472, 388] width 100 height 34
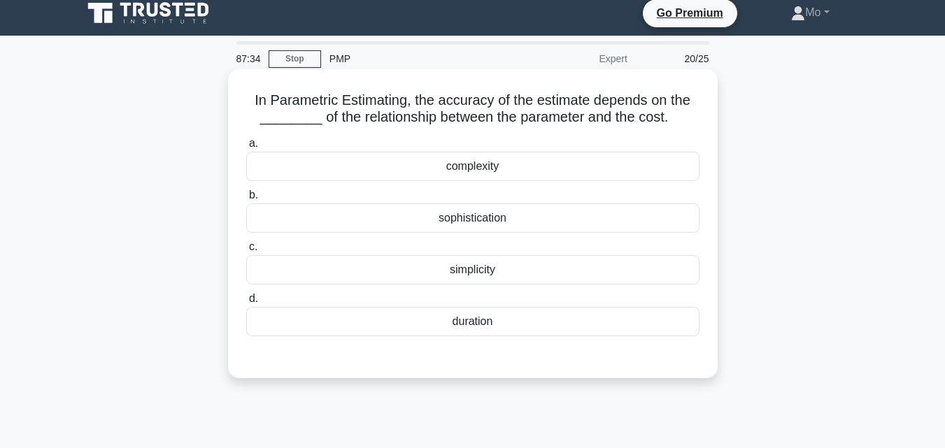
scroll to position [0, 0]
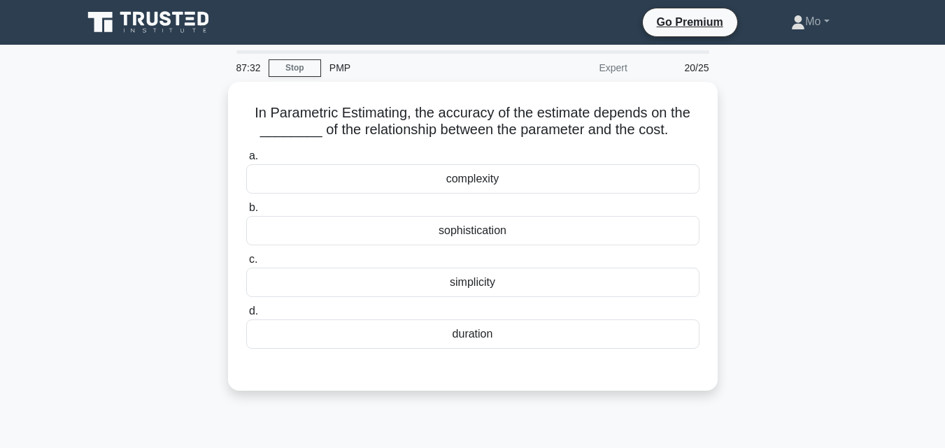
drag, startPoint x: 512, startPoint y: 325, endPoint x: 170, endPoint y: 108, distance: 405.2
click at [170, 108] on div "In Parametric Estimating, the accuracy of the estimate depends on the ________ …" at bounding box center [472, 245] width 797 height 326
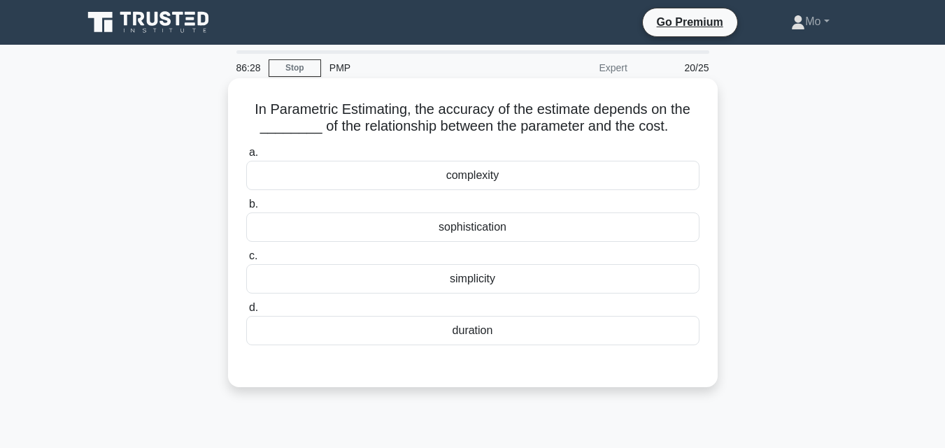
click at [445, 273] on div "simplicity" at bounding box center [472, 278] width 453 height 29
click at [246, 261] on input "c. simplicity" at bounding box center [246, 256] width 0 height 9
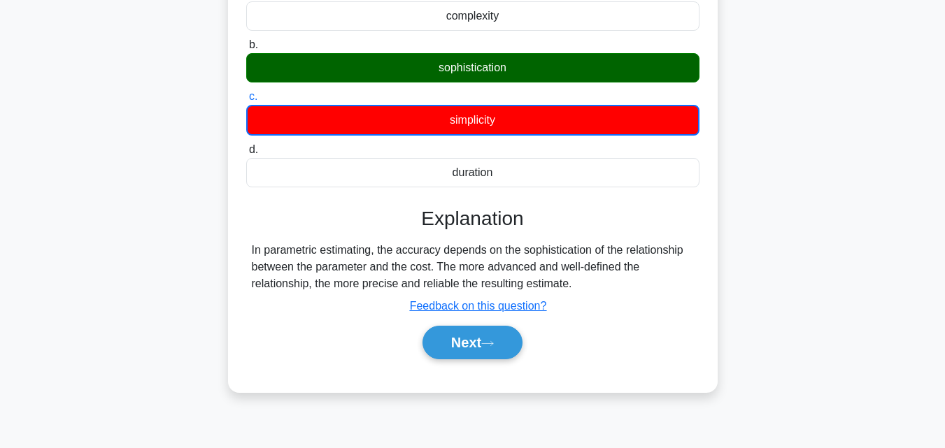
scroll to position [280, 0]
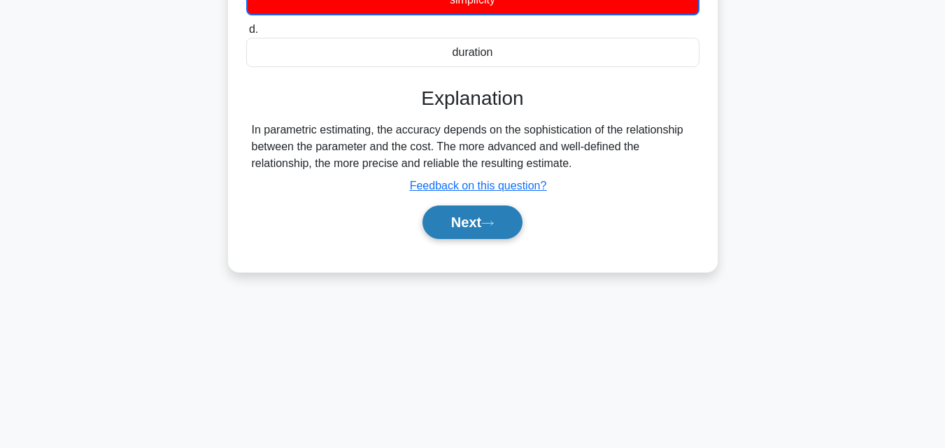
click at [471, 236] on button "Next" at bounding box center [472, 223] width 100 height 34
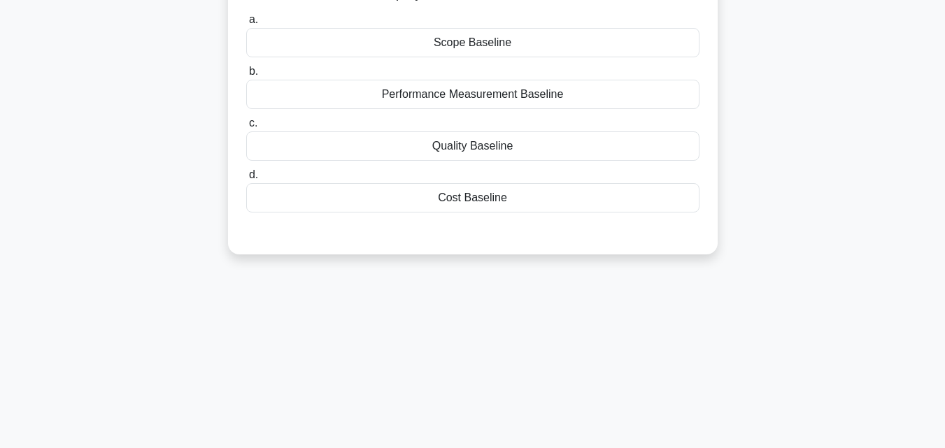
scroll to position [70, 0]
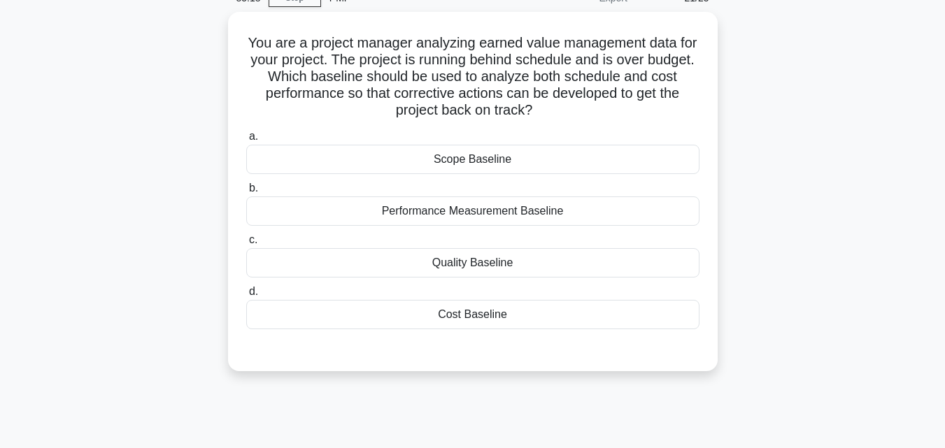
drag, startPoint x: 536, startPoint y: 315, endPoint x: 222, endPoint y: 46, distance: 412.6
click at [222, 46] on div "You are a project manager analyzing earned value management data for your proje…" at bounding box center [472, 200] width 797 height 376
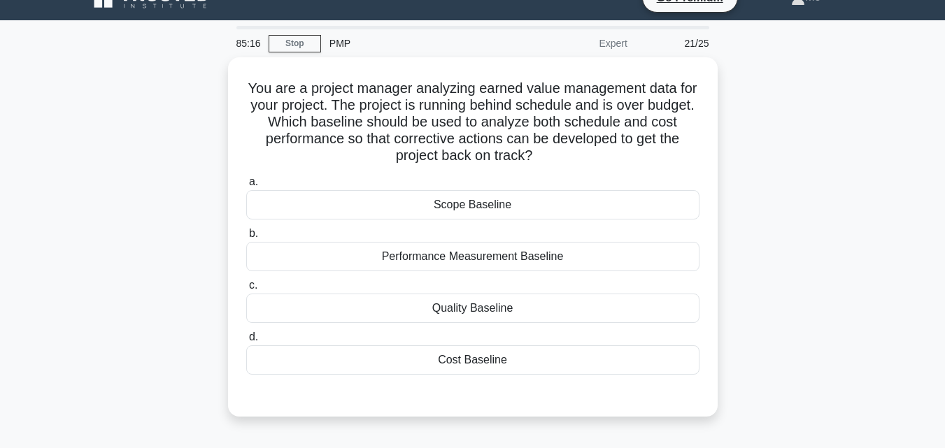
scroll to position [0, 0]
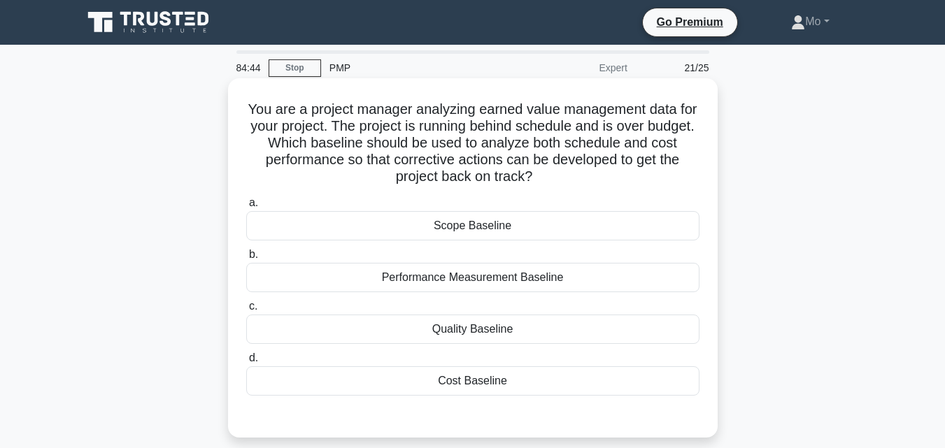
click at [415, 376] on div "Cost Baseline" at bounding box center [472, 380] width 453 height 29
click at [246, 363] on input "d. Cost Baseline" at bounding box center [246, 358] width 0 height 9
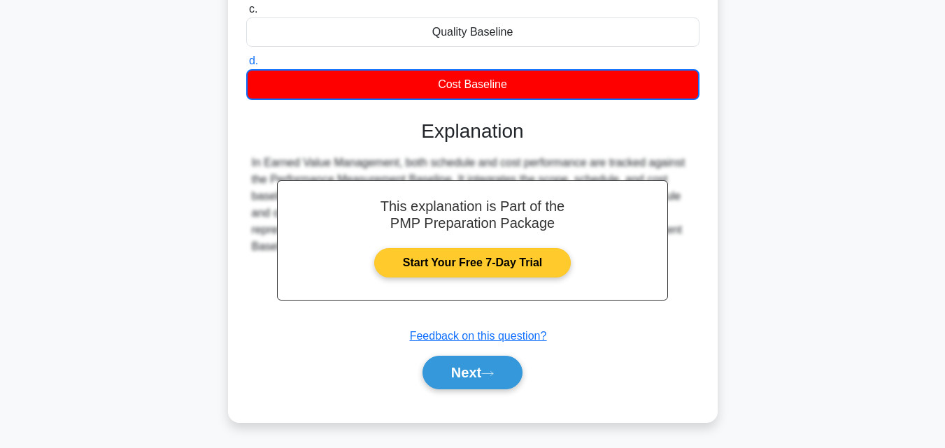
scroll to position [307, 0]
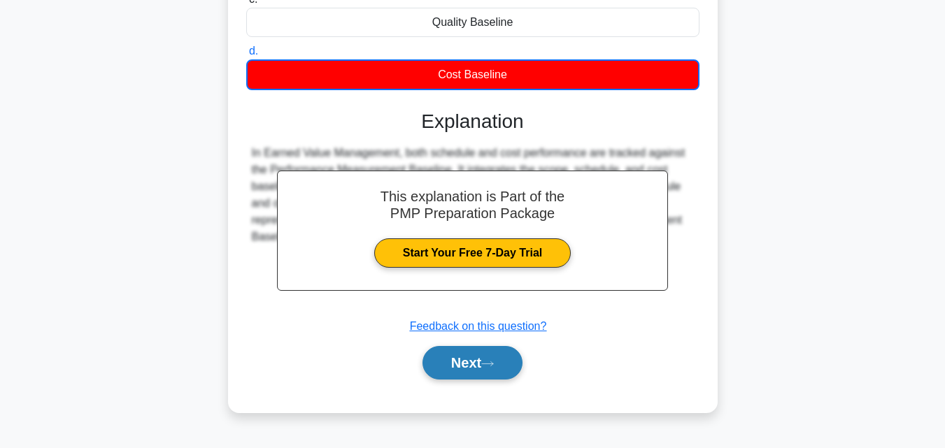
click at [476, 364] on button "Next" at bounding box center [472, 363] width 100 height 34
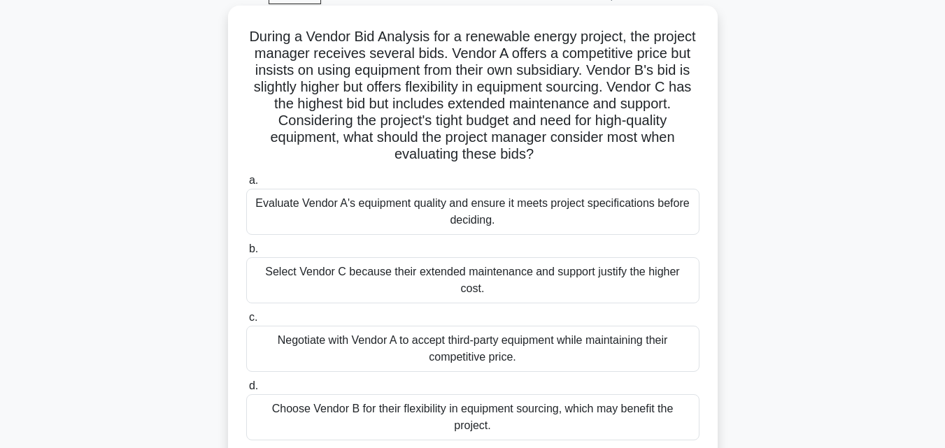
scroll to position [97, 0]
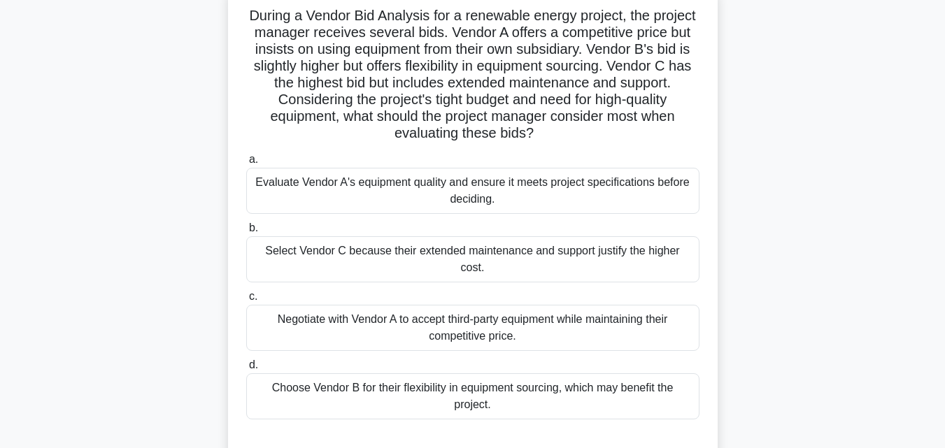
drag, startPoint x: 522, startPoint y: 385, endPoint x: 215, endPoint y: 23, distance: 474.3
click at [215, 23] on div "During a Vendor Bid Analysis for a renewable energy project, the project manage…" at bounding box center [472, 232] width 797 height 494
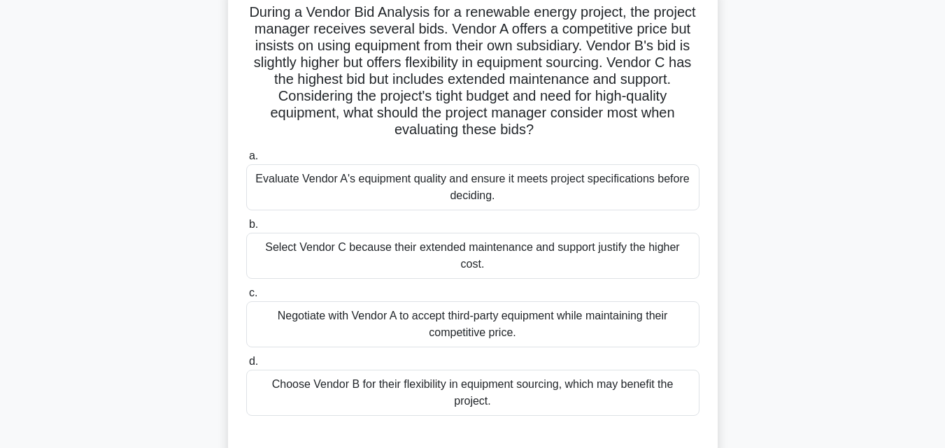
click at [356, 173] on div "Evaluate Vendor A's equipment quality and ensure it meets project specification…" at bounding box center [472, 187] width 453 height 46
click at [246, 161] on input "a. Evaluate Vendor A's equipment quality and ensure it meets project specificat…" at bounding box center [246, 156] width 0 height 9
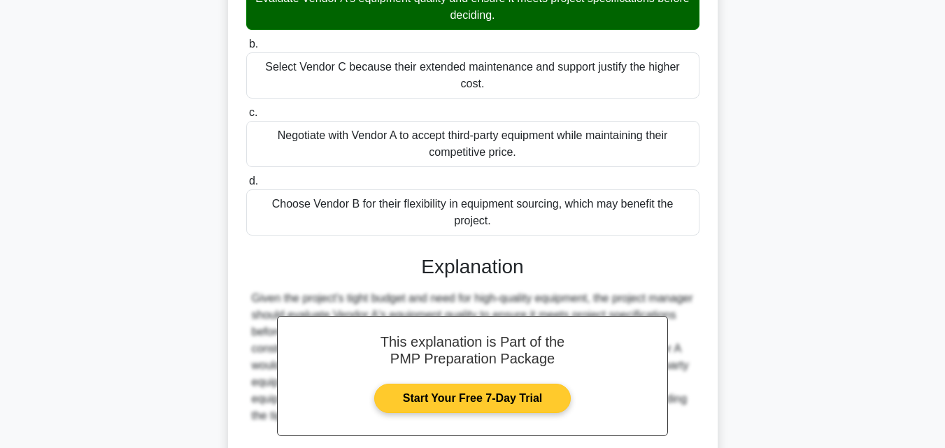
scroll to position [377, 0]
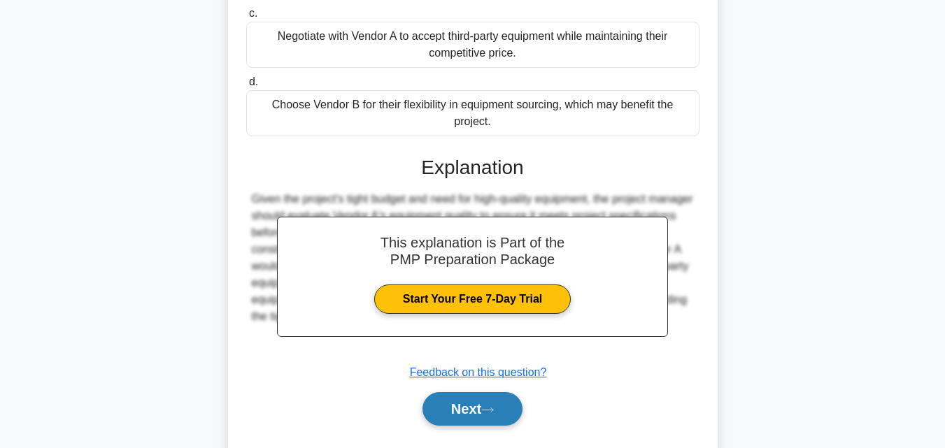
click at [460, 394] on button "Next" at bounding box center [472, 409] width 100 height 34
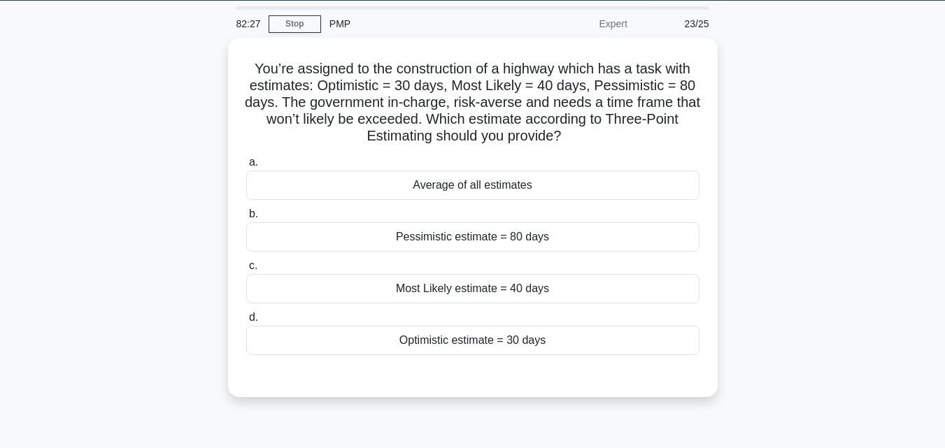
scroll to position [27, 0]
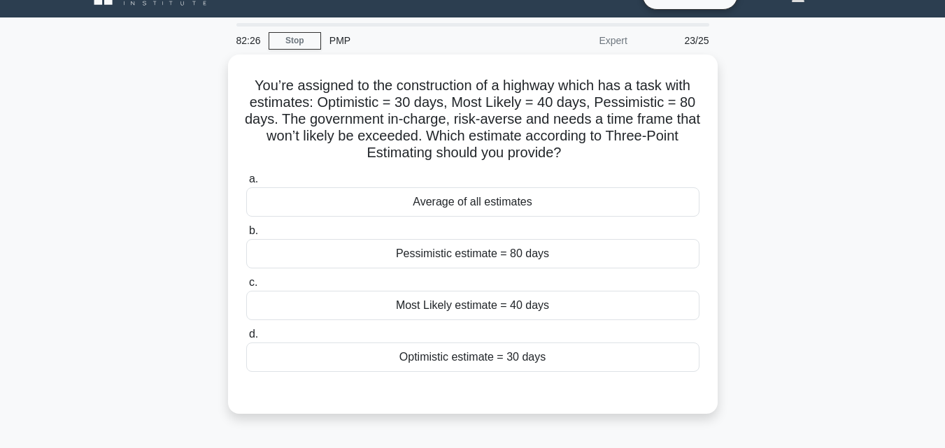
drag, startPoint x: 564, startPoint y: 362, endPoint x: 222, endPoint y: 86, distance: 438.6
click at [222, 86] on div "You’re assigned to the construction of a highway which has a task with estimate…" at bounding box center [472, 243] width 797 height 376
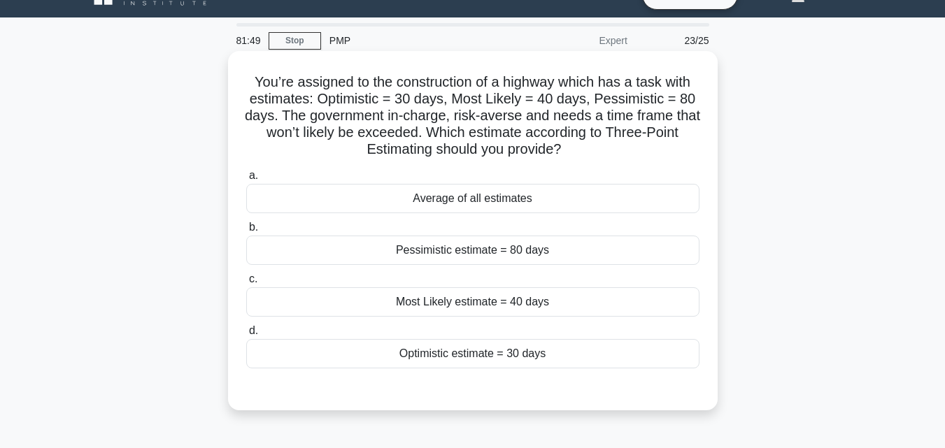
click at [524, 196] on div "Average of all estimates" at bounding box center [472, 198] width 453 height 29
click at [246, 180] on input "a. Average of all estimates" at bounding box center [246, 175] width 0 height 9
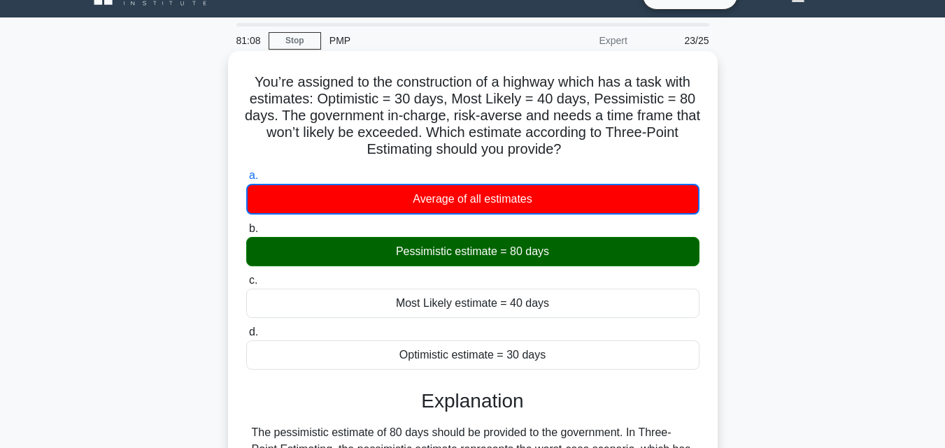
scroll to position [0, 0]
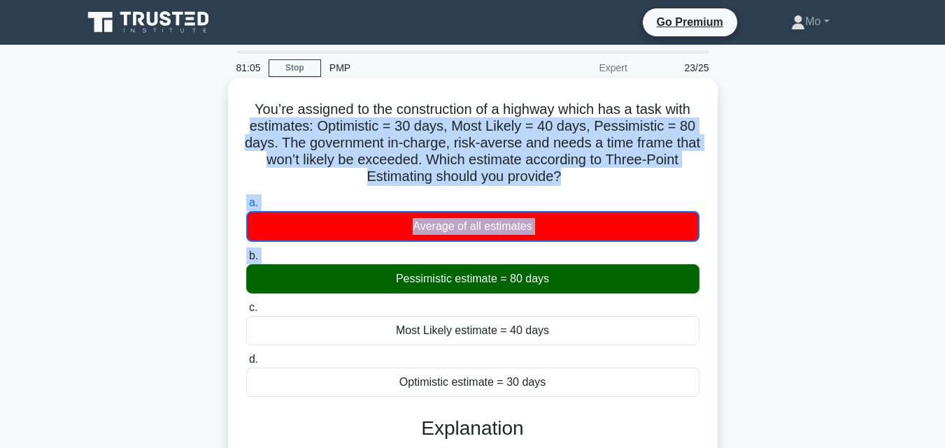
drag, startPoint x: 724, startPoint y: 106, endPoint x: 330, endPoint y: 274, distance: 428.2
click at [330, 274] on div "You’re assigned to the construction of a highway which has a task with estimate…" at bounding box center [472, 453] width 797 height 742
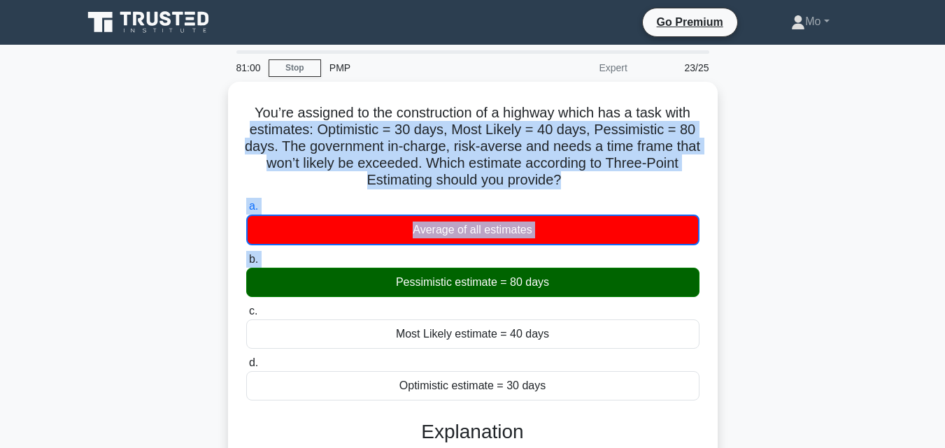
drag, startPoint x: 578, startPoint y: 170, endPoint x: 181, endPoint y: 110, distance: 401.7
click at [181, 110] on div "You’re assigned to the construction of a highway which has a task with estimate…" at bounding box center [472, 453] width 797 height 742
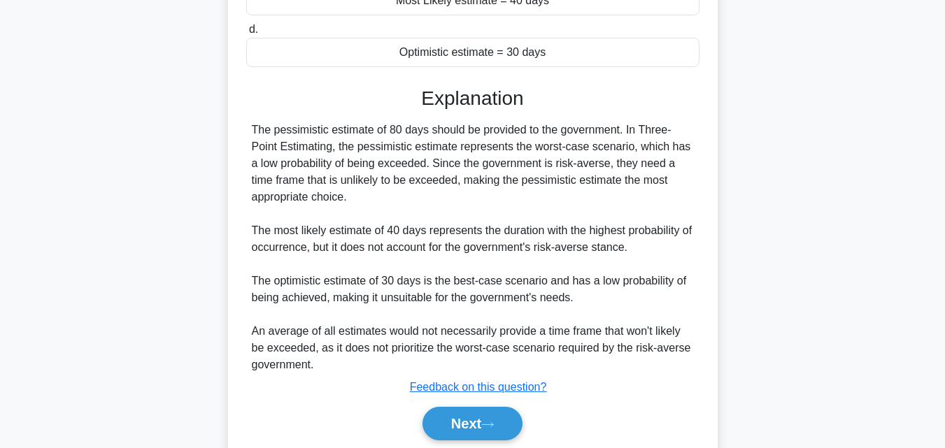
scroll to position [383, 0]
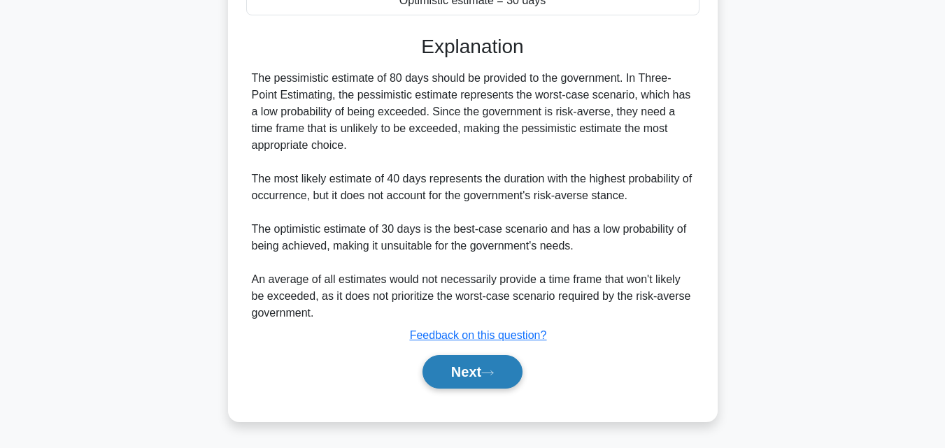
click at [462, 358] on button "Next" at bounding box center [472, 372] width 100 height 34
click at [473, 377] on button "Next" at bounding box center [472, 372] width 100 height 34
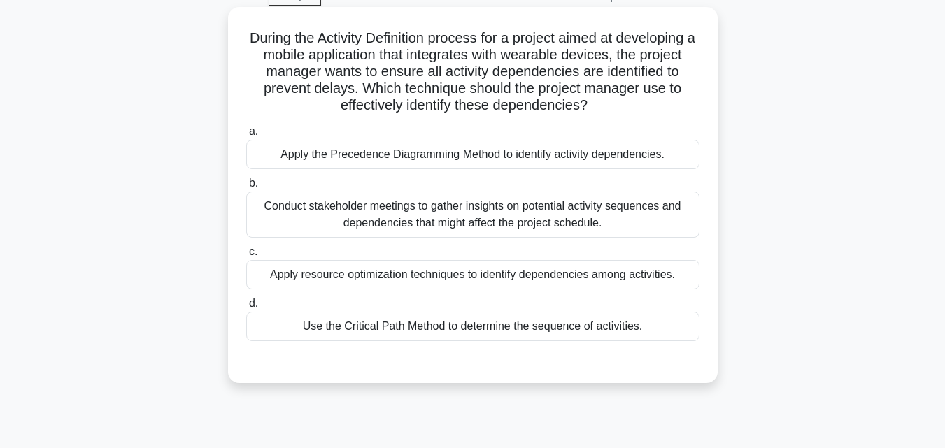
scroll to position [210, 0]
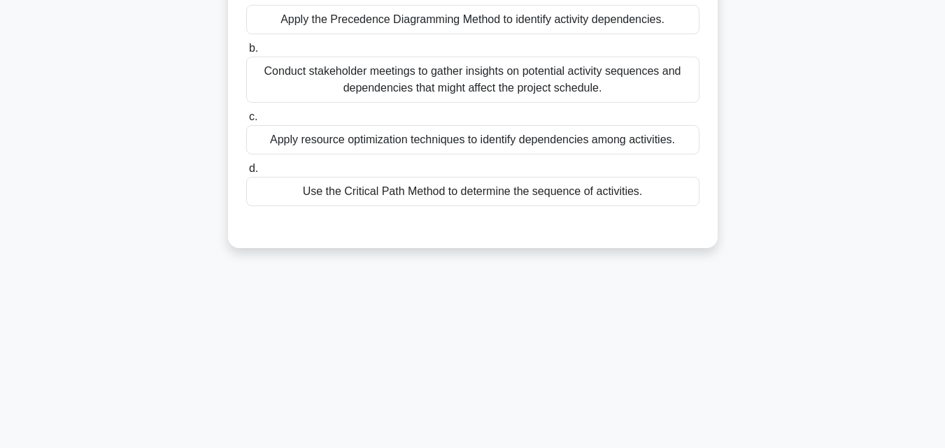
drag, startPoint x: 632, startPoint y: 191, endPoint x: 194, endPoint y: 119, distance: 443.6
click at [194, 119] on div "During the Activity Definition process for a project aimed at developing a mobi…" at bounding box center [472, 68] width 797 height 393
click at [476, 276] on div "80:11 Stop PMP Expert 24/25 During the Activity Definition process for a projec…" at bounding box center [472, 190] width 797 height 699
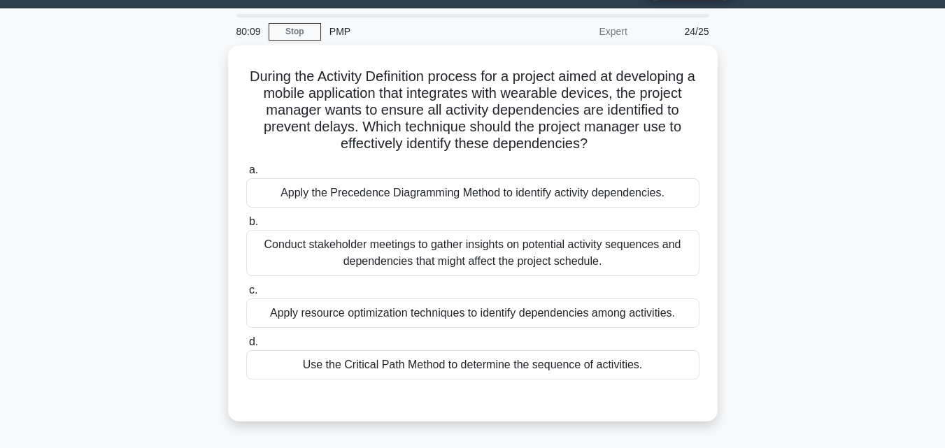
scroll to position [32, 0]
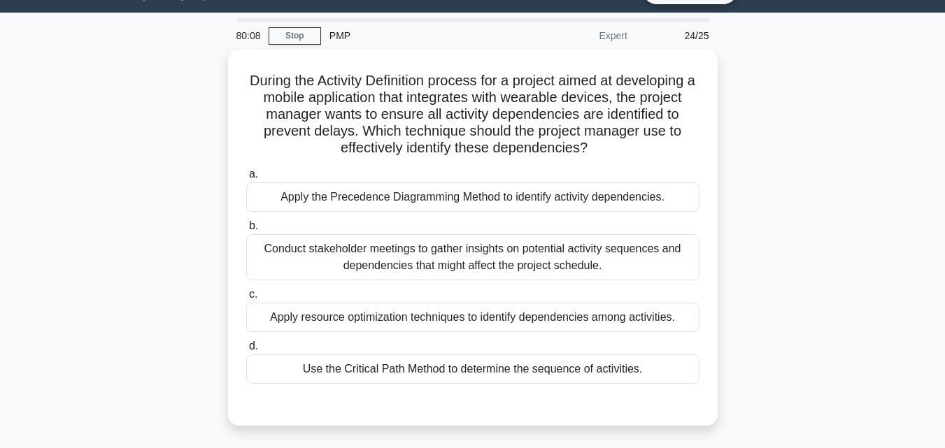
drag, startPoint x: 650, startPoint y: 185, endPoint x: 180, endPoint y: 61, distance: 486.8
click at [180, 61] on div "During the Activity Definition process for a project aimed at developing a mobi…" at bounding box center [472, 246] width 797 height 393
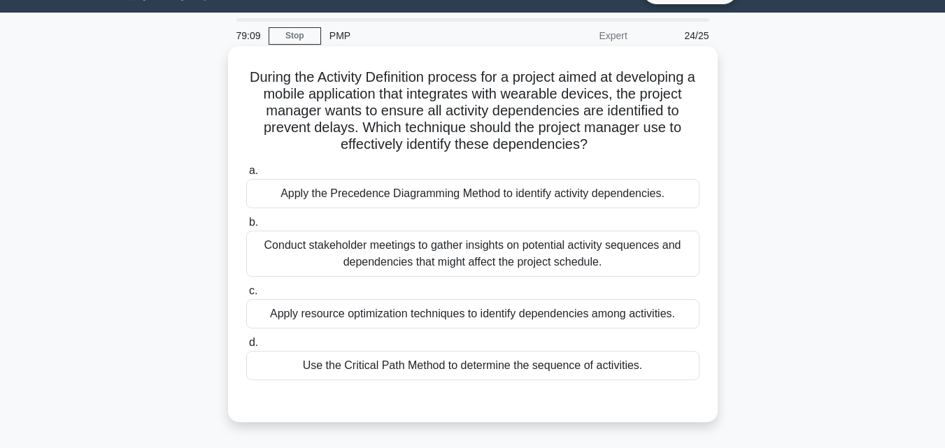
click at [517, 199] on div "Apply the Precedence Diagramming Method to identify activity dependencies." at bounding box center [472, 193] width 453 height 29
click at [246, 176] on input "a. Apply the Precedence Diagramming Method to identify activity dependencies." at bounding box center [246, 170] width 0 height 9
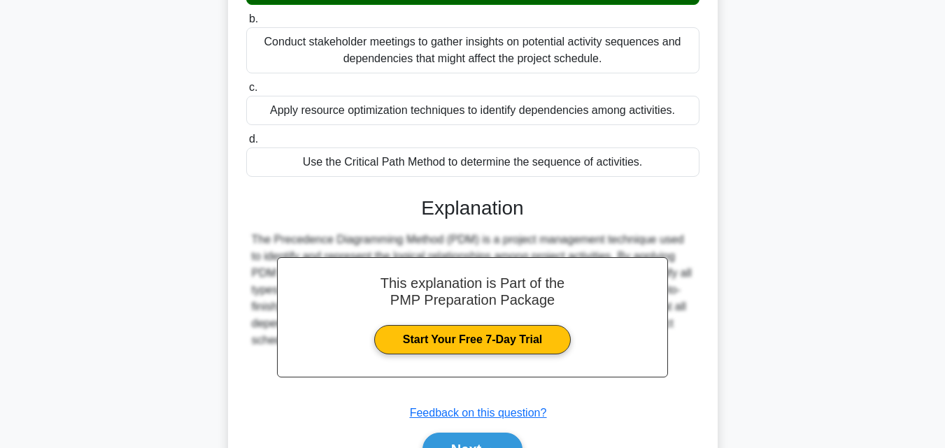
scroll to position [314, 0]
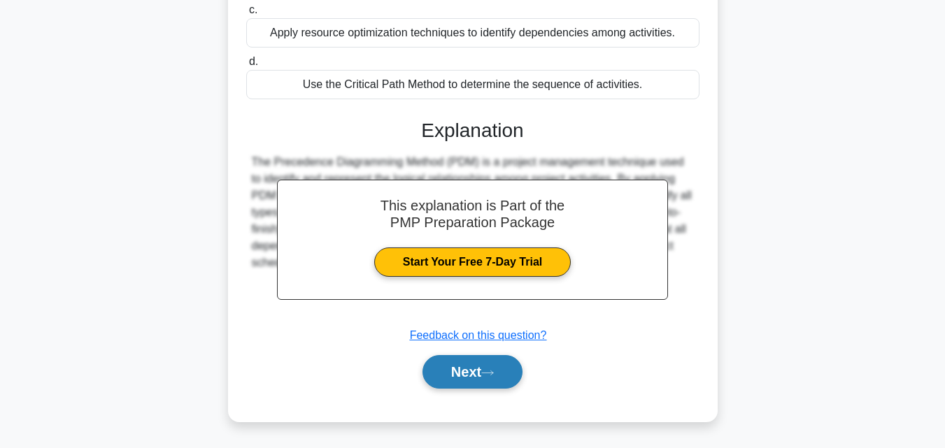
click at [464, 367] on button "Next" at bounding box center [472, 372] width 100 height 34
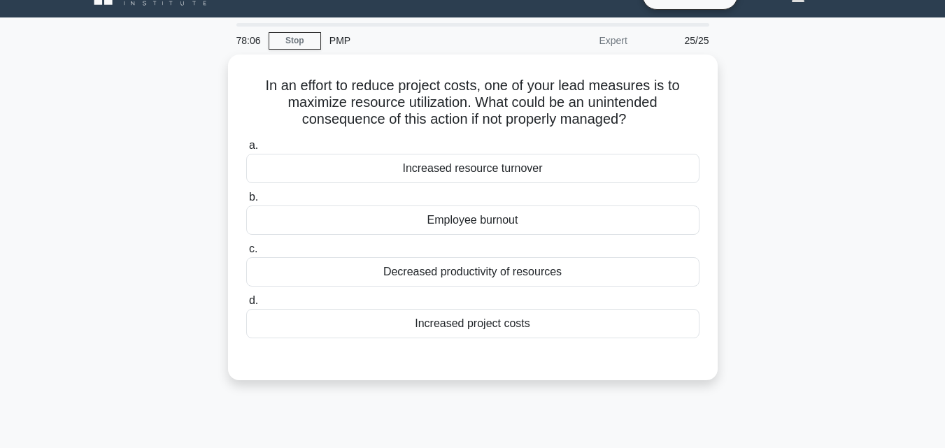
scroll to position [0, 0]
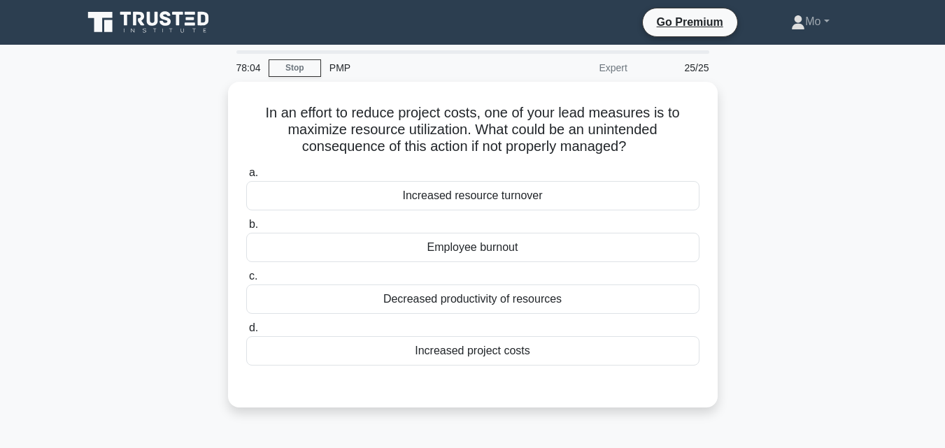
drag, startPoint x: 469, startPoint y: 342, endPoint x: 66, endPoint y: 113, distance: 462.9
click at [66, 113] on main "78:04 Stop PMP Expert 25/25 In an effort to reduce project costs, one of your l…" at bounding box center [472, 400] width 945 height 710
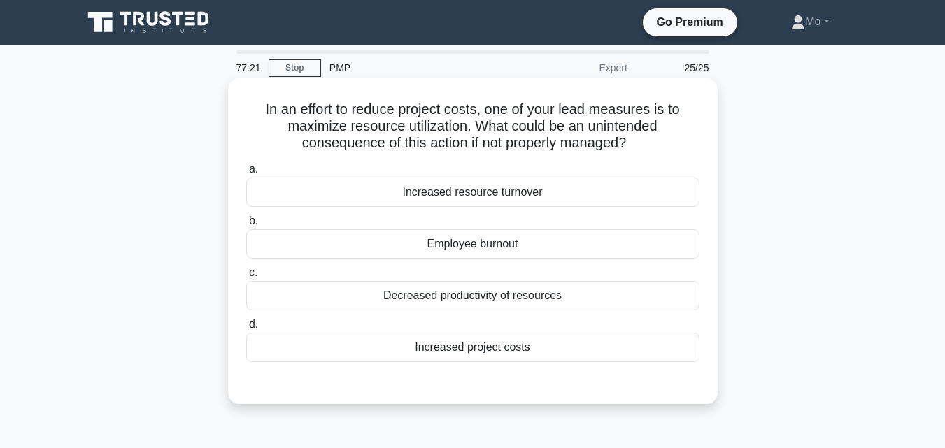
click at [432, 249] on div "Employee burnout" at bounding box center [472, 243] width 453 height 29
click at [246, 226] on input "b. Employee burnout" at bounding box center [246, 221] width 0 height 9
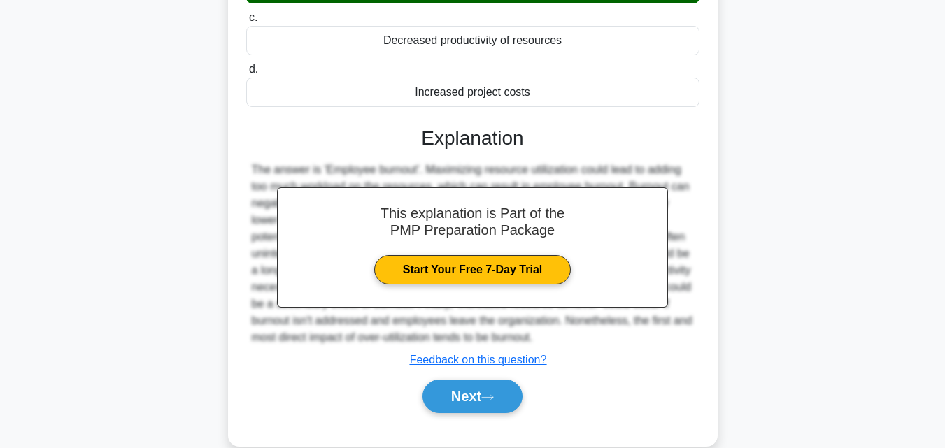
scroll to position [307, 0]
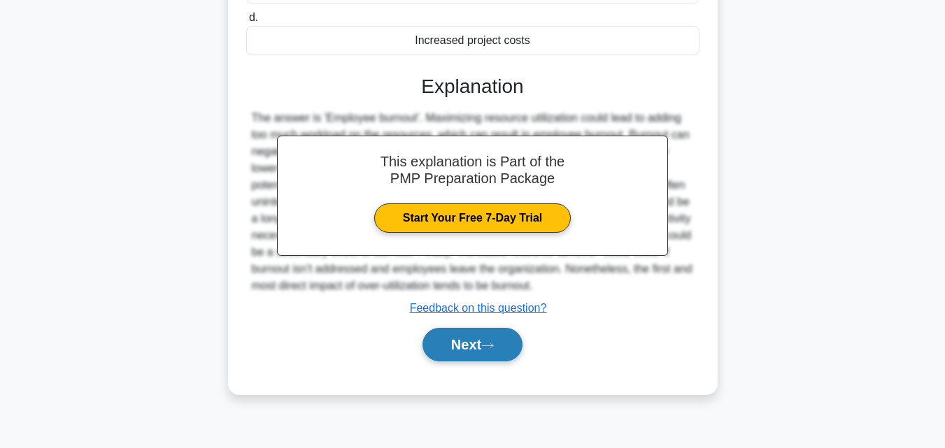
click at [482, 355] on button "Next" at bounding box center [472, 345] width 100 height 34
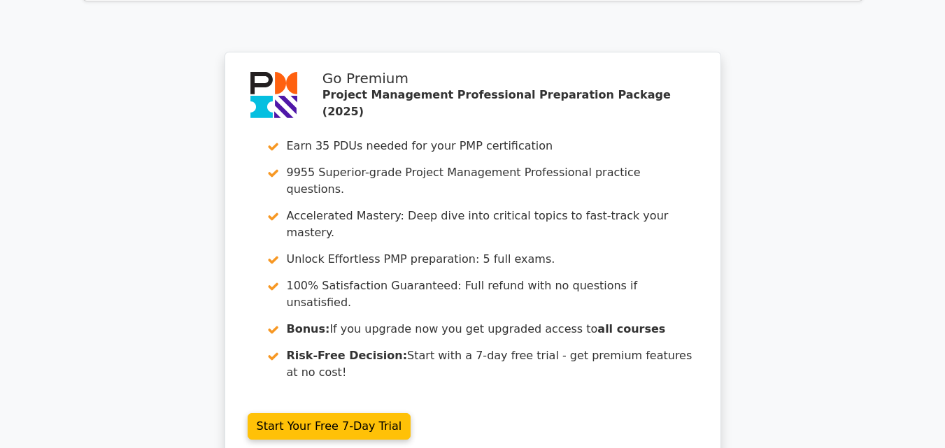
scroll to position [3564, 0]
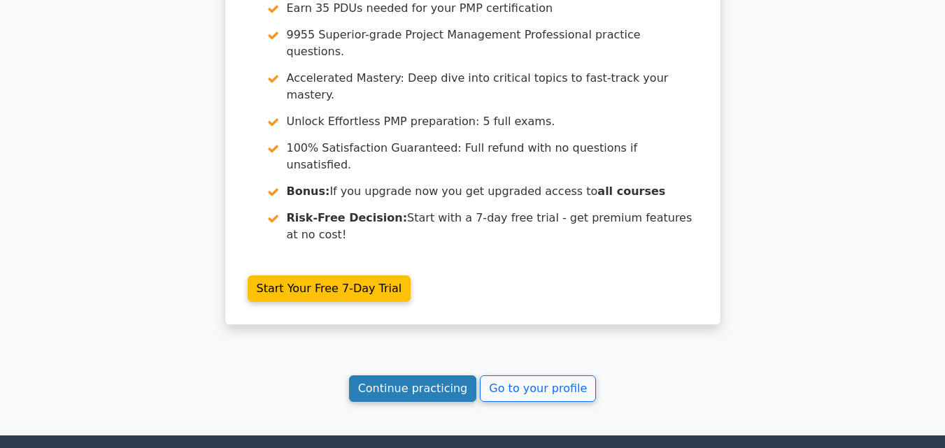
click at [441, 376] on link "Continue practicing" at bounding box center [413, 389] width 128 height 27
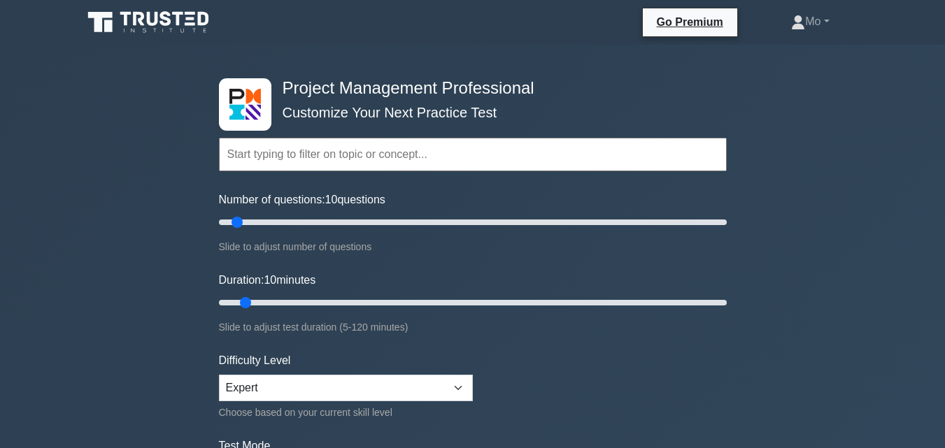
scroll to position [280, 0]
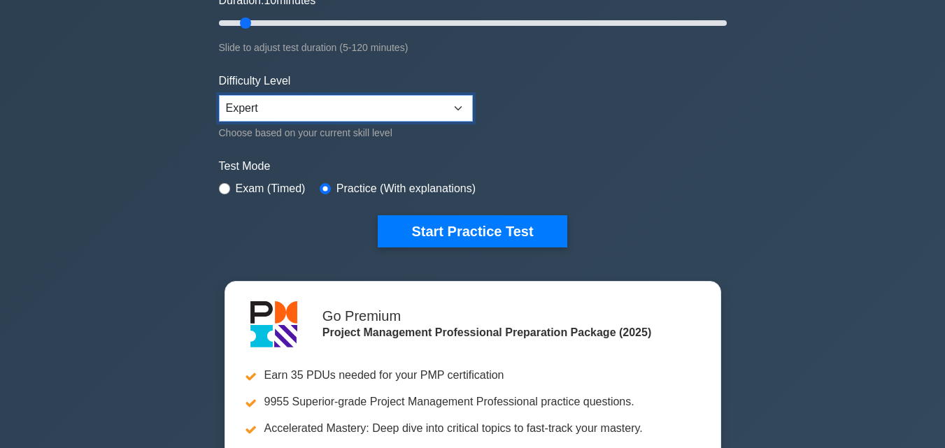
click at [462, 95] on select "Beginner Intermediate Expert" at bounding box center [346, 108] width 254 height 27
select select "intermediate"
click at [219, 95] on select "Beginner Intermediate Expert" at bounding box center [346, 108] width 254 height 27
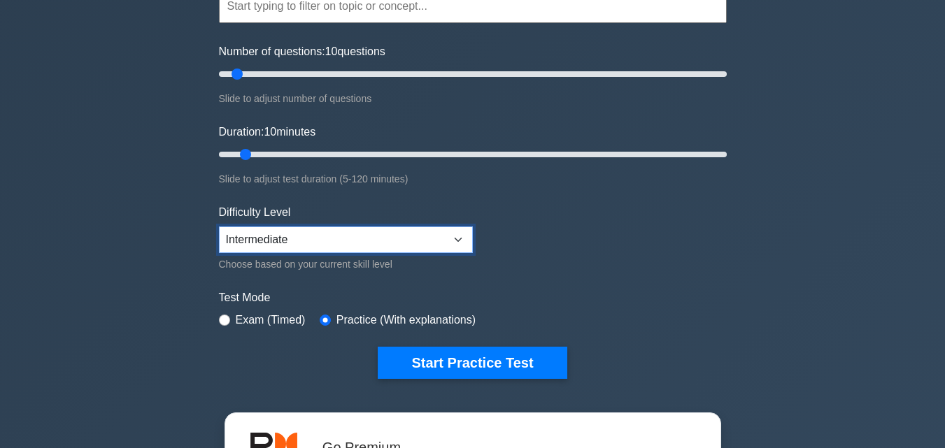
scroll to position [140, 0]
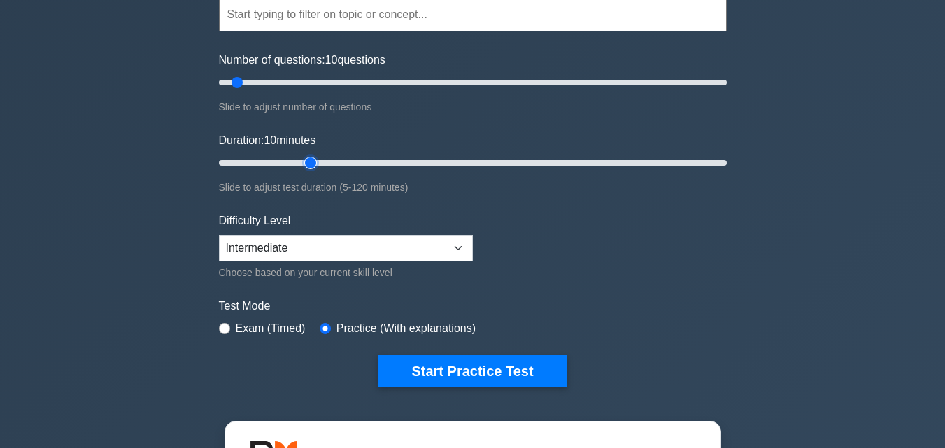
type input "25"
click at [301, 161] on input "Duration: 10 minutes" at bounding box center [473, 163] width 508 height 17
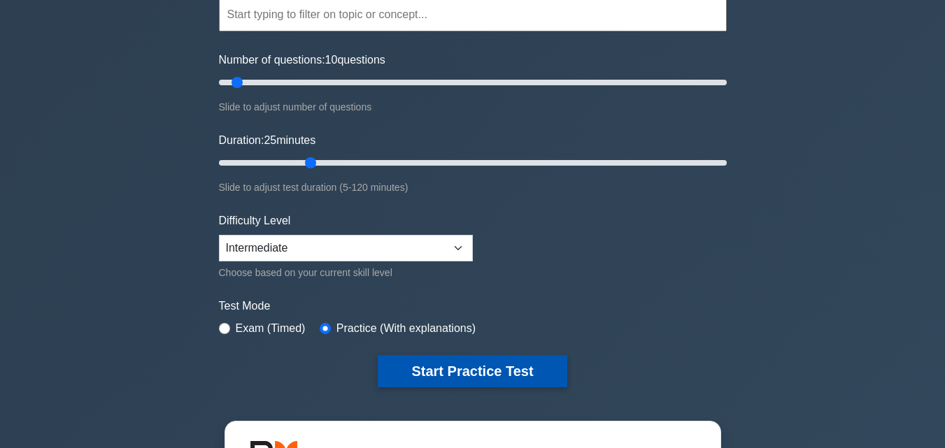
click at [446, 376] on button "Start Practice Test" at bounding box center [472, 371] width 189 height 32
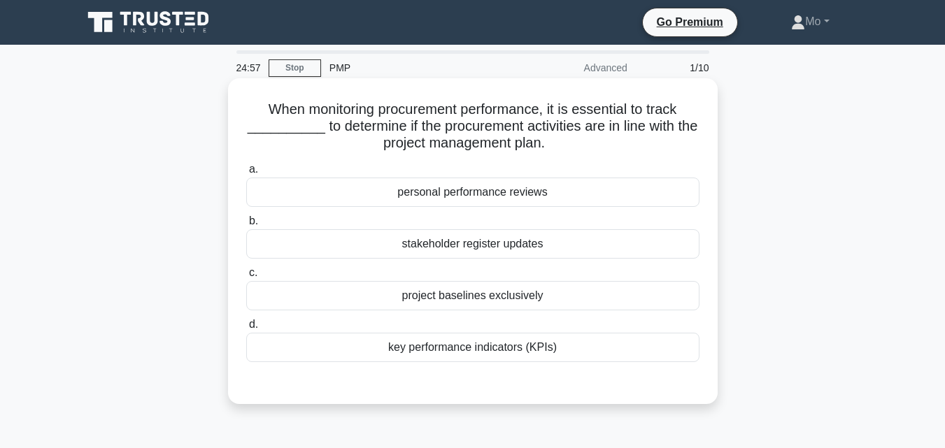
drag, startPoint x: 588, startPoint y: 347, endPoint x: 233, endPoint y: 96, distance: 435.0
click at [234, 96] on div "When monitoring procurement performance, it is essential to track __________ to…" at bounding box center [473, 241] width 478 height 315
copy div "When monitoring procurement performance, it is essential to track __________ to…"
click at [531, 355] on div "key performance indicators (KPIs)" at bounding box center [472, 347] width 453 height 29
click at [246, 329] on input "d. key performance indicators (KPIs)" at bounding box center [246, 324] width 0 height 9
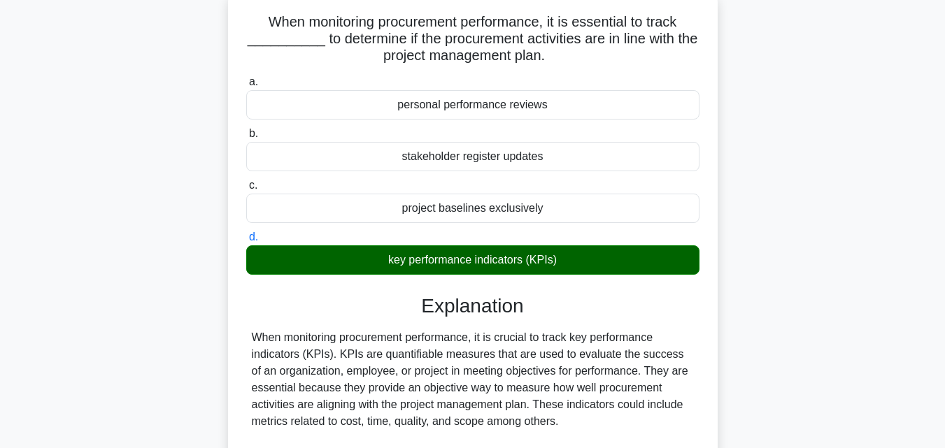
scroll to position [280, 0]
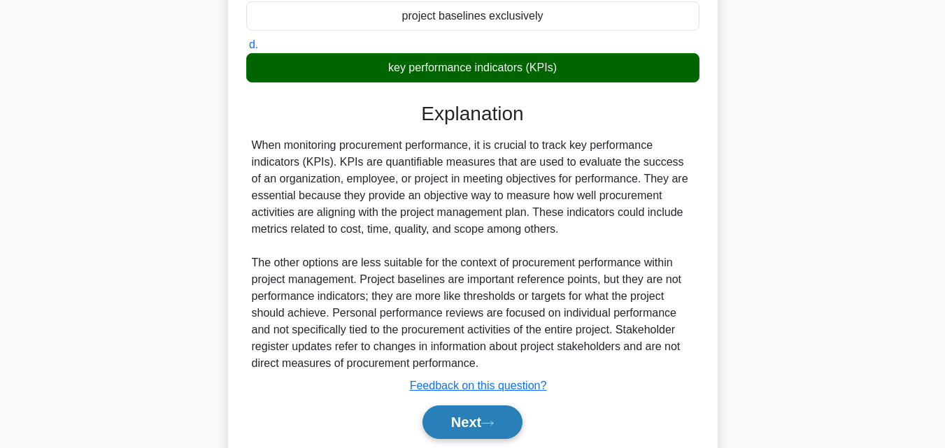
click at [489, 419] on button "Next" at bounding box center [472, 423] width 100 height 34
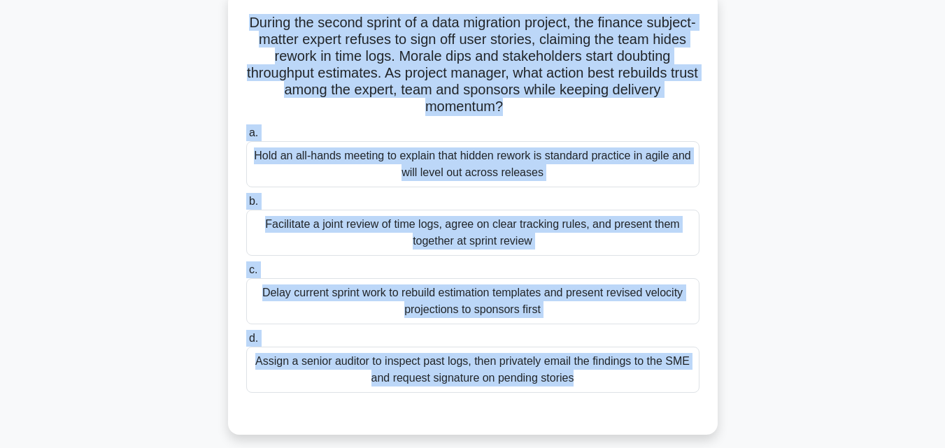
scroll to position [0, 0]
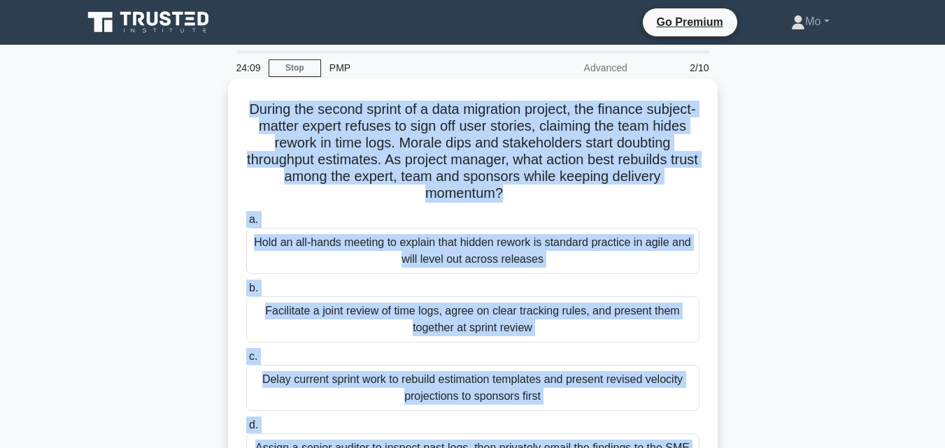
drag, startPoint x: 601, startPoint y: 357, endPoint x: 235, endPoint y: 113, distance: 439.9
click at [235, 113] on div "During the second sprint of a data migration project, the finance subject-matte…" at bounding box center [473, 300] width 478 height 432
copy div "During the second sprint of a data migration project, the finance subject-matte…"
click at [310, 285] on label "b. Facilitate a joint review of time logs, agree on clear tracking rules, and p…" at bounding box center [472, 311] width 453 height 63
click at [246, 285] on input "b. Facilitate a joint review of time logs, agree on clear tracking rules, and p…" at bounding box center [246, 288] width 0 height 9
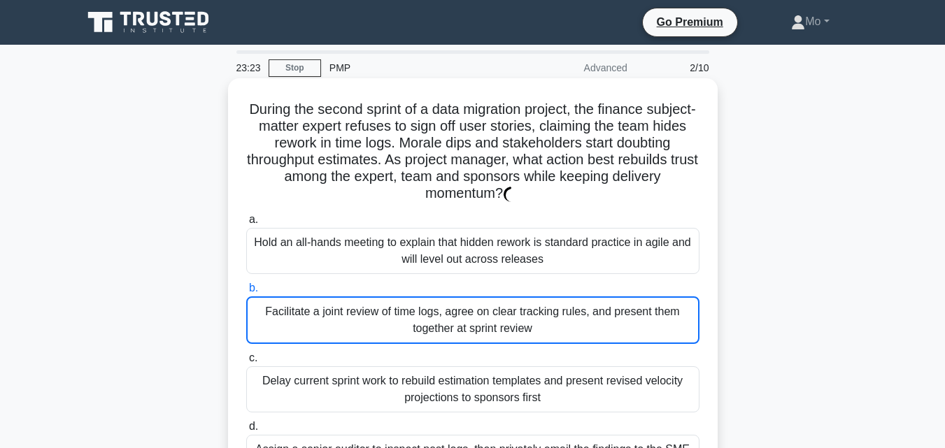
click at [310, 285] on label "b. Facilitate a joint review of time logs, agree on clear tracking rules, and p…" at bounding box center [472, 312] width 453 height 64
click at [246, 285] on input "b. Facilitate a joint review of time logs, agree on clear tracking rules, and p…" at bounding box center [246, 288] width 0 height 9
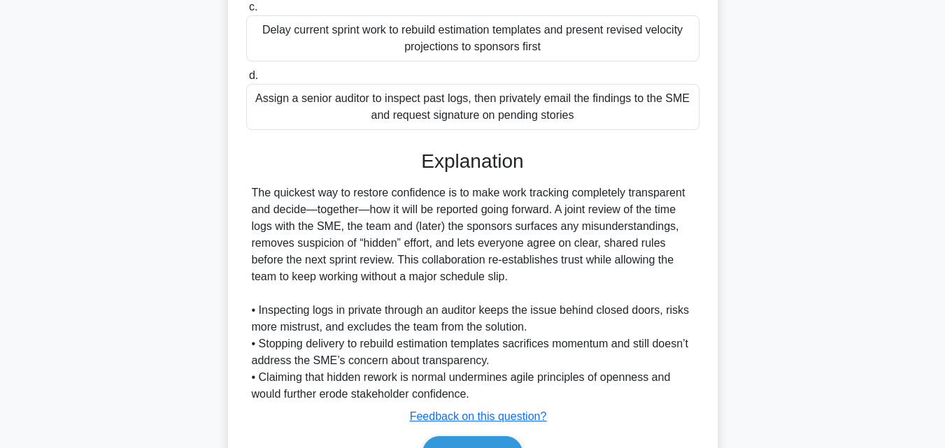
scroll to position [431, 0]
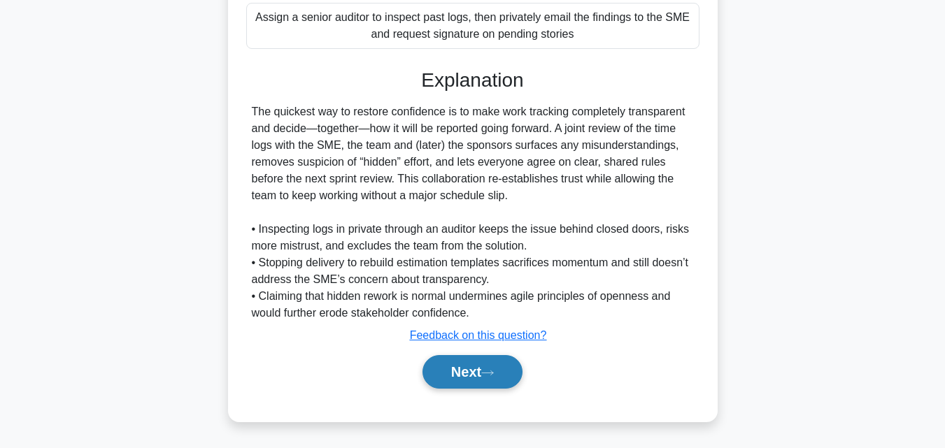
click at [495, 364] on button "Next" at bounding box center [472, 372] width 100 height 34
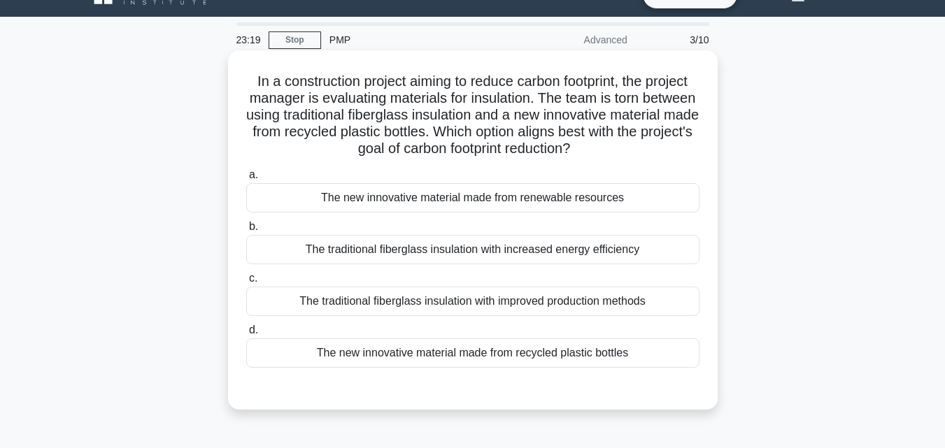
scroll to position [27, 0]
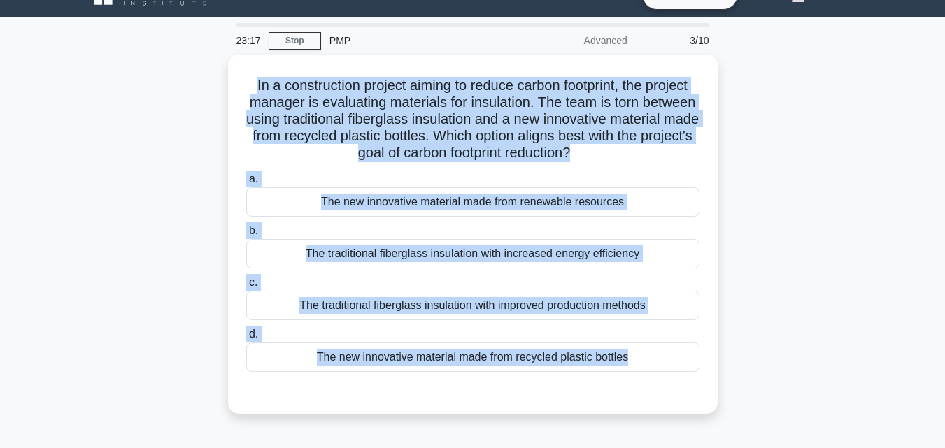
drag, startPoint x: 622, startPoint y: 364, endPoint x: 173, endPoint y: 91, distance: 525.3
click at [173, 91] on div "In a construction project aiming to reduce carbon footprint, the project manage…" at bounding box center [472, 243] width 797 height 376
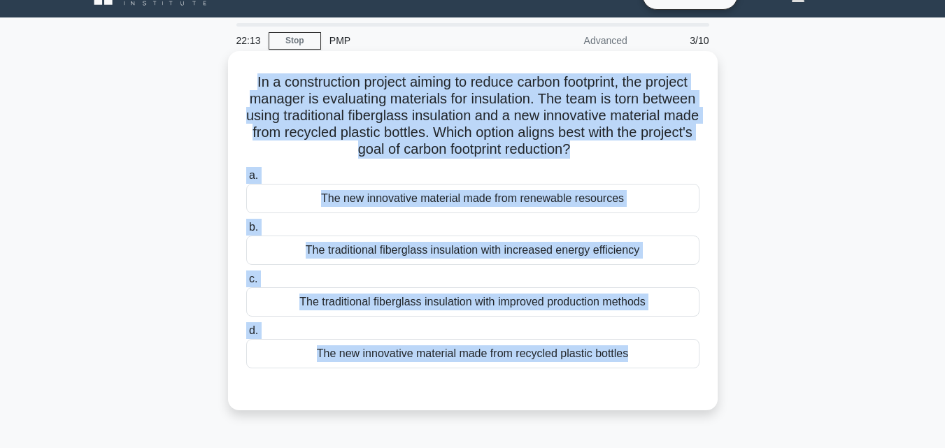
click at [334, 362] on div "The new innovative material made from recycled plastic bottles" at bounding box center [472, 353] width 453 height 29
click at [246, 336] on input "d. The new innovative material made from recycled plastic bottles" at bounding box center [246, 331] width 0 height 9
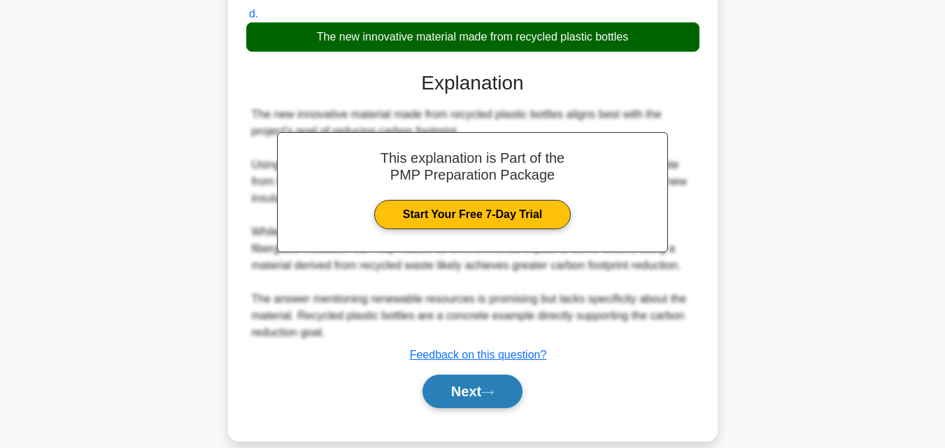
scroll to position [364, 0]
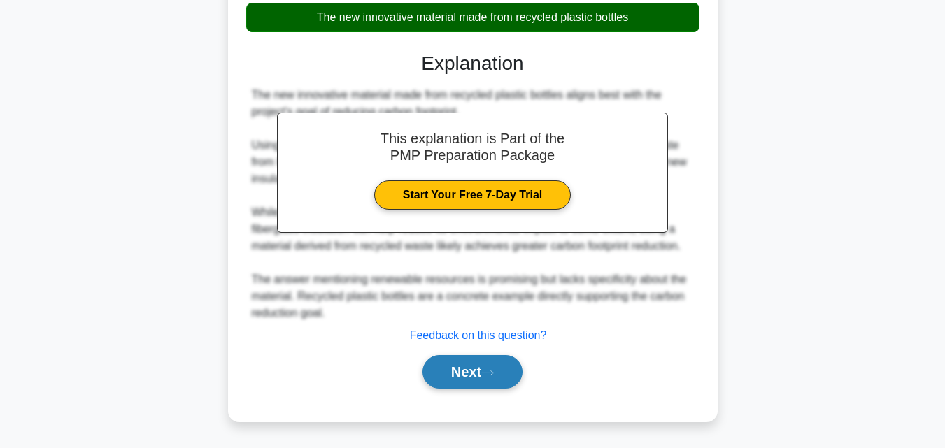
click at [494, 380] on button "Next" at bounding box center [472, 372] width 100 height 34
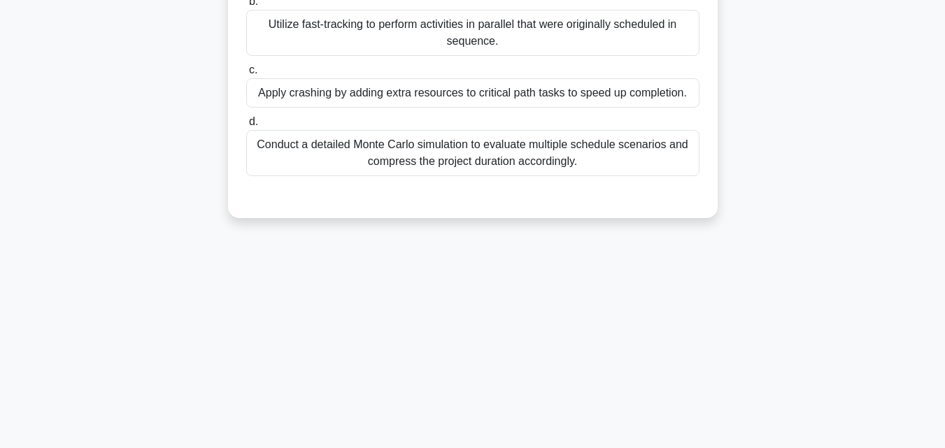
scroll to position [97, 0]
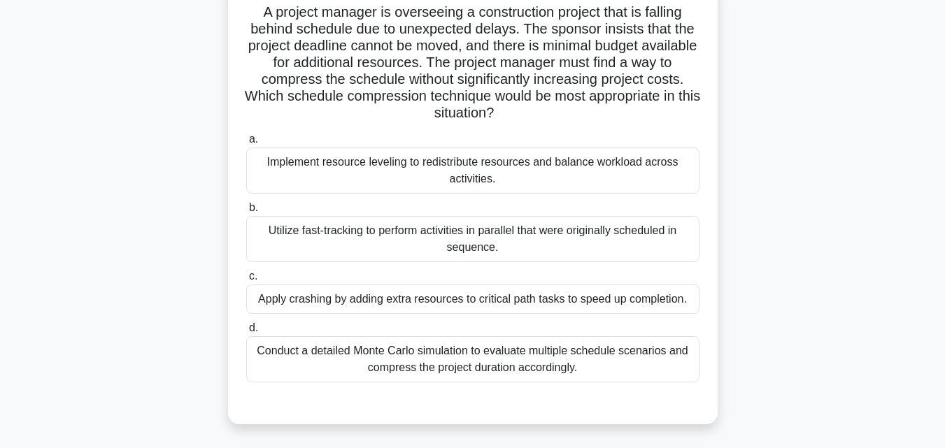
drag, startPoint x: 604, startPoint y: 378, endPoint x: 246, endPoint y: 17, distance: 508.3
click at [246, 17] on div "A project manager is overseeing a construction project that is falling behind s…" at bounding box center [473, 203] width 478 height 432
copy div "A project manager is overseeing a construction project that is falling behind s…"
click at [385, 230] on div "Utilize fast-tracking to perform activities in parallel that were originally sc…" at bounding box center [472, 239] width 453 height 46
click at [246, 213] on input "b. Utilize fast-tracking to perform activities in parallel that were originally…" at bounding box center [246, 207] width 0 height 9
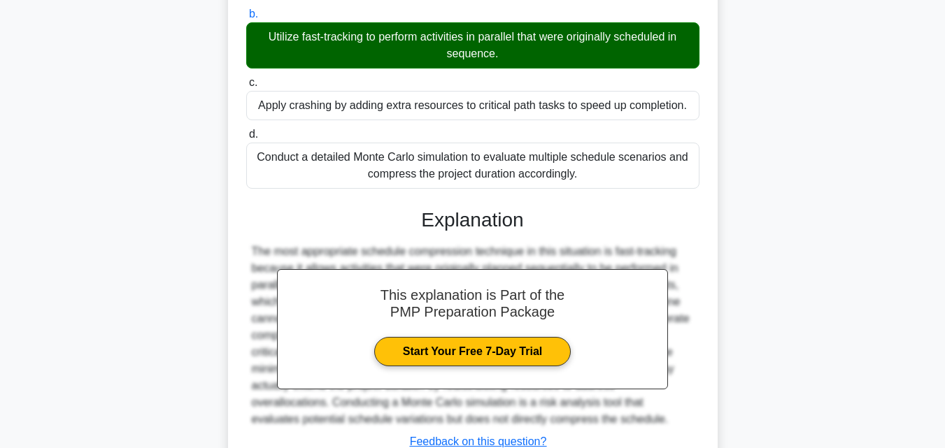
scroll to position [377, 0]
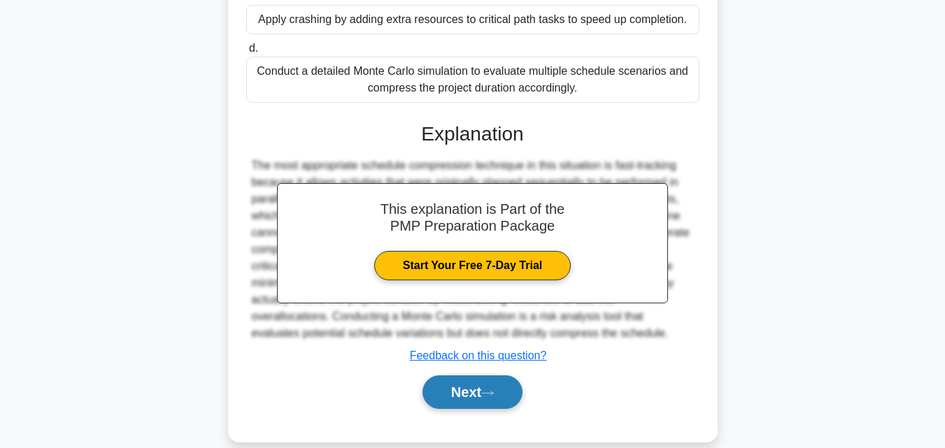
click at [479, 394] on button "Next" at bounding box center [472, 393] width 100 height 34
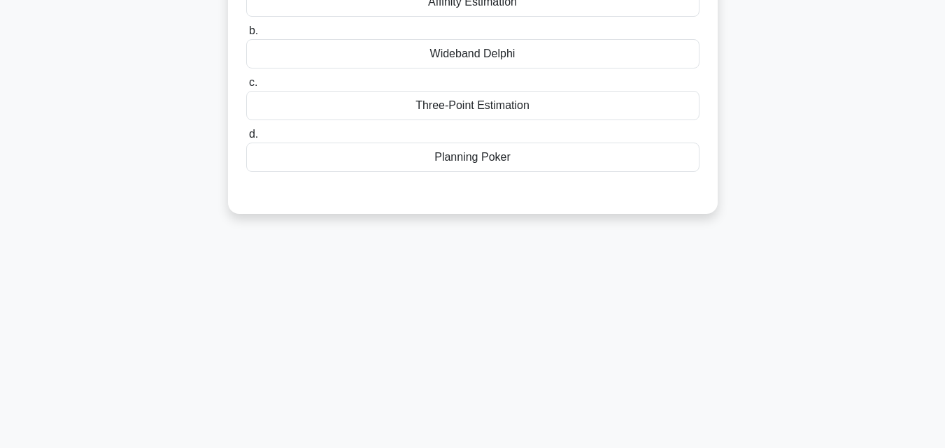
scroll to position [27, 0]
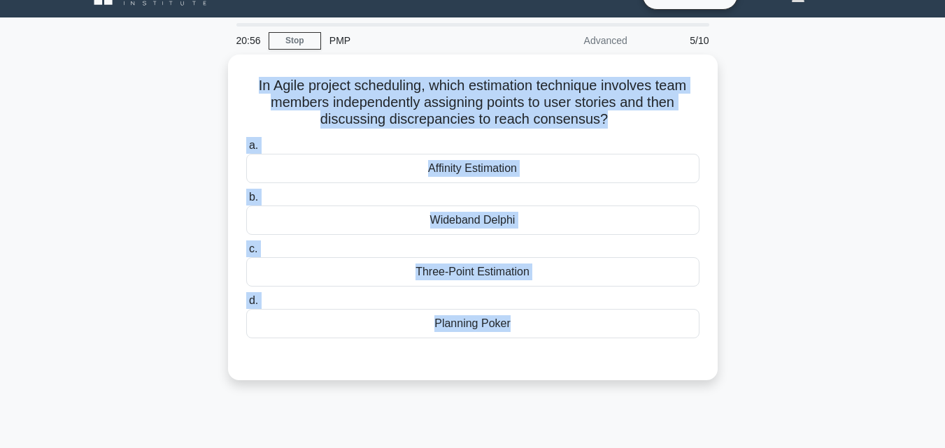
drag, startPoint x: 538, startPoint y: 348, endPoint x: 208, endPoint y: 79, distance: 425.5
click at [208, 79] on div "In Agile project scheduling, which estimation technique involves team members i…" at bounding box center [472, 226] width 797 height 343
copy div "In Agile project scheduling, which estimation technique involves team members i…"
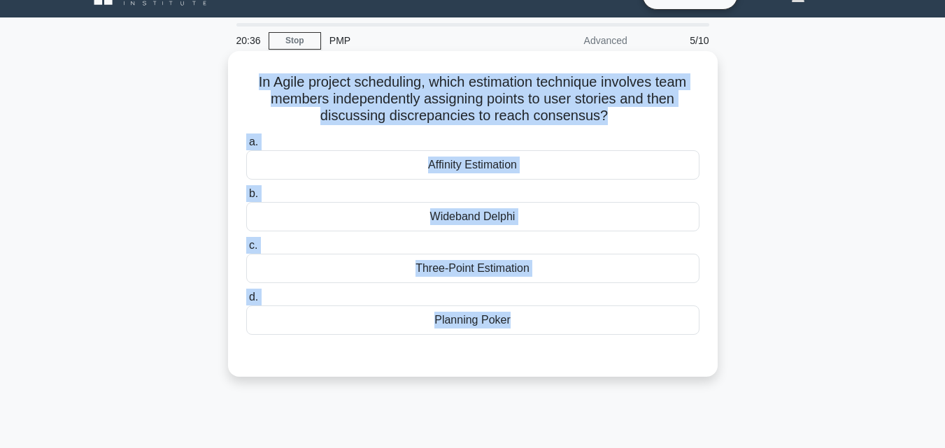
click at [478, 310] on div "Planning Poker" at bounding box center [472, 320] width 453 height 29
click at [246, 302] on input "d. Planning Poker" at bounding box center [246, 297] width 0 height 9
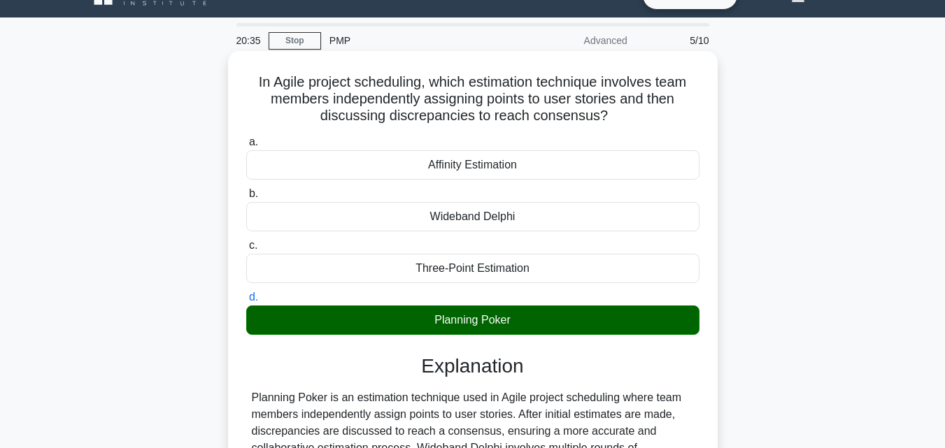
scroll to position [307, 0]
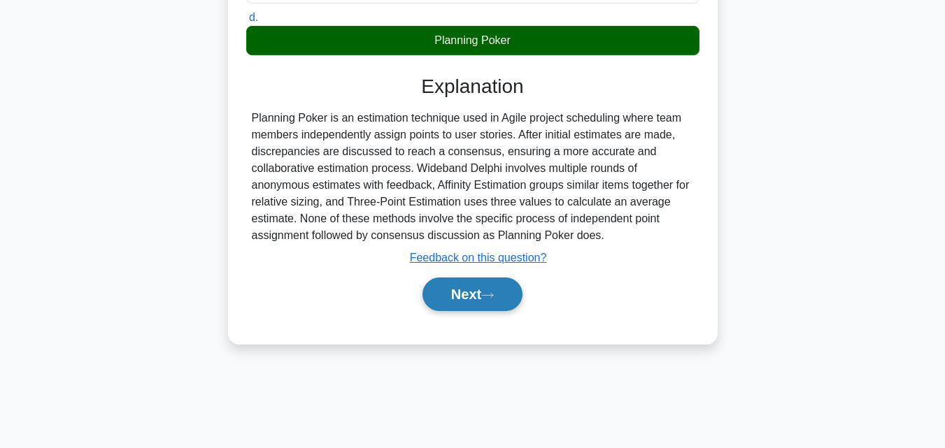
click at [494, 301] on button "Next" at bounding box center [472, 295] width 100 height 34
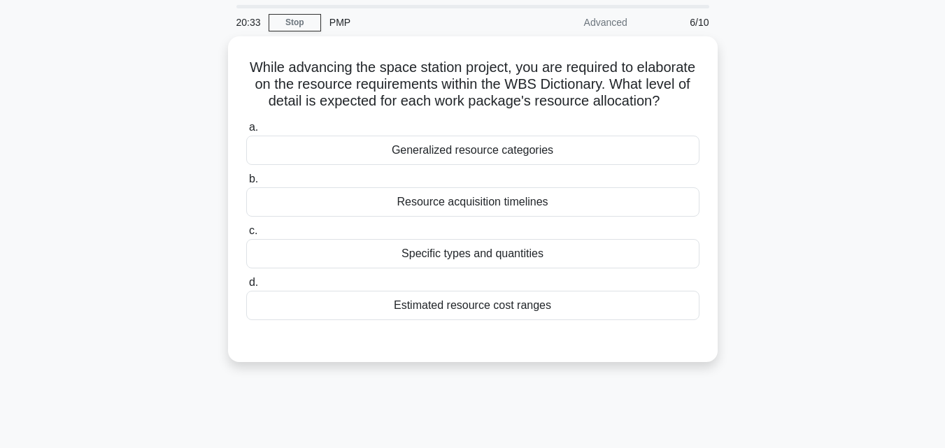
scroll to position [0, 0]
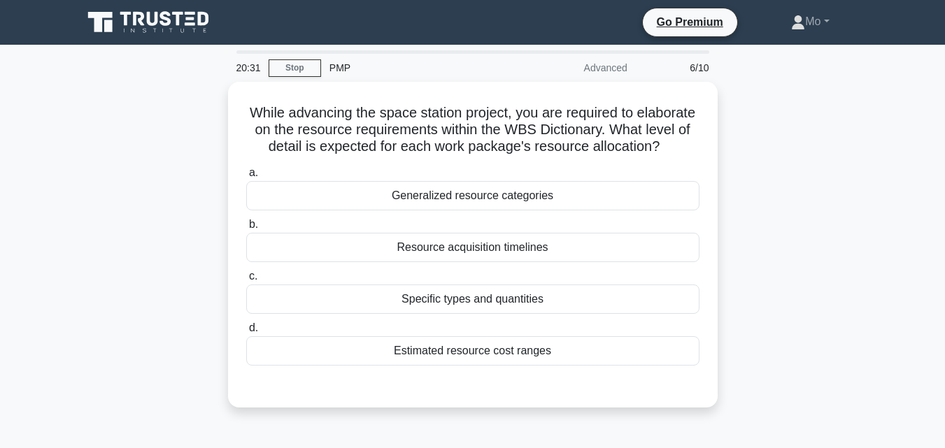
drag, startPoint x: 546, startPoint y: 362, endPoint x: 111, endPoint y: 115, distance: 500.1
click at [111, 115] on div "While advancing the space station project, you are required to elaborate on the…" at bounding box center [472, 253] width 797 height 343
copy div "While advancing the space station project, you are required to elaborate on the…"
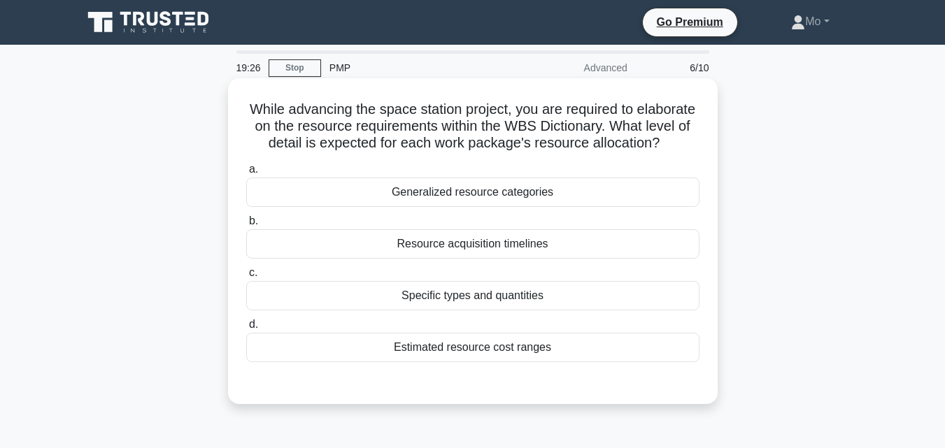
click at [449, 310] on div "Specific types and quantities" at bounding box center [472, 295] width 453 height 29
click at [246, 278] on input "c. Specific types and quantities" at bounding box center [246, 273] width 0 height 9
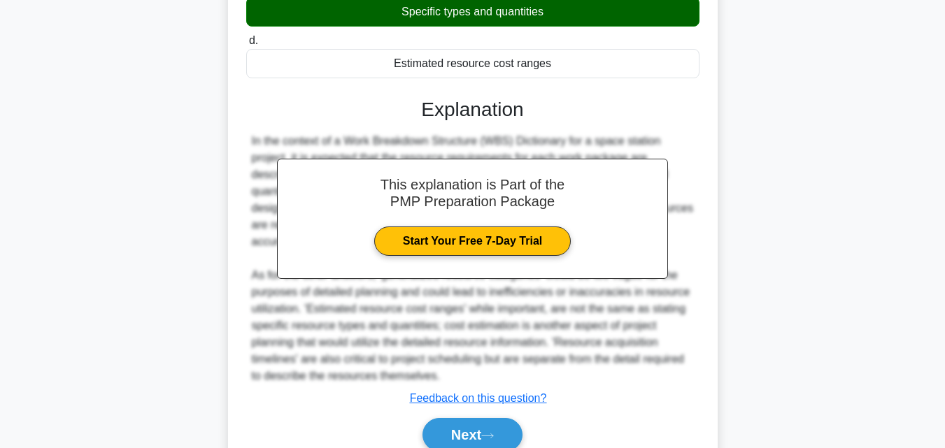
scroll to position [364, 0]
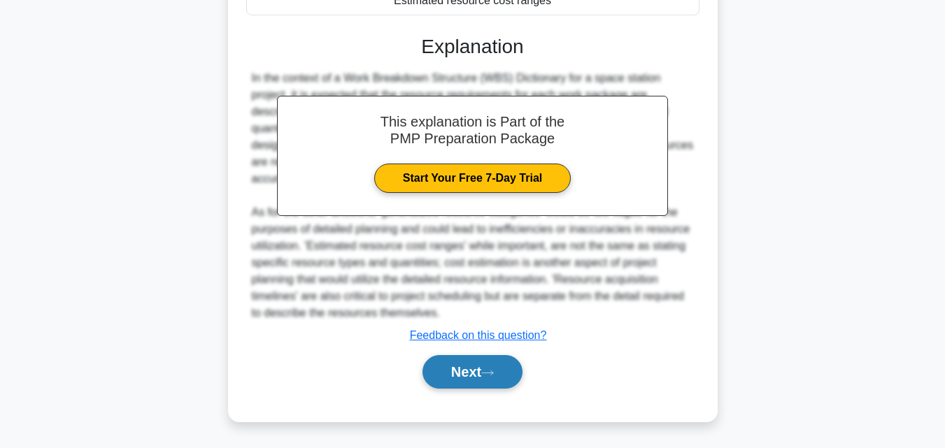
click at [484, 376] on button "Next" at bounding box center [472, 372] width 100 height 34
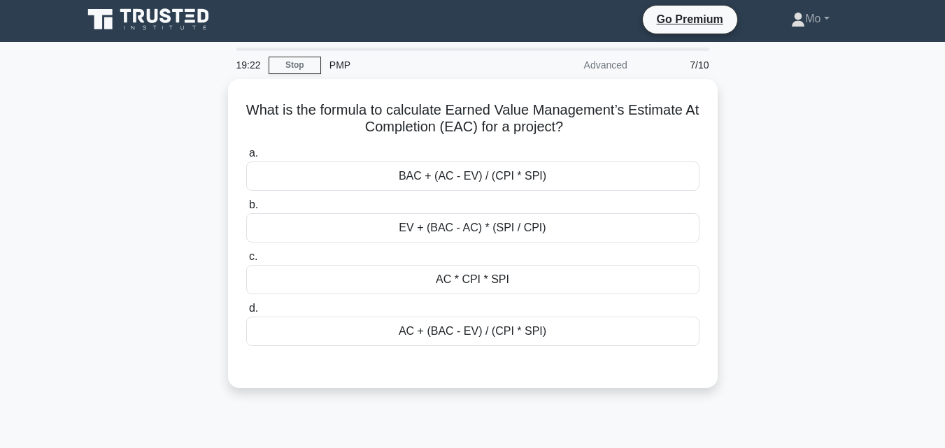
scroll to position [0, 0]
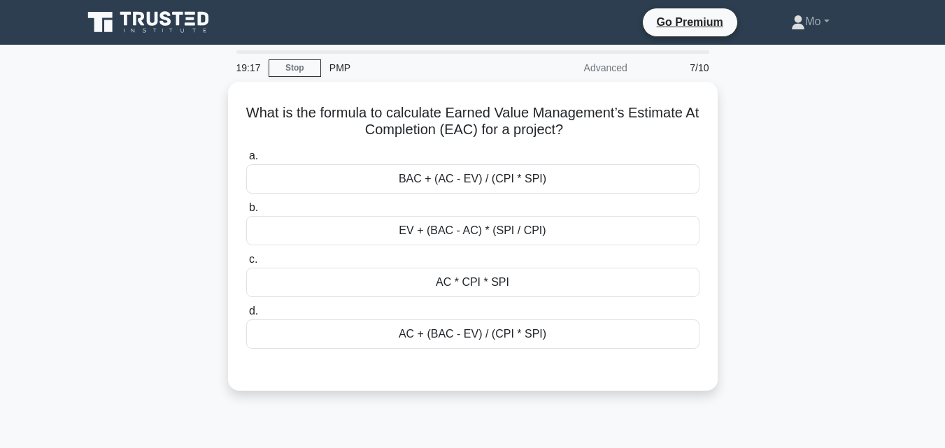
drag, startPoint x: 560, startPoint y: 333, endPoint x: 48, endPoint y: 110, distance: 558.1
click at [48, 110] on main "19:17 Stop PMP Advanced 7/10 What is the formula to calculate Earned Value Mana…" at bounding box center [472, 400] width 945 height 710
copy div "What is the formula to calculate Earned Value Management’s Estimate At Completi…"
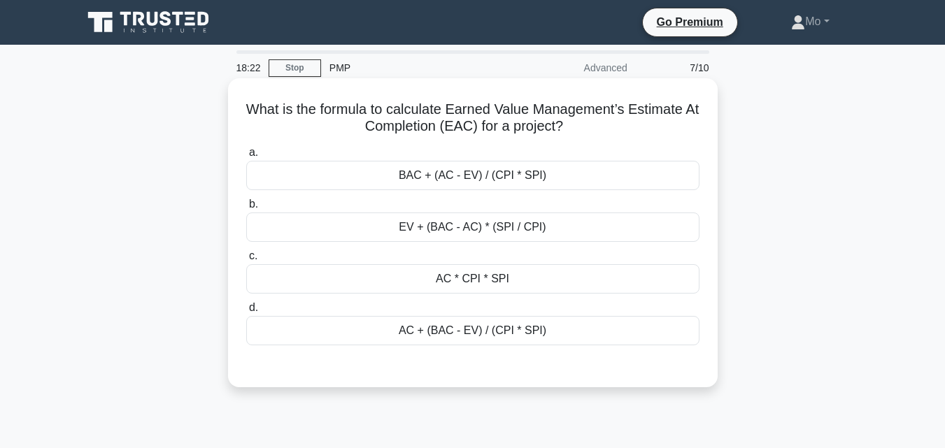
click at [473, 325] on div "AC + (BAC - EV) / (CPI * SPI)" at bounding box center [472, 330] width 453 height 29
click at [246, 313] on input "d. AC + (BAC - EV) / (CPI * SPI)" at bounding box center [246, 307] width 0 height 9
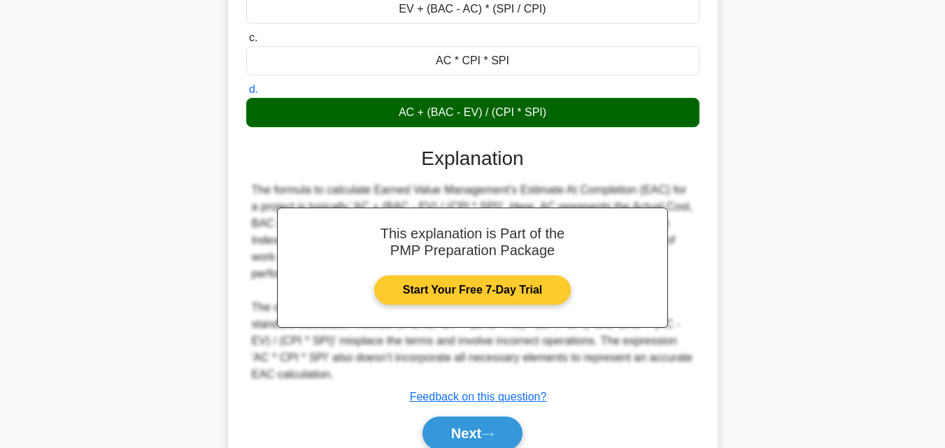
scroll to position [307, 0]
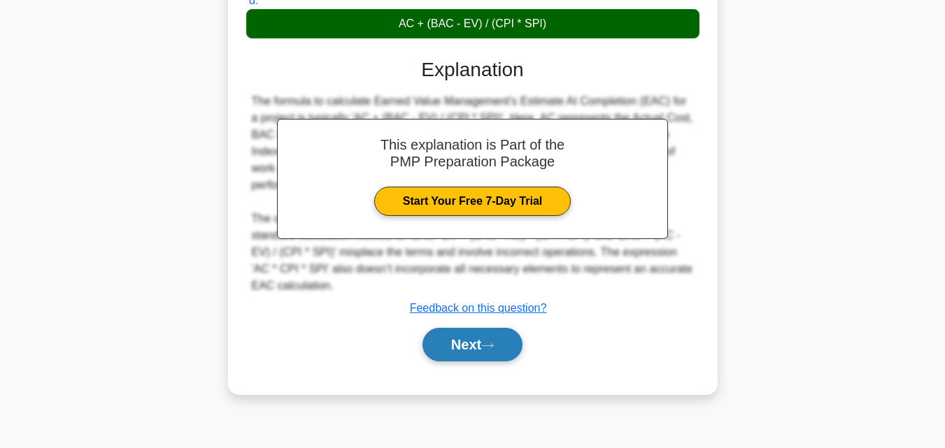
click at [510, 343] on button "Next" at bounding box center [472, 345] width 100 height 34
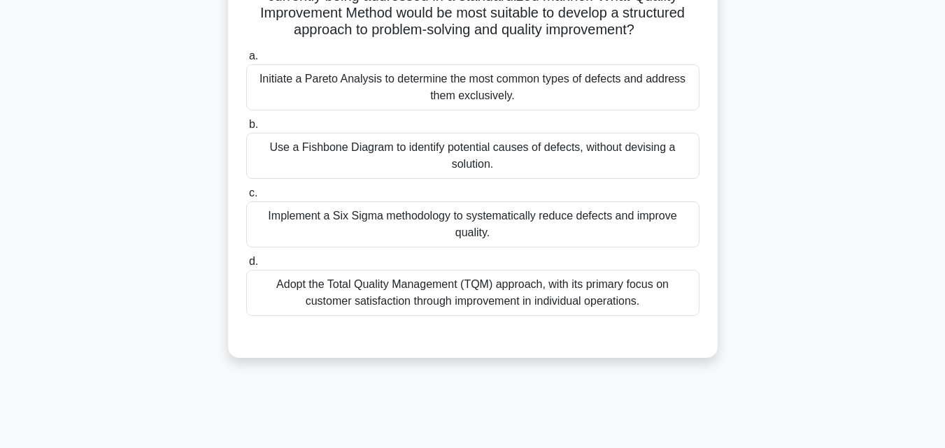
scroll to position [0, 0]
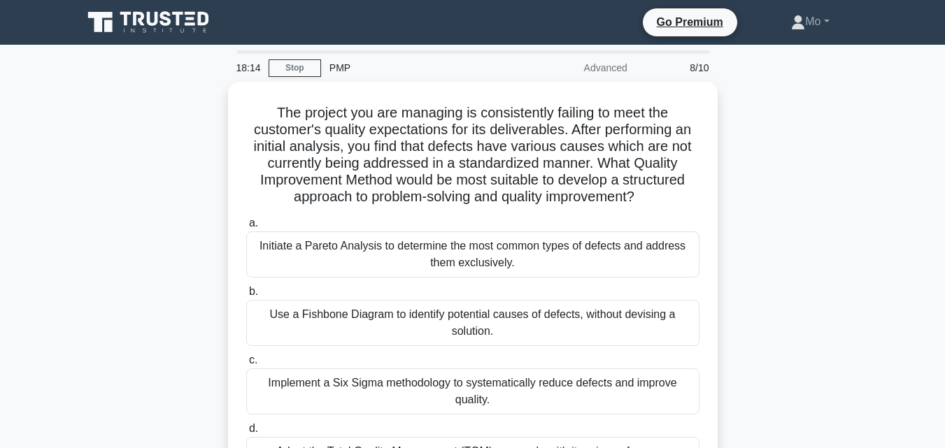
drag, startPoint x: 668, startPoint y: 315, endPoint x: 166, endPoint y: 113, distance: 541.5
click at [166, 113] on div "The project you are managing is consistently failing to meet the customer's qua…" at bounding box center [472, 312] width 797 height 460
copy div "The project you are managing is consistently failing to meet the customer's qua…"
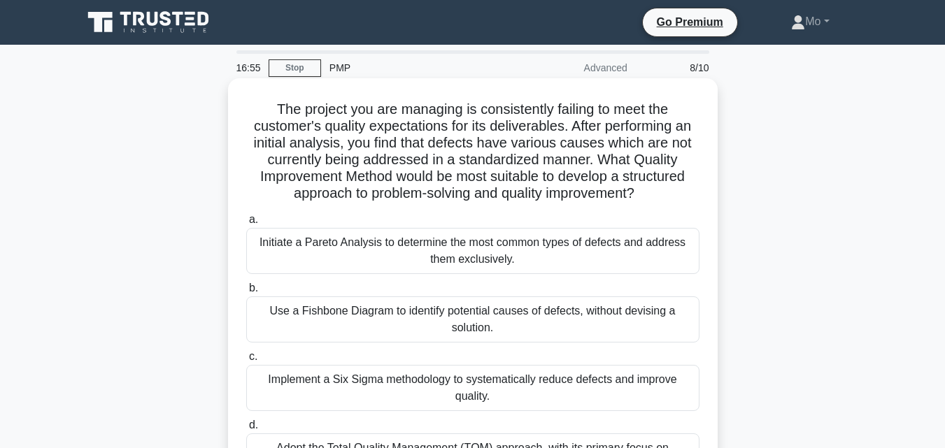
click at [355, 246] on div "Initiate a Pareto Analysis to determine the most common types of defects and ad…" at bounding box center [472, 251] width 453 height 46
click at [246, 224] on input "a. Initiate a Pareto Analysis to determine the most common types of defects and…" at bounding box center [246, 219] width 0 height 9
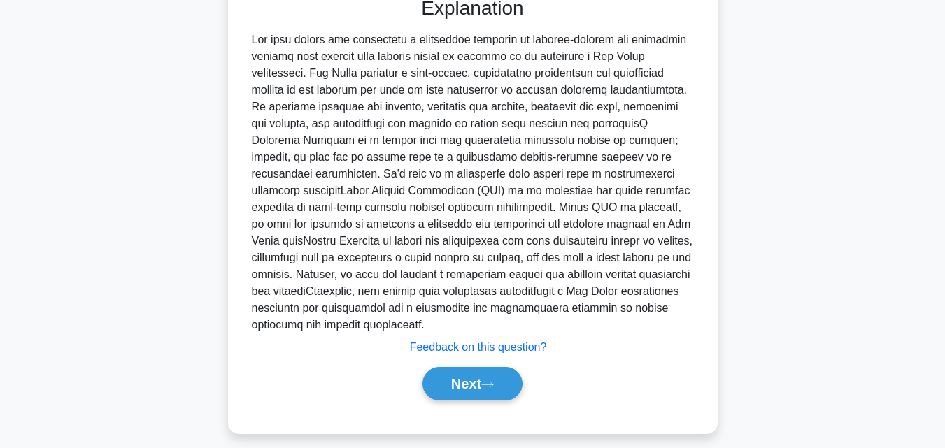
scroll to position [517, 0]
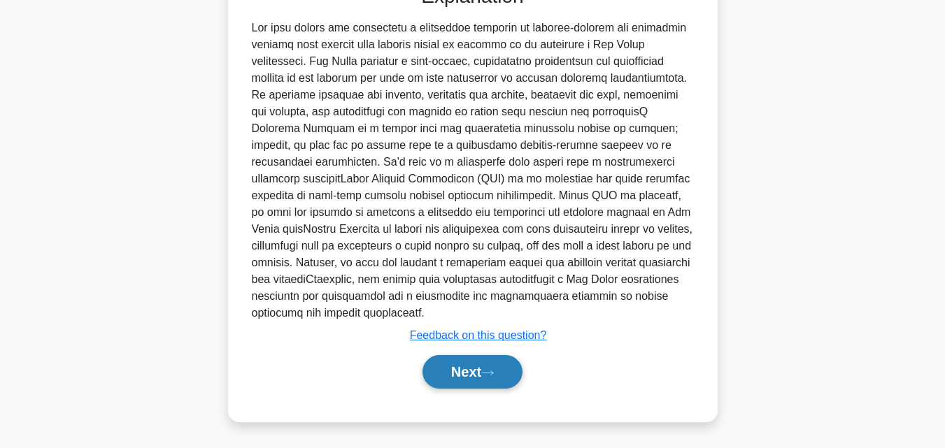
click at [508, 371] on button "Next" at bounding box center [472, 372] width 100 height 34
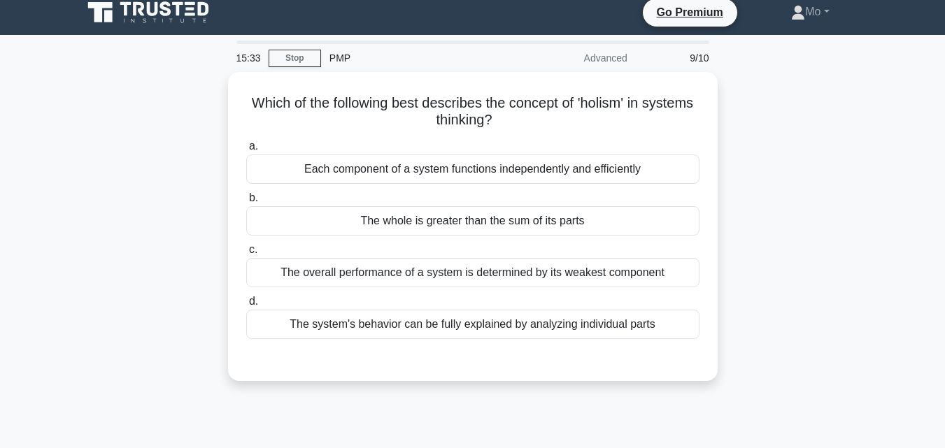
scroll to position [0, 0]
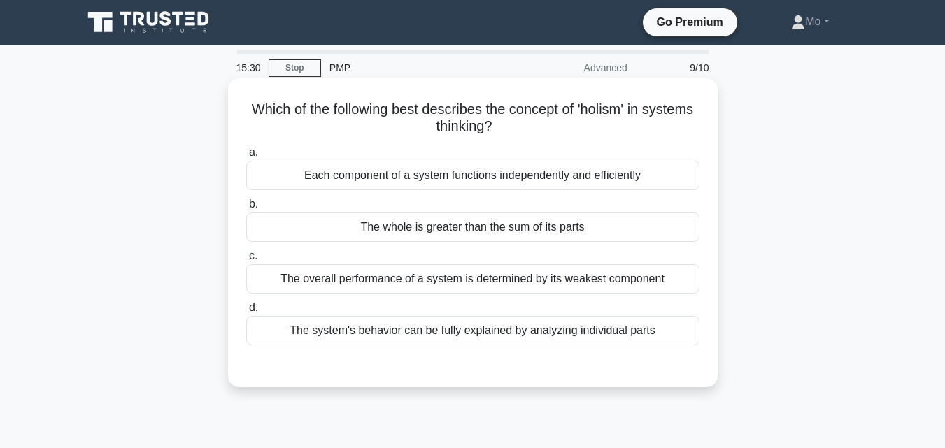
drag, startPoint x: 678, startPoint y: 337, endPoint x: 260, endPoint y: 114, distance: 473.9
click at [260, 114] on div "Which of the following best describes the concept of 'holism' in systems thinki…" at bounding box center [473, 233] width 478 height 298
copy div "Which of the following best describes the concept of 'holism' in systems thinki…"
click at [427, 222] on div "The whole is greater than the sum of its parts" at bounding box center [472, 227] width 453 height 29
click at [246, 209] on input "b. The whole is greater than the sum of its parts" at bounding box center [246, 204] width 0 height 9
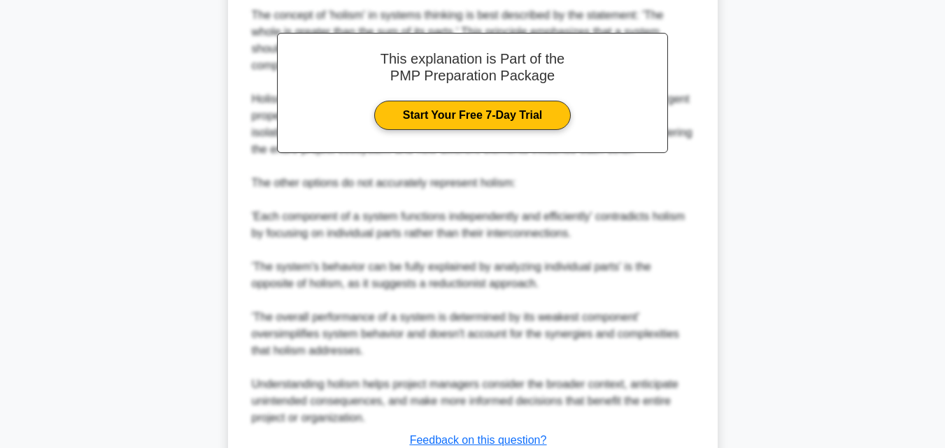
scroll to position [482, 0]
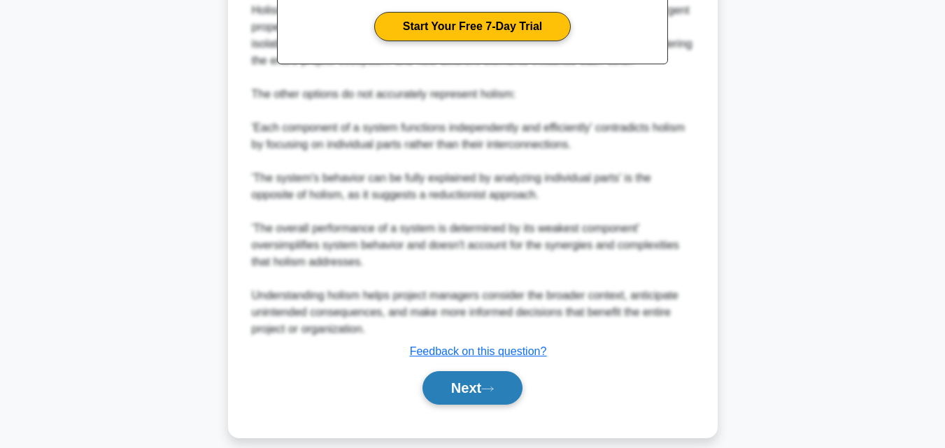
click at [482, 376] on button "Next" at bounding box center [472, 388] width 100 height 34
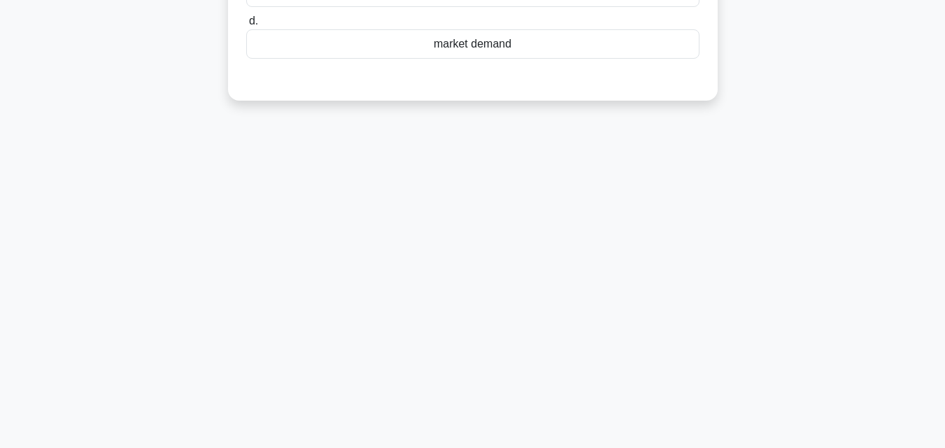
scroll to position [27, 0]
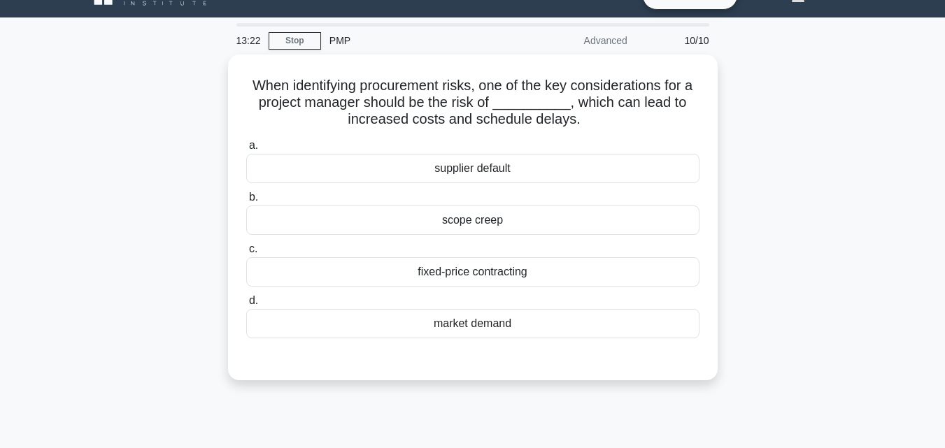
drag, startPoint x: 553, startPoint y: 322, endPoint x: 177, endPoint y: 56, distance: 460.6
click at [177, 56] on div "When identifying procurement risks, one of the key considerations for a project…" at bounding box center [472, 226] width 797 height 343
copy div "When identifying procurement risks, one of the key considerations for a project…"
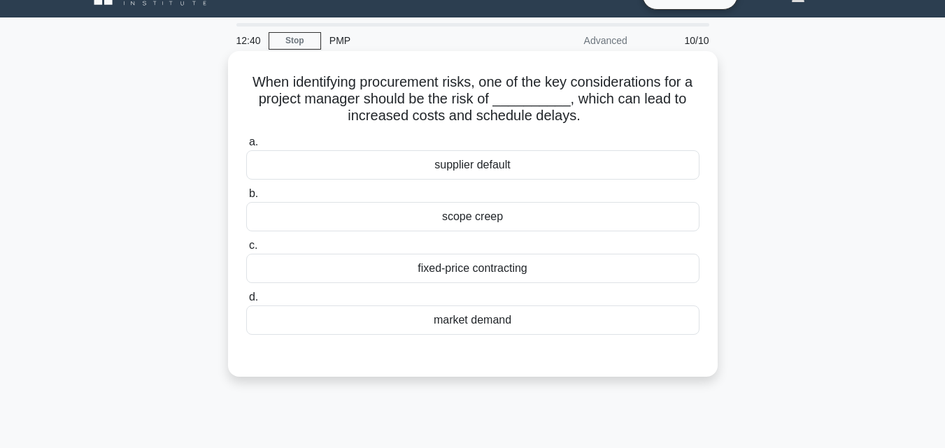
click at [475, 162] on div "supplier default" at bounding box center [472, 164] width 453 height 29
click at [246, 147] on input "a. supplier default" at bounding box center [246, 142] width 0 height 9
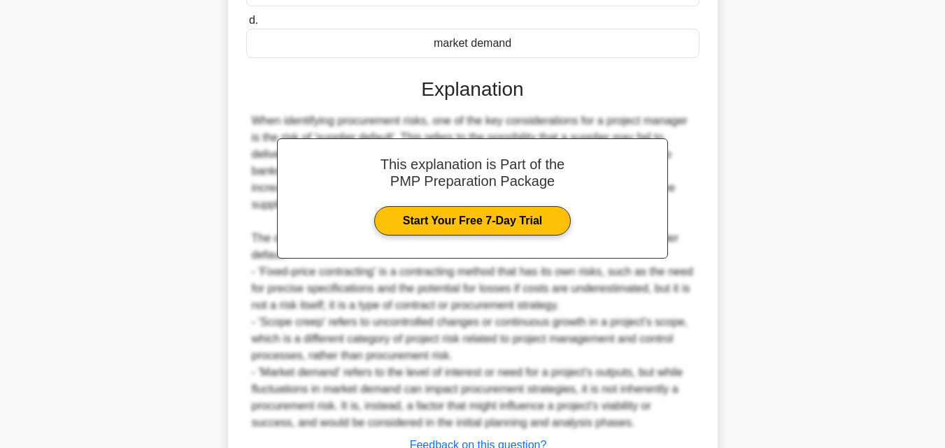
scroll to position [377, 0]
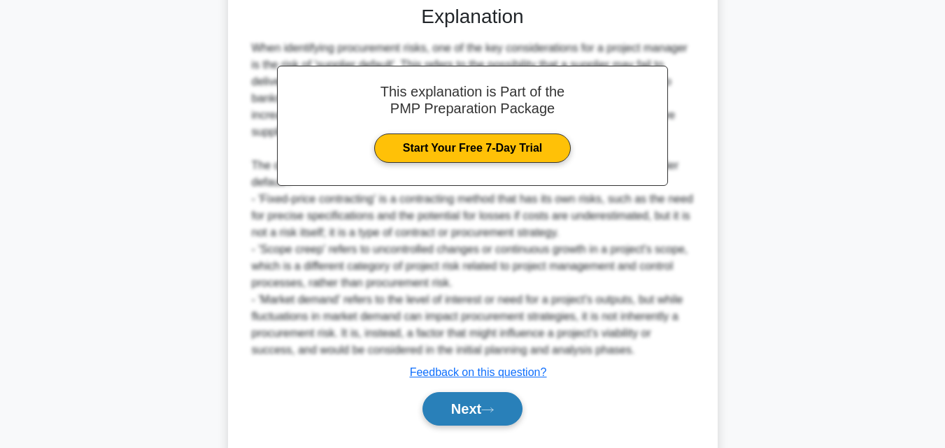
click at [471, 417] on button "Next" at bounding box center [472, 409] width 100 height 34
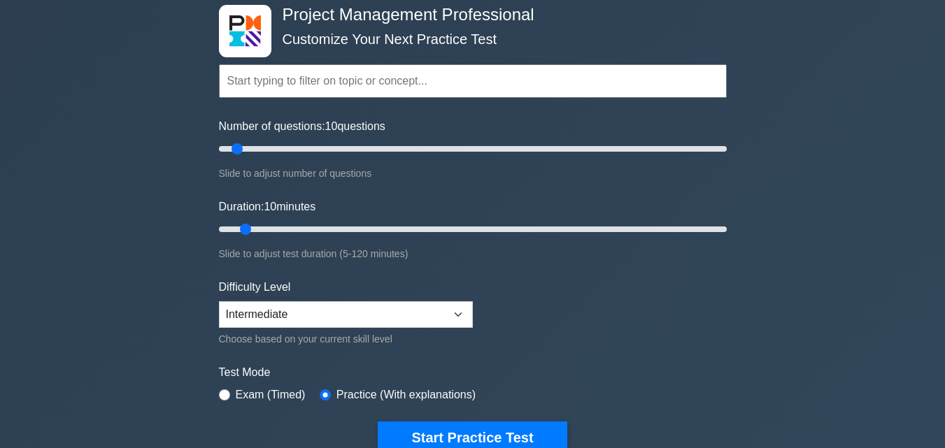
scroll to position [140, 0]
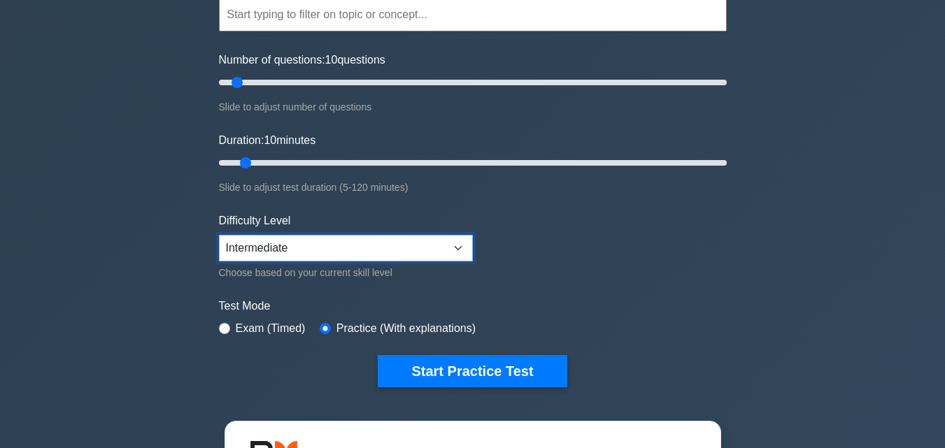
click at [421, 248] on select "Beginner Intermediate Expert" at bounding box center [346, 248] width 254 height 27
select select "expert"
click at [219, 235] on select "Beginner Intermediate Expert" at bounding box center [346, 248] width 254 height 27
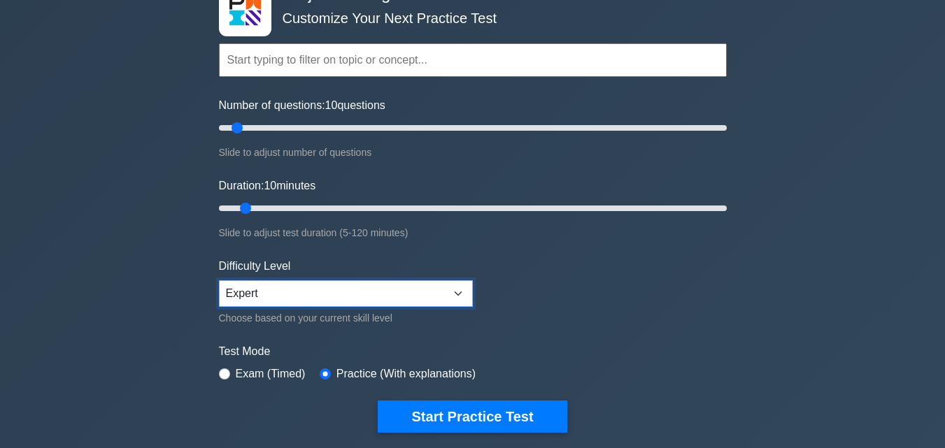
scroll to position [70, 0]
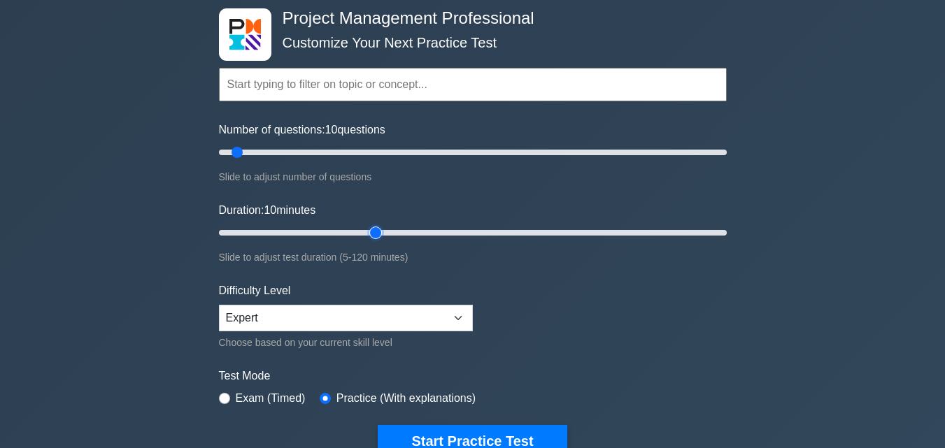
type input "40"
click at [369, 231] on input "Duration: 10 minutes" at bounding box center [473, 232] width 508 height 17
click at [465, 433] on button "Start Practice Test" at bounding box center [472, 441] width 189 height 32
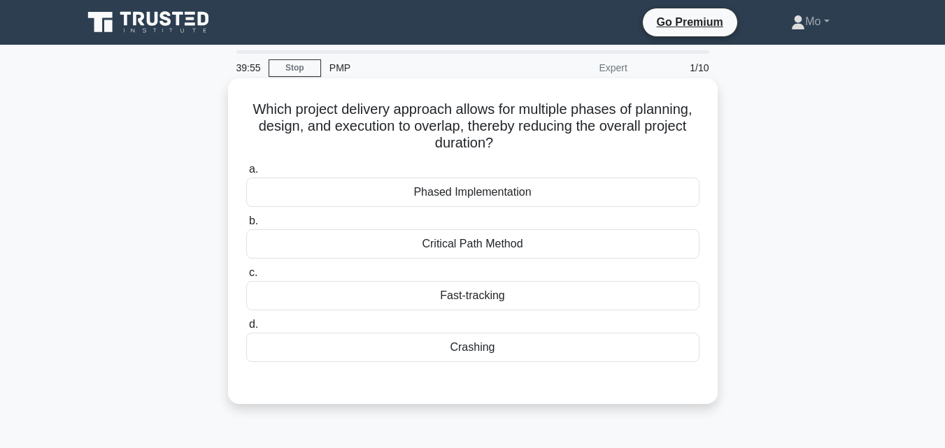
drag, startPoint x: 513, startPoint y: 351, endPoint x: 238, endPoint y: 100, distance: 372.7
click at [238, 100] on div "Which project delivery approach allows for multiple phases of planning, design,…" at bounding box center [473, 241] width 478 height 315
copy div "Which project delivery approach allows for multiple phases of planning, design,…"
click at [449, 292] on div "Fast-tracking" at bounding box center [472, 295] width 453 height 29
click at [246, 278] on input "c. Fast-tracking" at bounding box center [246, 273] width 0 height 9
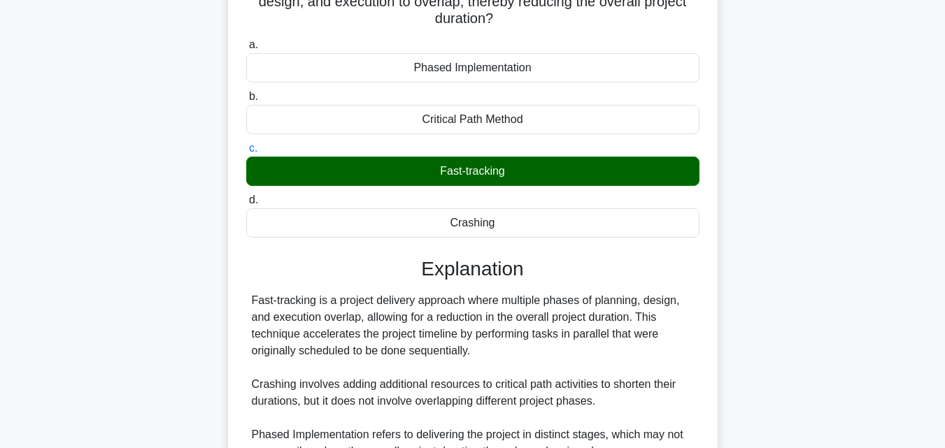
scroll to position [280, 0]
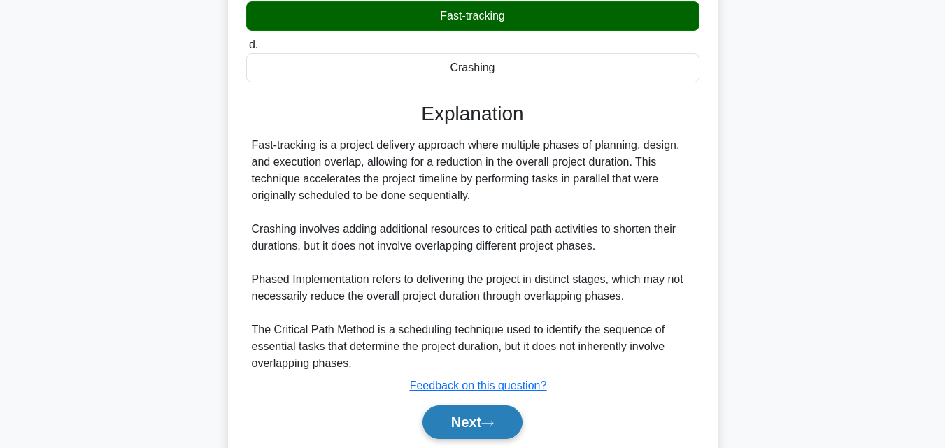
click at [455, 427] on button "Next" at bounding box center [472, 423] width 100 height 34
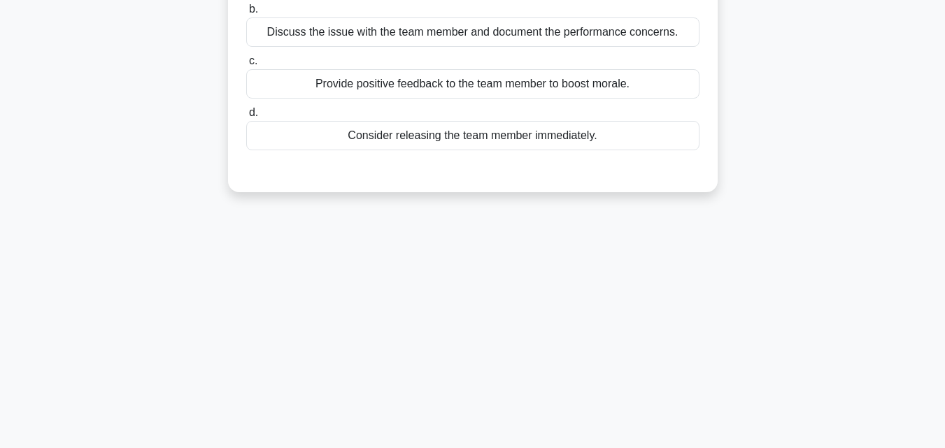
scroll to position [70, 0]
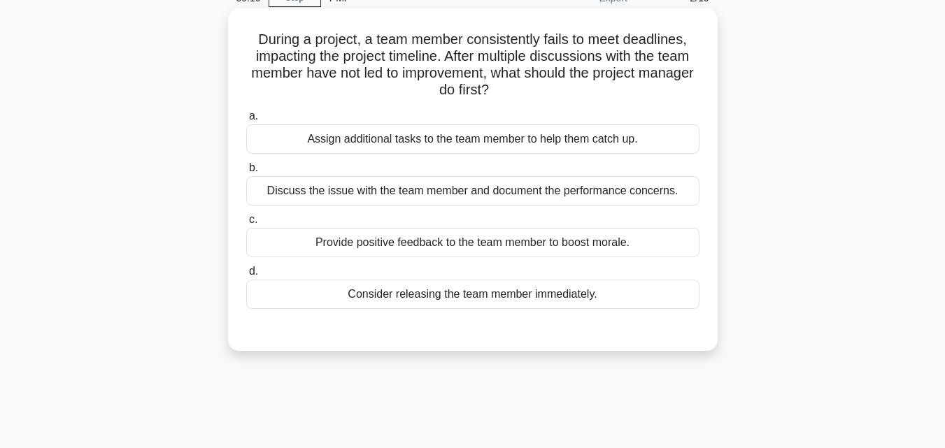
drag, startPoint x: 638, startPoint y: 285, endPoint x: 236, endPoint y: 39, distance: 471.4
click at [236, 39] on div "During a project, a team member consistently fails to meet deadlines, impacting…" at bounding box center [473, 179] width 478 height 331
copy div "During a project, a team member consistently fails to meet deadlines, impacting…"
click at [499, 277] on label "d. Consider releasing the team member immediately." at bounding box center [472, 286] width 453 height 46
click at [246, 276] on input "d. Consider releasing the team member immediately." at bounding box center [246, 271] width 0 height 9
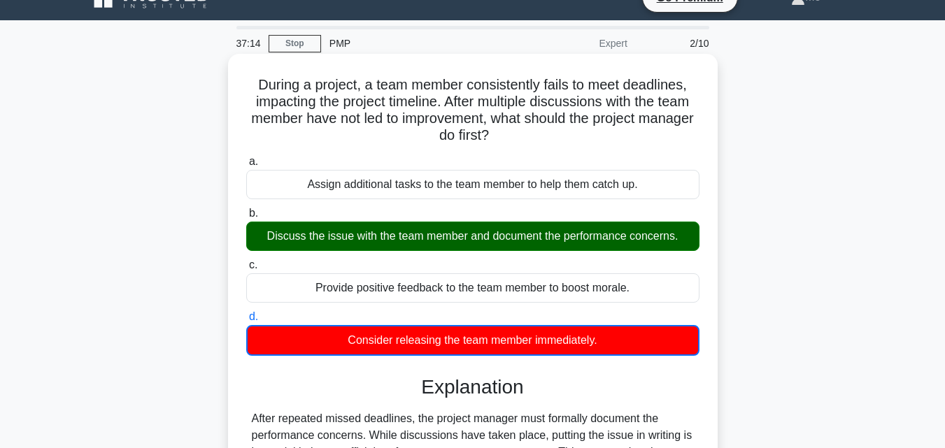
scroll to position [0, 0]
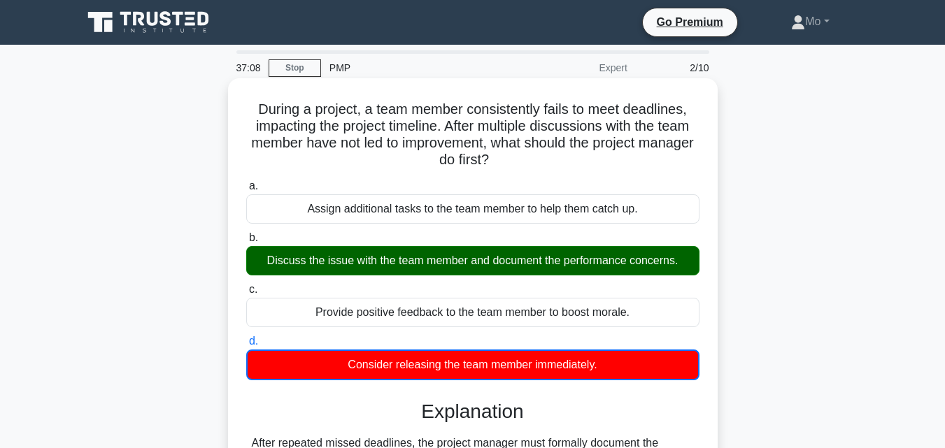
drag, startPoint x: 551, startPoint y: 159, endPoint x: 236, endPoint y: 106, distance: 319.9
click at [236, 106] on div "During a project, a team member consistently fails to meet deadlines, impacting…" at bounding box center [473, 348] width 478 height 529
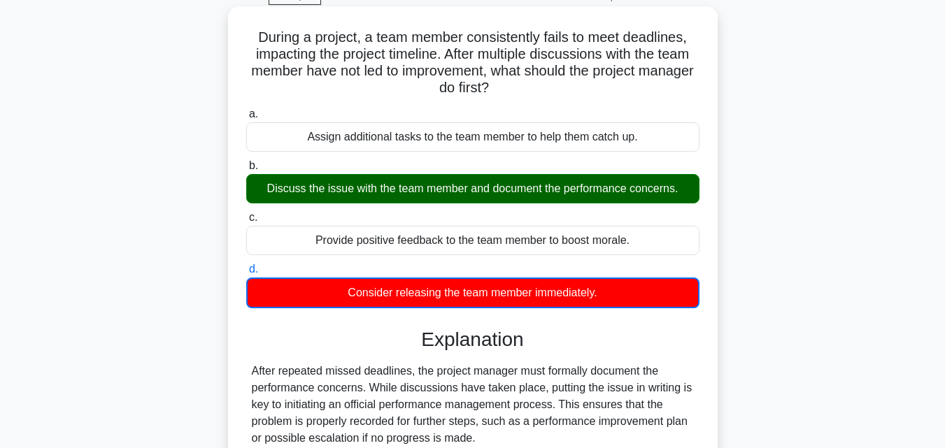
scroll to position [140, 0]
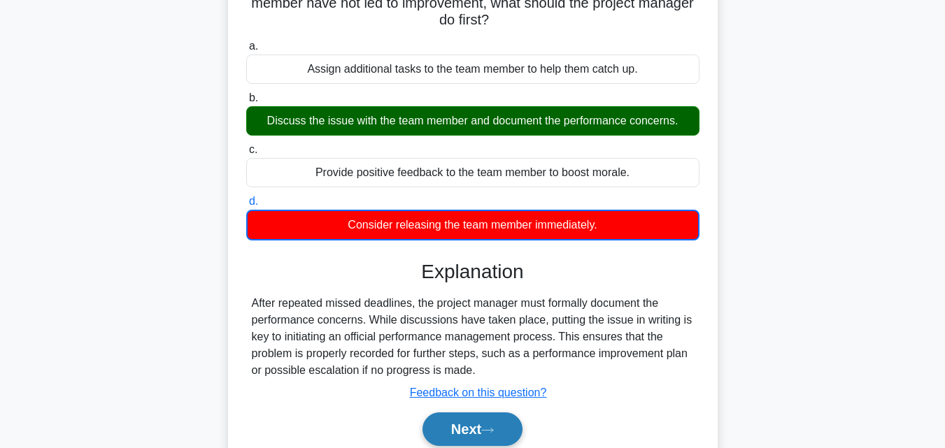
click at [481, 427] on button "Next" at bounding box center [472, 430] width 100 height 34
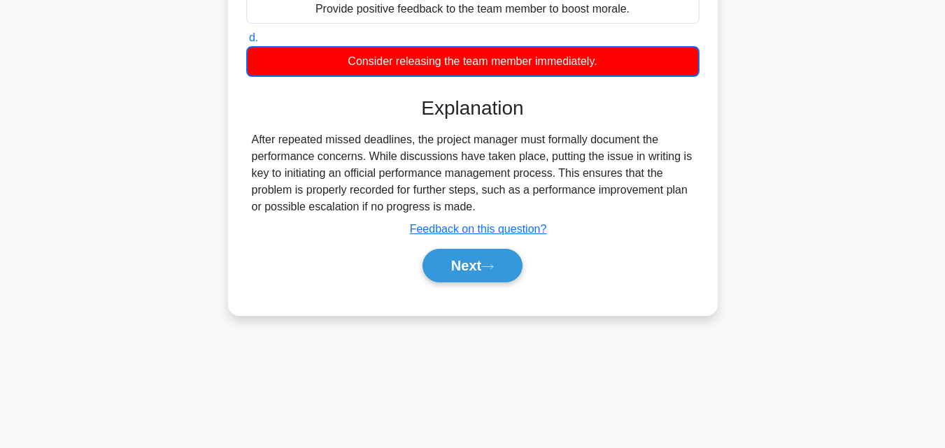
scroll to position [307, 0]
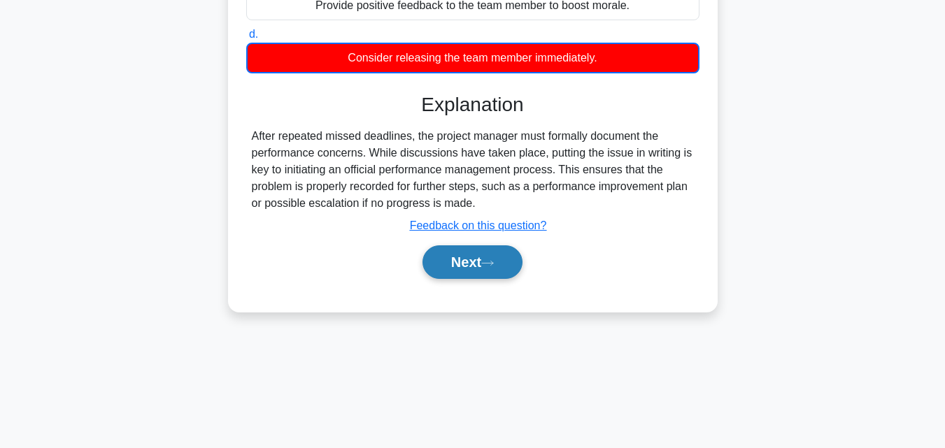
click at [506, 266] on button "Next" at bounding box center [472, 262] width 100 height 34
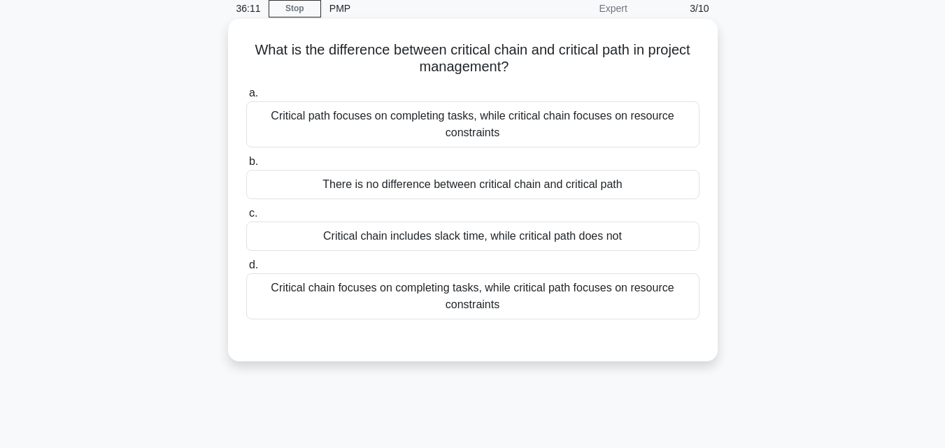
scroll to position [0, 0]
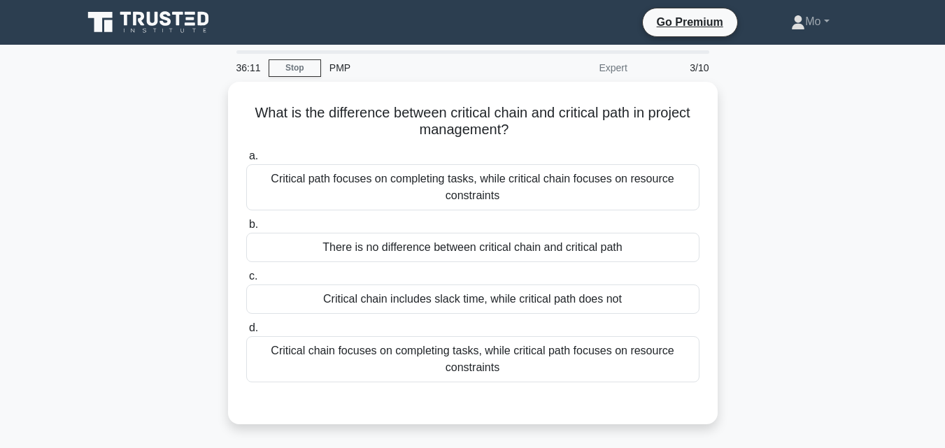
drag, startPoint x: 548, startPoint y: 281, endPoint x: 199, endPoint y: 103, distance: 391.9
click at [199, 103] on div "What is the difference between critical chain and critical path in project mana…" at bounding box center [472, 261] width 797 height 359
copy div "What is the difference between critical chain and critical path in project mana…"
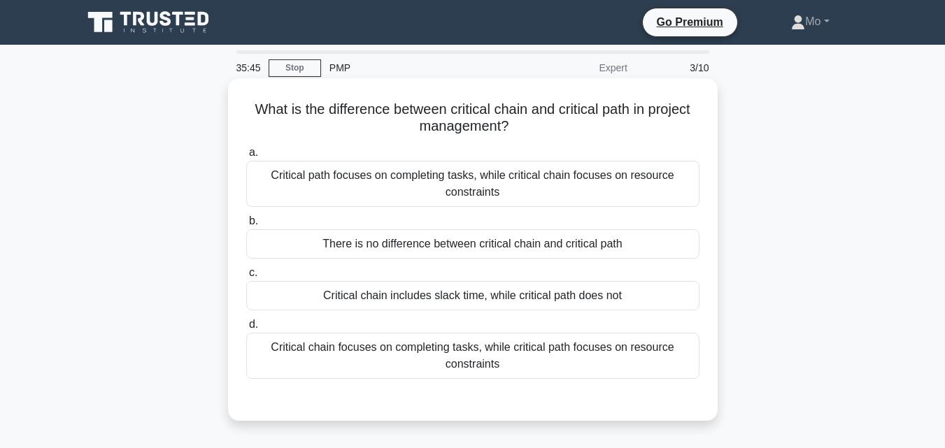
click at [345, 177] on div "Critical path focuses on completing tasks, while critical chain focuses on reso…" at bounding box center [472, 184] width 453 height 46
click at [246, 157] on input "a. Critical path focuses on completing tasks, while critical chain focuses on r…" at bounding box center [246, 152] width 0 height 9
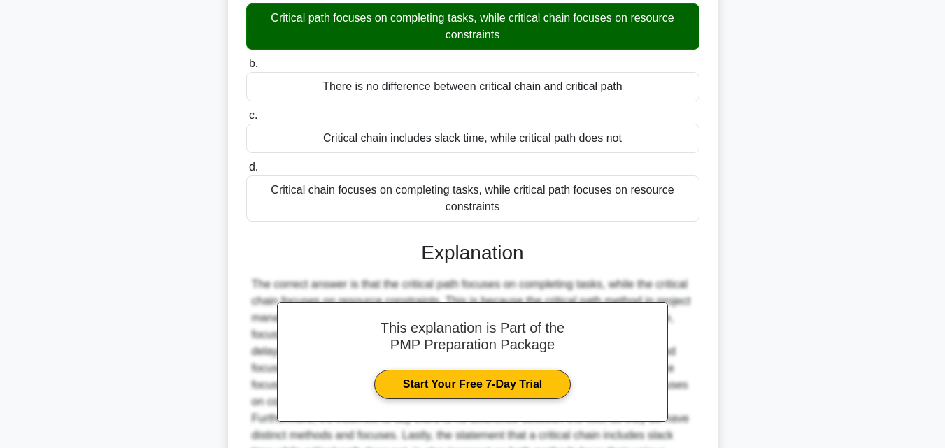
scroll to position [314, 0]
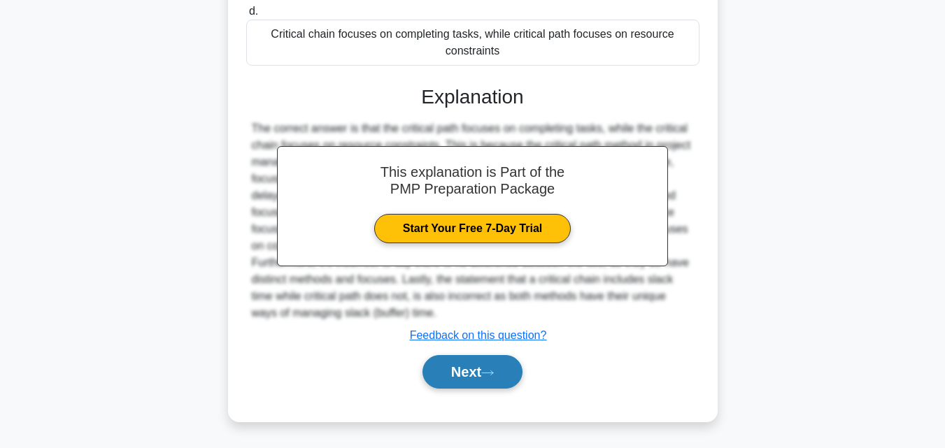
click at [489, 377] on icon at bounding box center [487, 373] width 13 height 8
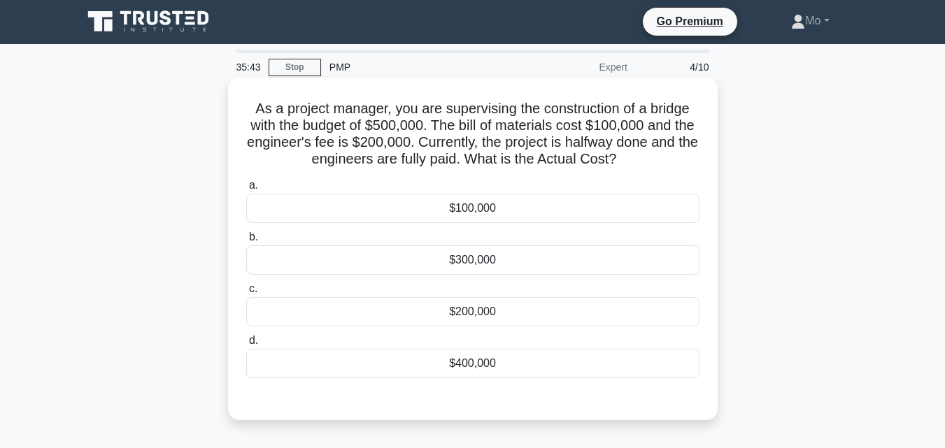
scroll to position [0, 0]
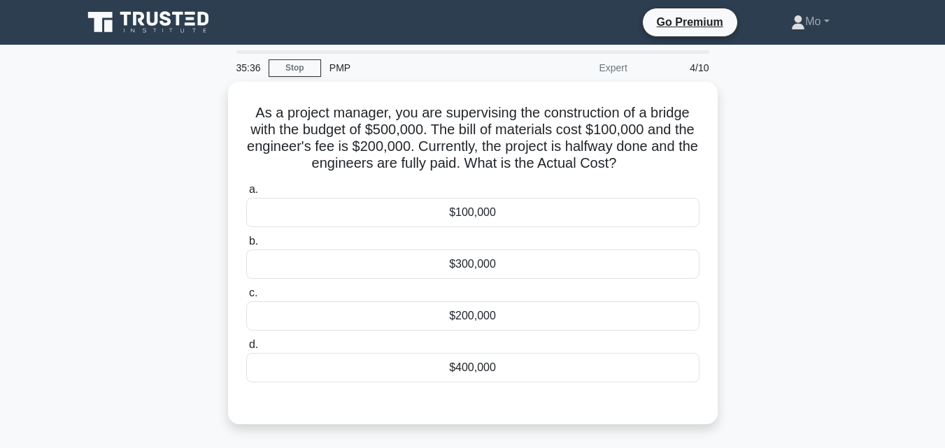
drag, startPoint x: 510, startPoint y: 369, endPoint x: 222, endPoint y: 121, distance: 379.8
click at [222, 121] on div "As a project manager, you are supervising the construction of a bridge with the…" at bounding box center [472, 261] width 797 height 359
copy div "As a project manager, you are supervising the construction of a bridge with the…"
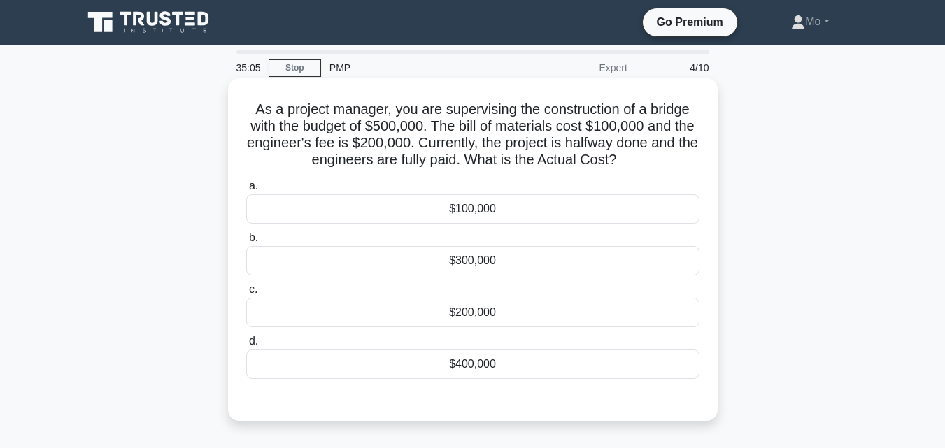
click at [476, 263] on div "$300,000" at bounding box center [472, 260] width 453 height 29
click at [246, 243] on input "b. $300,000" at bounding box center [246, 238] width 0 height 9
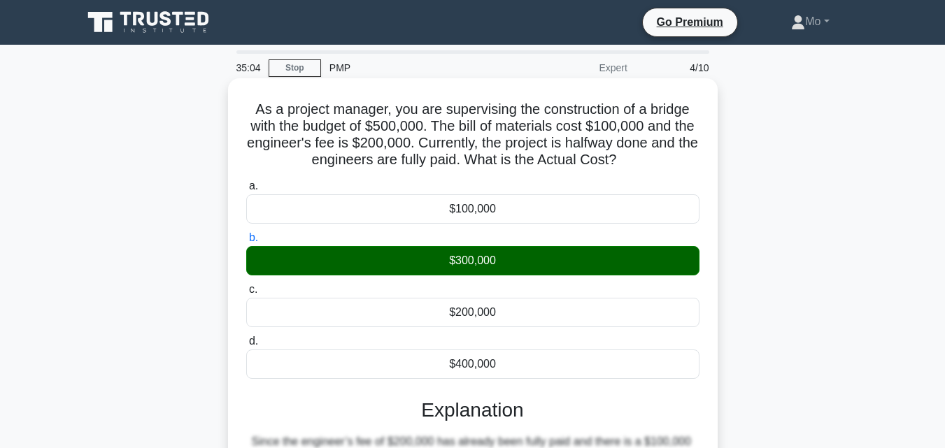
scroll to position [280, 0]
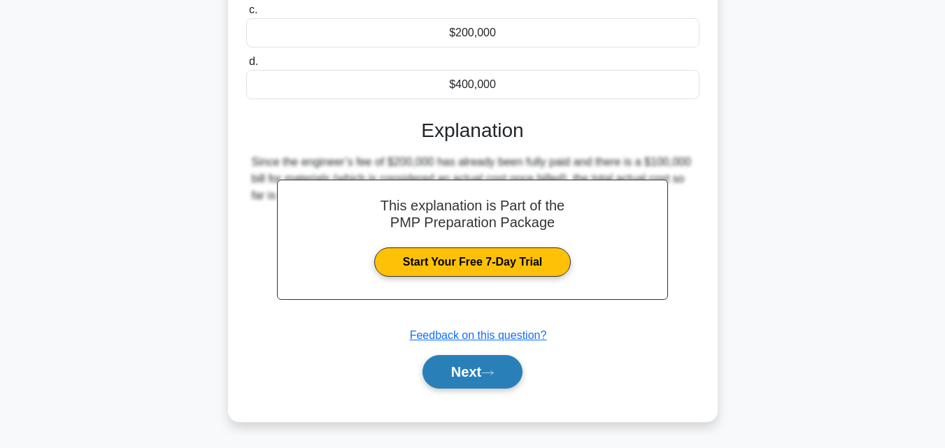
click at [499, 363] on button "Next" at bounding box center [472, 372] width 100 height 34
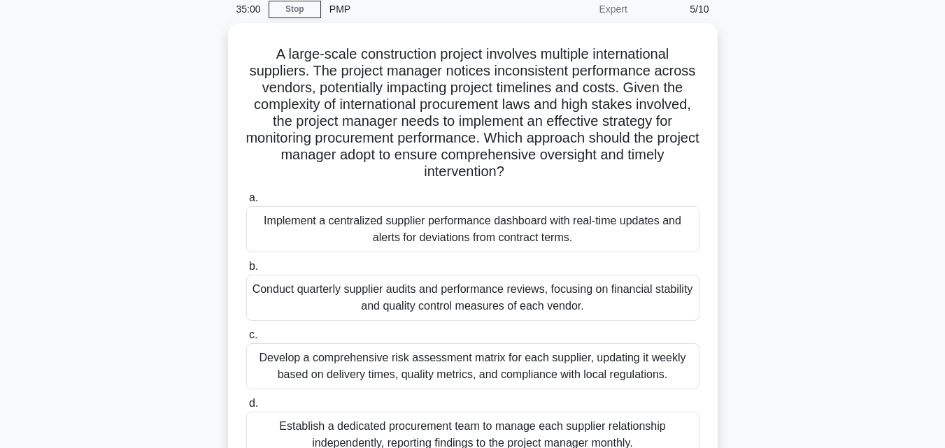
scroll to position [0, 0]
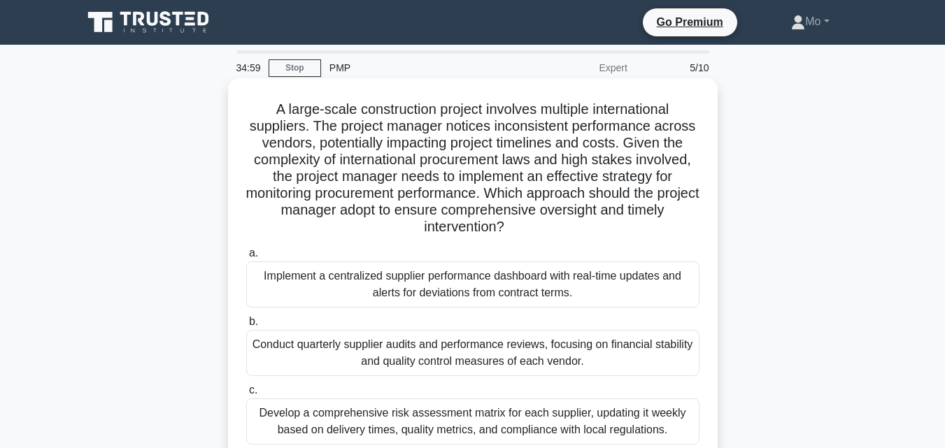
drag, startPoint x: 636, startPoint y: 365, endPoint x: 257, endPoint y: 90, distance: 467.6
click at [257, 90] on div "A large-scale construction project involves multiple international suppliers. T…" at bounding box center [473, 317] width 478 height 466
copy div "A large-scale construction project involves multiple international suppliers. T…"
click at [466, 289] on div "Implement a centralized supplier performance dashboard with real-time updates a…" at bounding box center [472, 285] width 453 height 46
click at [246, 258] on input "a. Implement a centralized supplier performance dashboard with real-time update…" at bounding box center [246, 253] width 0 height 9
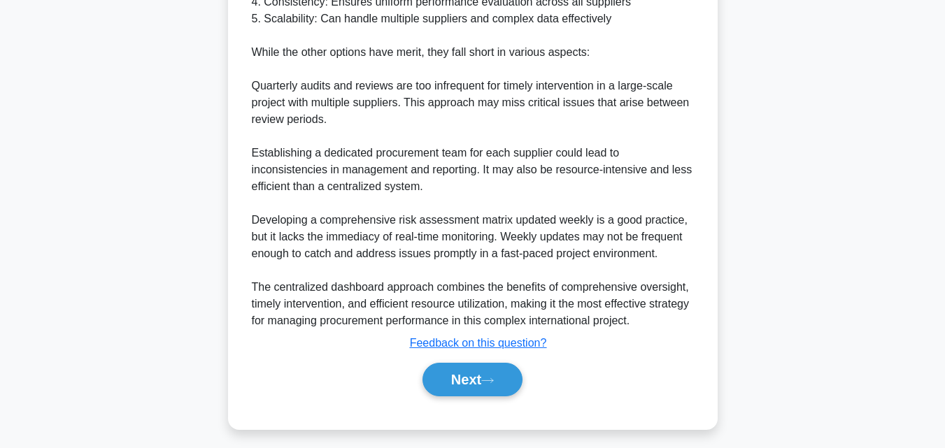
scroll to position [734, 0]
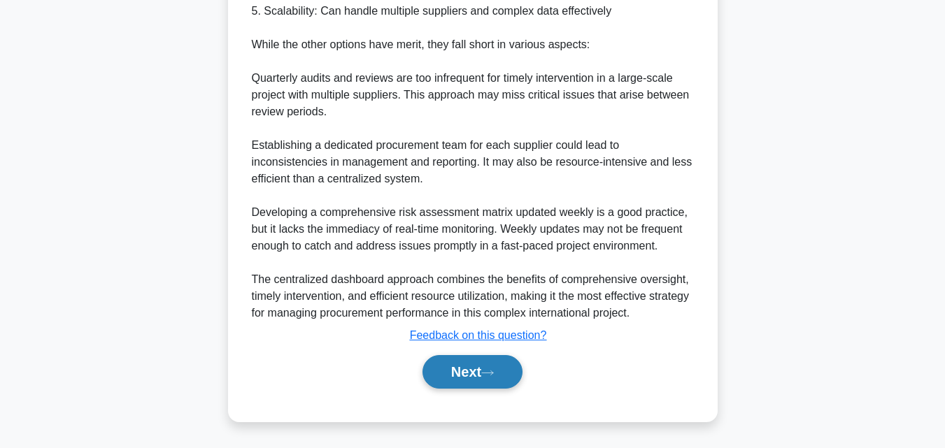
click at [496, 356] on button "Next" at bounding box center [472, 372] width 100 height 34
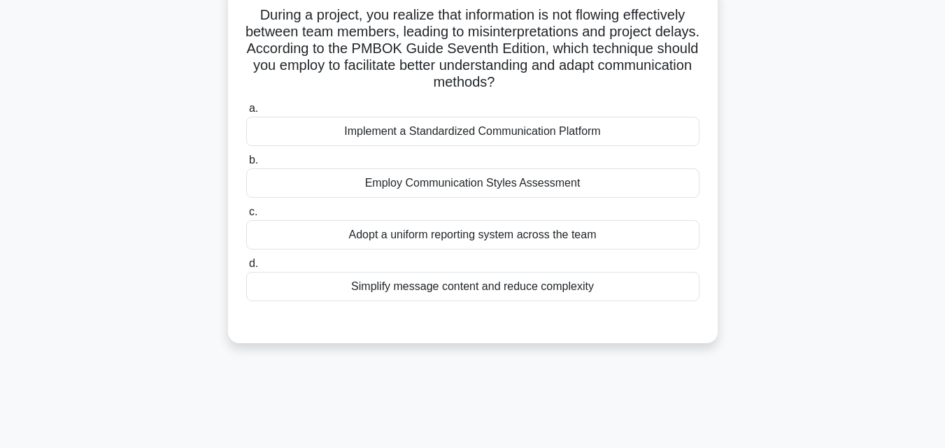
scroll to position [97, 0]
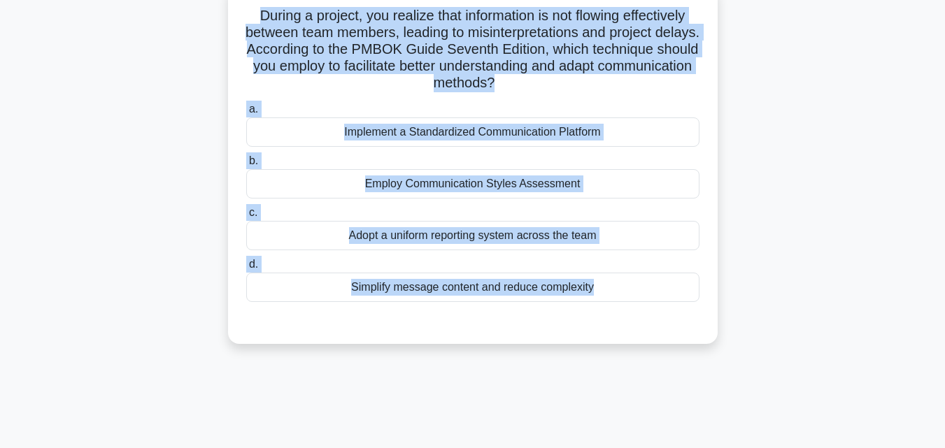
drag, startPoint x: 624, startPoint y: 308, endPoint x: 208, endPoint y: 15, distance: 509.1
click at [208, 15] on div "During a project, you realize that information is not flowing effectively betwe…" at bounding box center [472, 173] width 797 height 376
copy div "During a project, you realize that information is not flowing effectively betwe…"
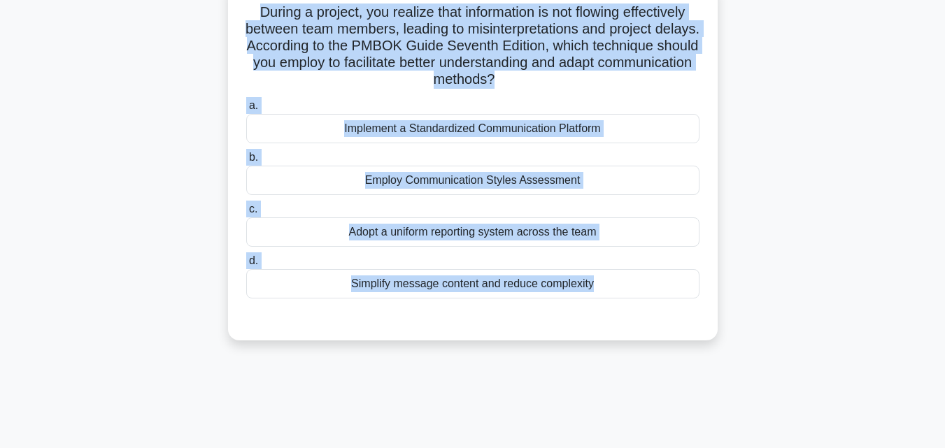
click at [357, 177] on div "Employ Communication Styles Assessment" at bounding box center [472, 180] width 453 height 29
click at [246, 162] on input "b. Employ Communication Styles Assessment" at bounding box center [246, 157] width 0 height 9
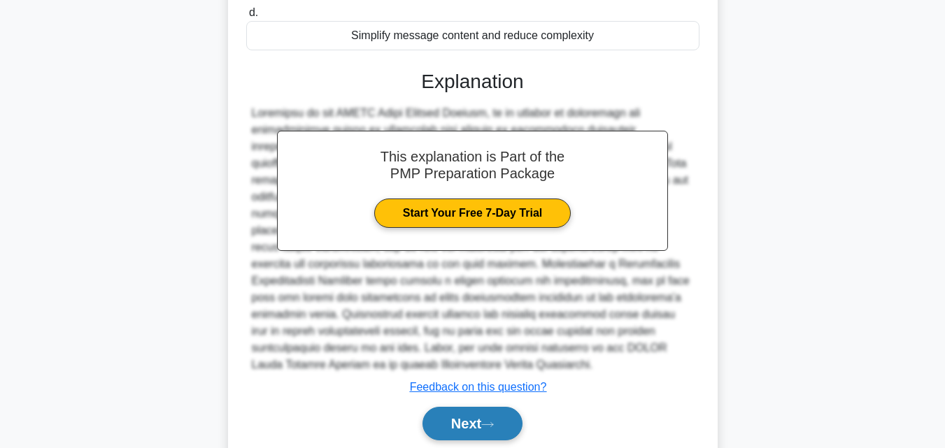
scroll to position [398, 0]
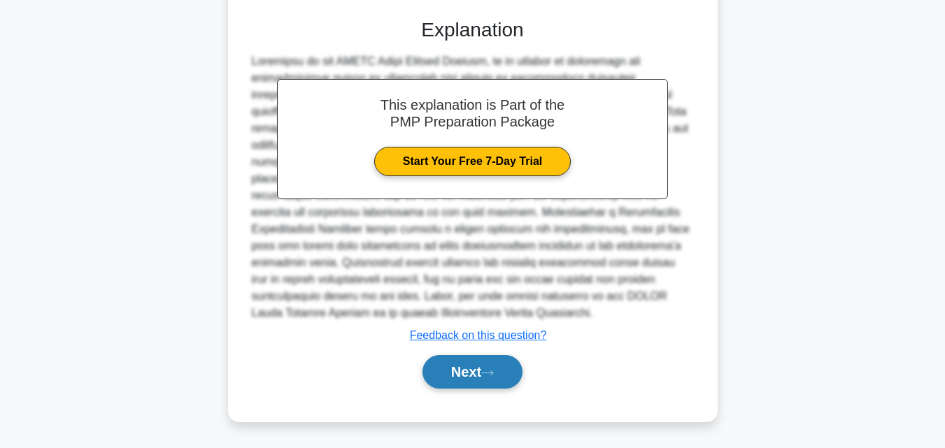
click at [473, 384] on button "Next" at bounding box center [472, 372] width 100 height 34
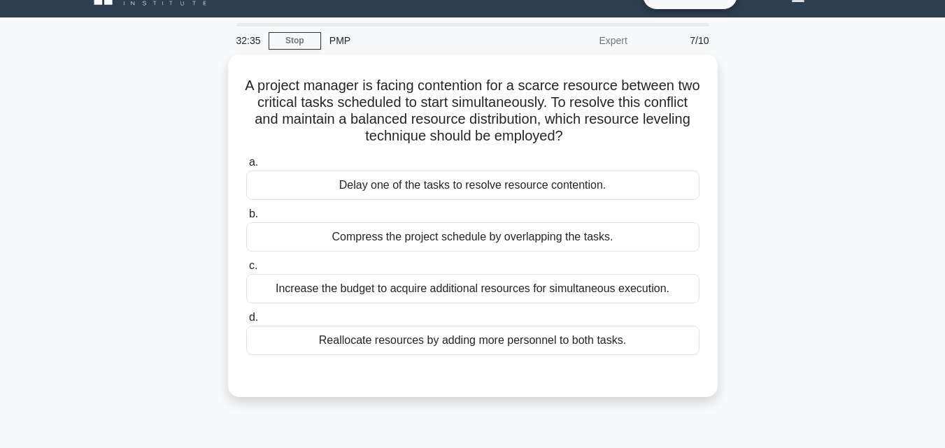
scroll to position [0, 0]
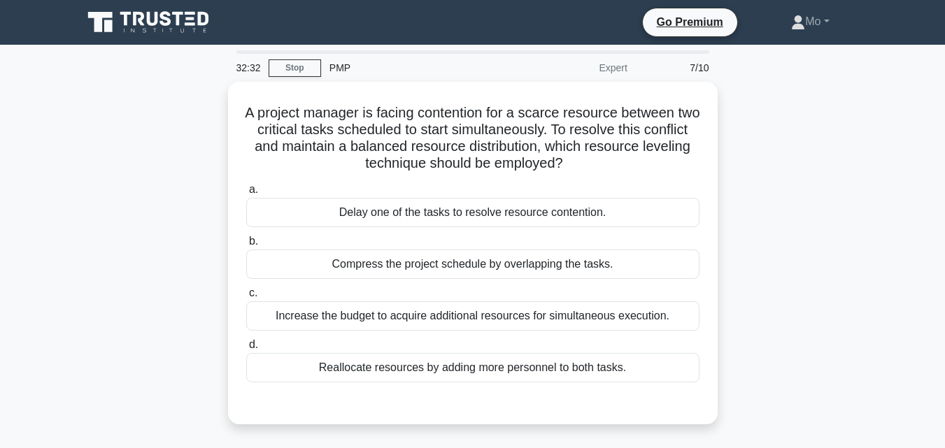
drag, startPoint x: 634, startPoint y: 356, endPoint x: 175, endPoint y: 110, distance: 521.2
click at [175, 110] on div "A project manager is facing contention for a scarce resource between two critic…" at bounding box center [472, 261] width 797 height 359
copy div "A project manager is facing contention for a scarce resource between two critic…"
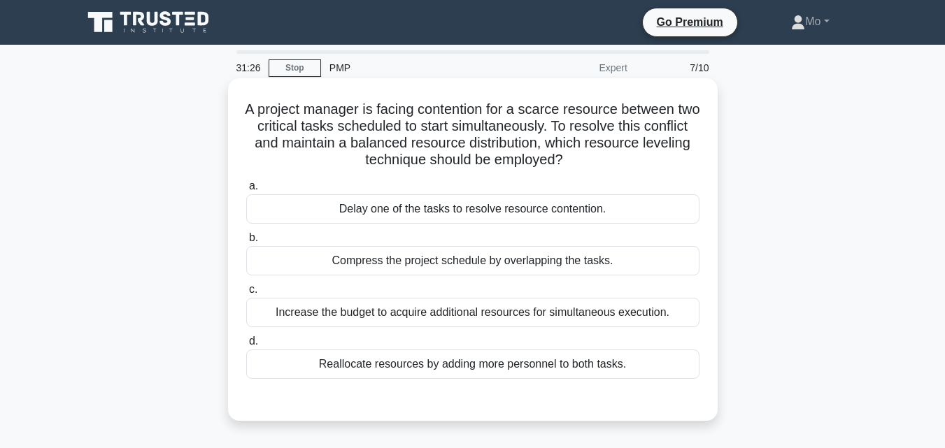
click at [432, 205] on div "Delay one of the tasks to resolve resource contention." at bounding box center [472, 208] width 453 height 29
click at [246, 191] on input "a. Delay one of the tasks to resolve resource contention." at bounding box center [246, 186] width 0 height 9
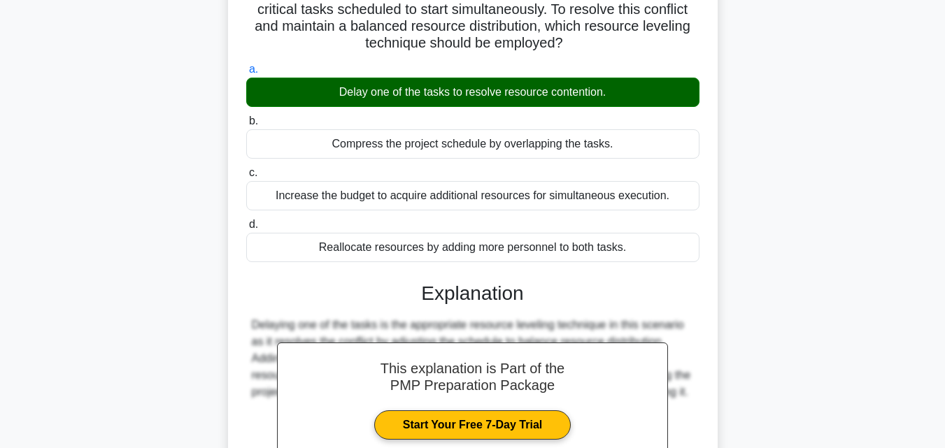
scroll to position [280, 0]
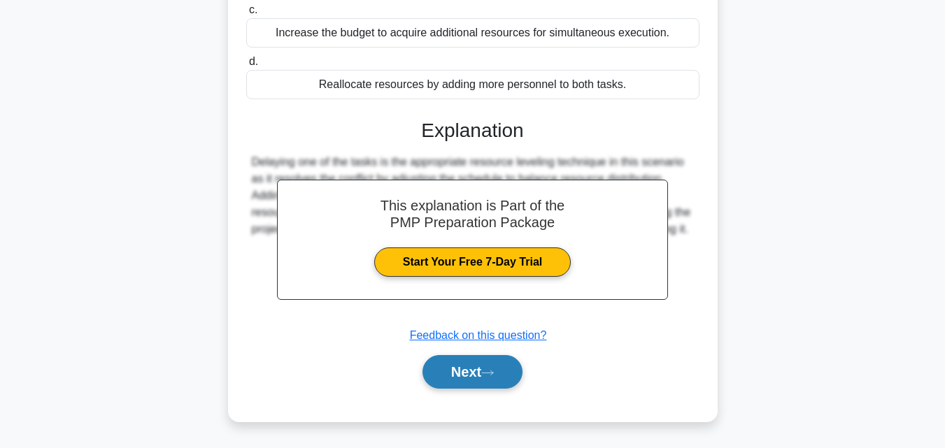
click at [494, 373] on icon at bounding box center [487, 373] width 13 height 8
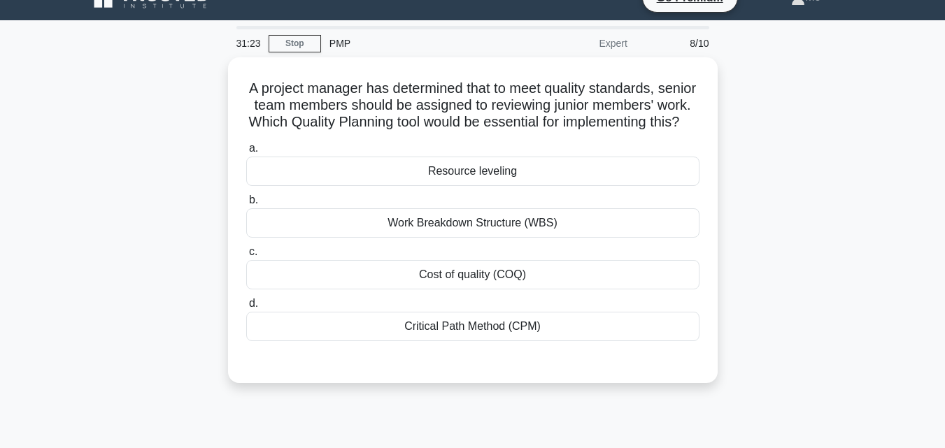
scroll to position [0, 0]
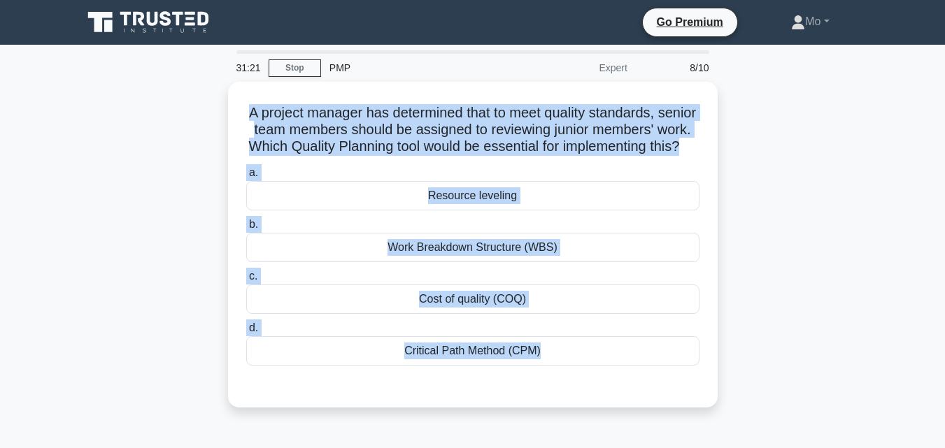
drag, startPoint x: 620, startPoint y: 390, endPoint x: 211, endPoint y: 115, distance: 492.8
click at [211, 115] on div "A project manager has determined that to meet quality standards, senior team me…" at bounding box center [472, 253] width 797 height 343
copy div "A project manager has determined that to meet quality standards, senior team me…"
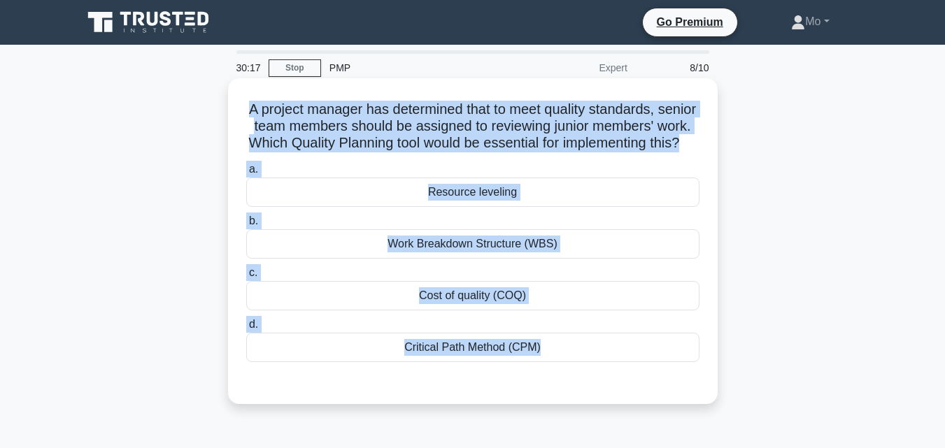
click at [461, 202] on div "Resource leveling" at bounding box center [472, 192] width 453 height 29
click at [246, 174] on input "a. Resource leveling" at bounding box center [246, 169] width 0 height 9
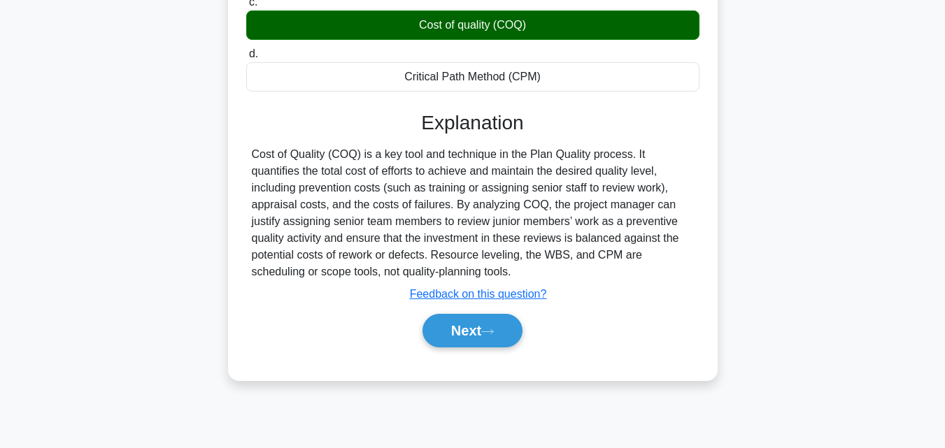
scroll to position [280, 0]
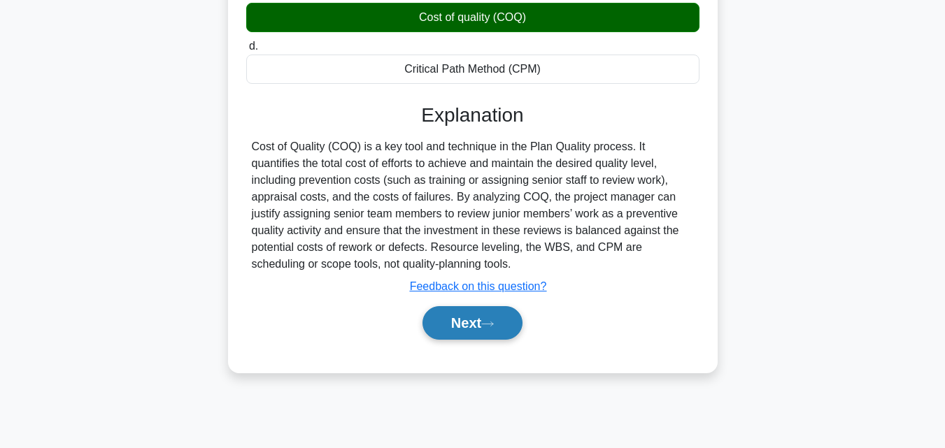
click at [455, 337] on button "Next" at bounding box center [472, 323] width 100 height 34
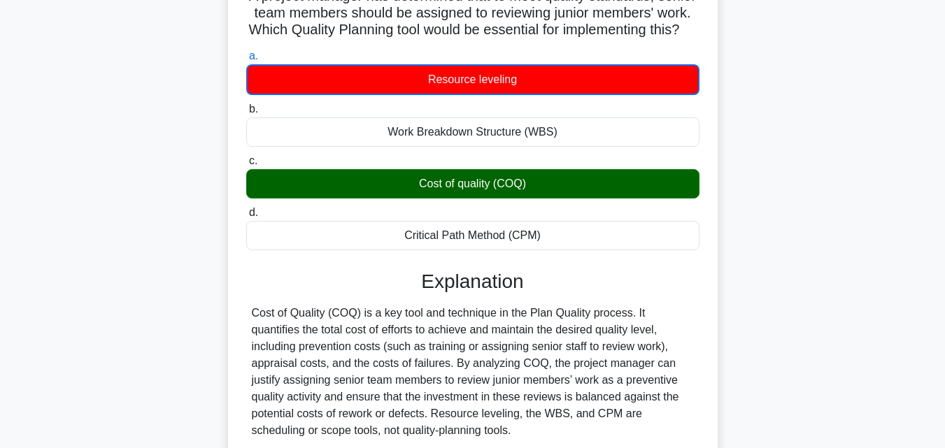
scroll to position [0, 0]
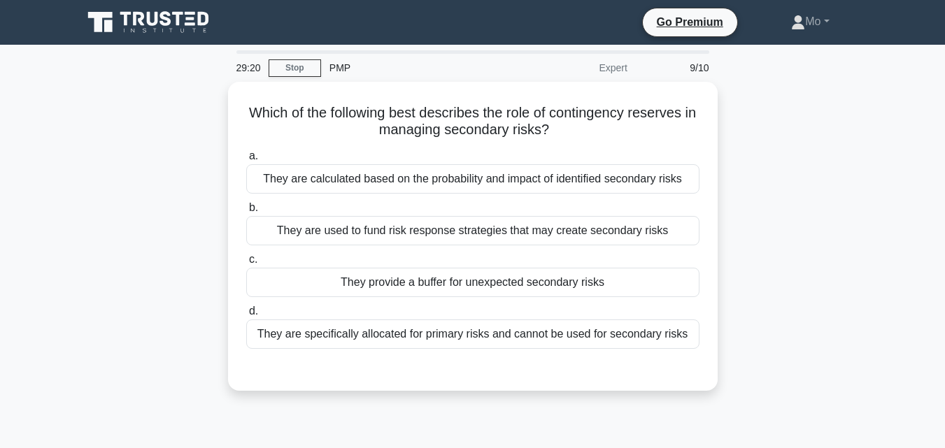
drag, startPoint x: 705, startPoint y: 338, endPoint x: 203, endPoint y: 106, distance: 552.2
click at [203, 106] on div "Which of the following best describes the role of contingency reserves in manag…" at bounding box center [472, 245] width 797 height 326
copy div "Which of the following best describes the role of contingency reserves in manag…"
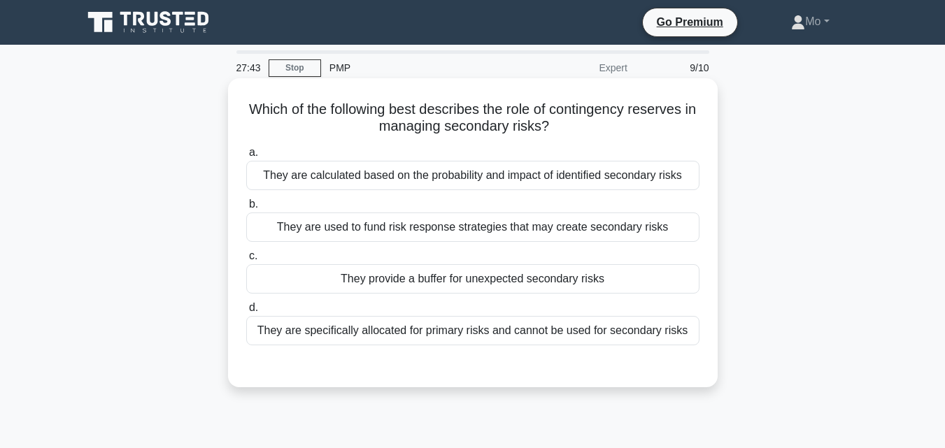
click at [430, 284] on div "They provide a buffer for unexpected secondary risks" at bounding box center [472, 278] width 453 height 29
click at [246, 261] on input "c. They provide a buffer for unexpected secondary risks" at bounding box center [246, 256] width 0 height 9
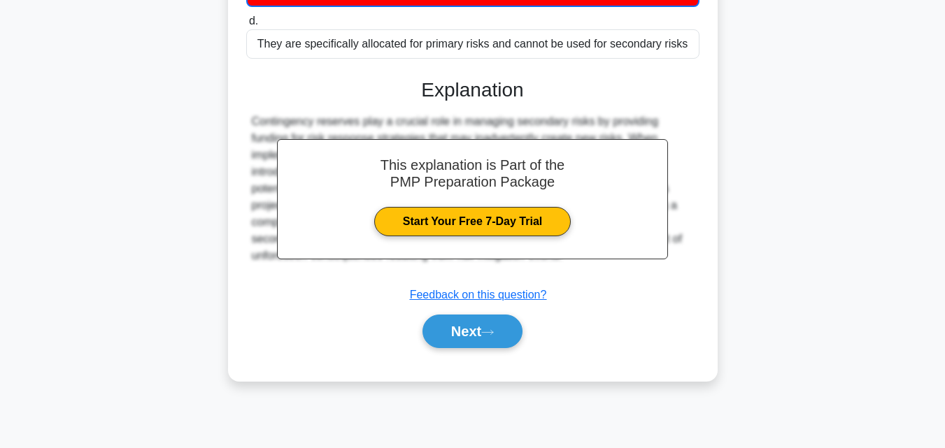
scroll to position [307, 0]
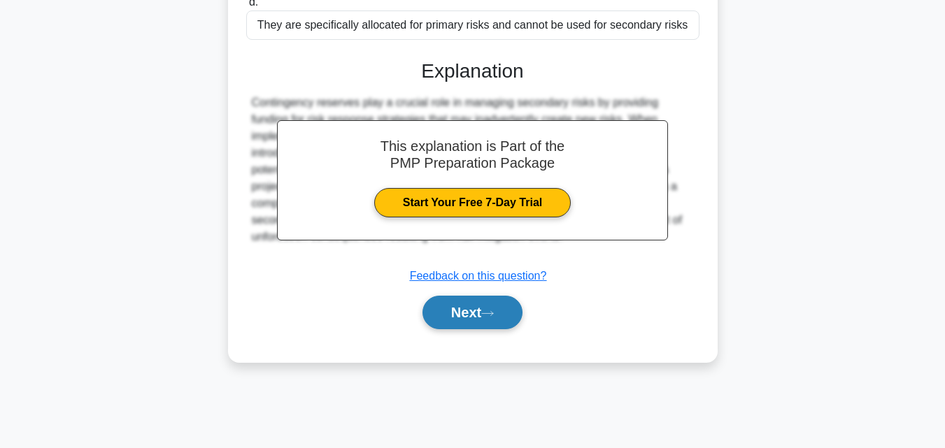
click at [483, 314] on button "Next" at bounding box center [472, 313] width 100 height 34
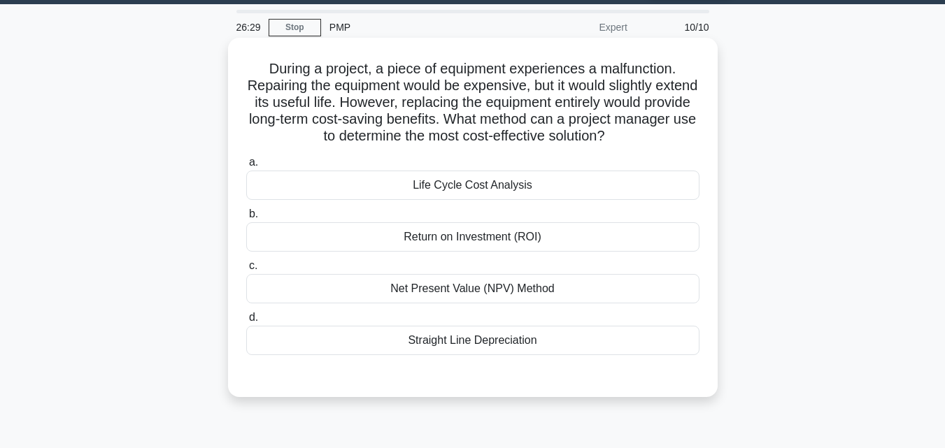
scroll to position [27, 0]
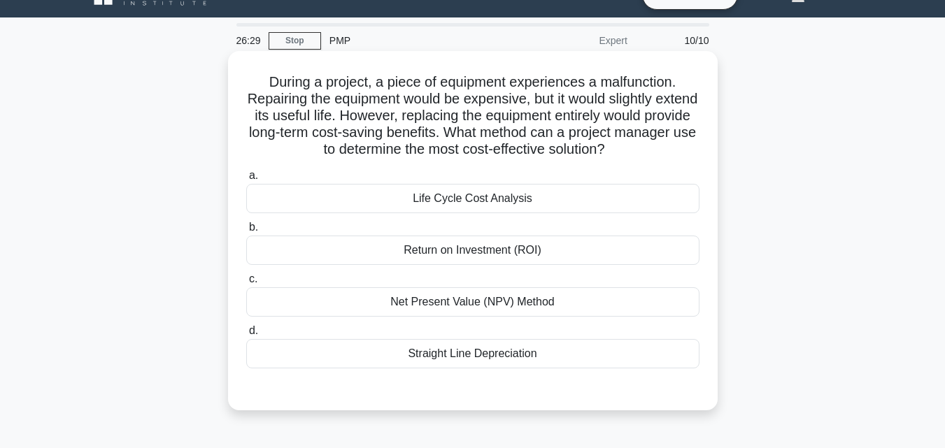
click at [524, 342] on div "Straight Line Depreciation" at bounding box center [472, 353] width 453 height 29
click at [246, 336] on input "d. Straight Line Depreciation" at bounding box center [246, 331] width 0 height 9
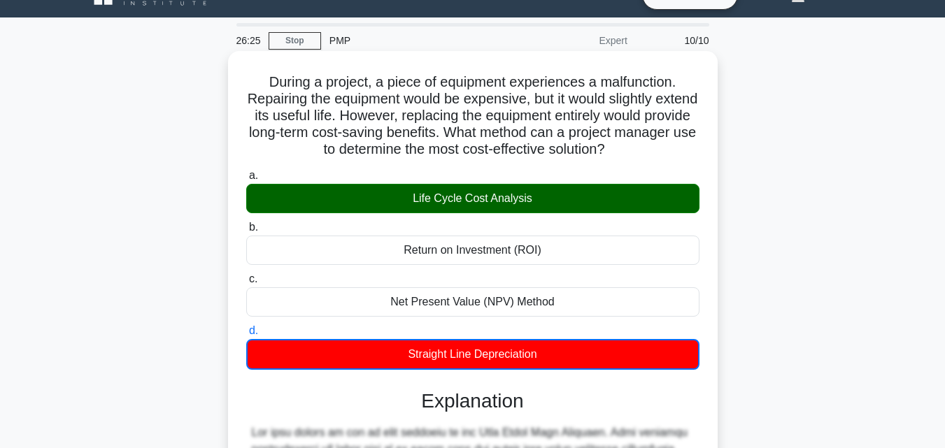
drag, startPoint x: 624, startPoint y: 364, endPoint x: 258, endPoint y: 73, distance: 467.3
click at [258, 73] on div "During a project, a piece of equipment experiences a malfunction. Repairing the…" at bounding box center [473, 397] width 478 height 680
copy div "During a project, a piece of equipment experiences a malfunction. Repairing the…"
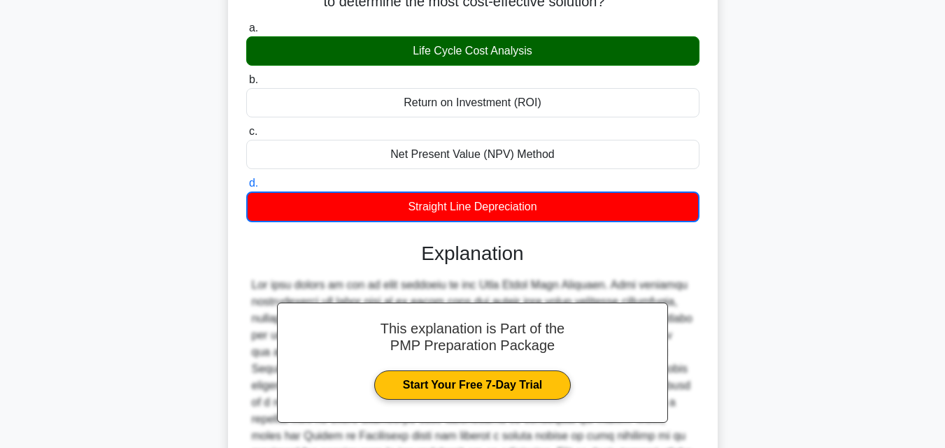
scroll to position [307, 0]
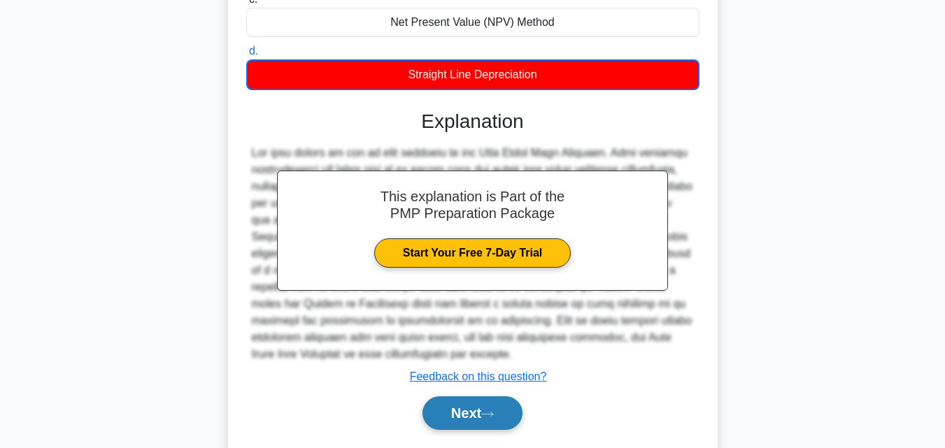
click at [480, 413] on button "Next" at bounding box center [472, 413] width 100 height 34
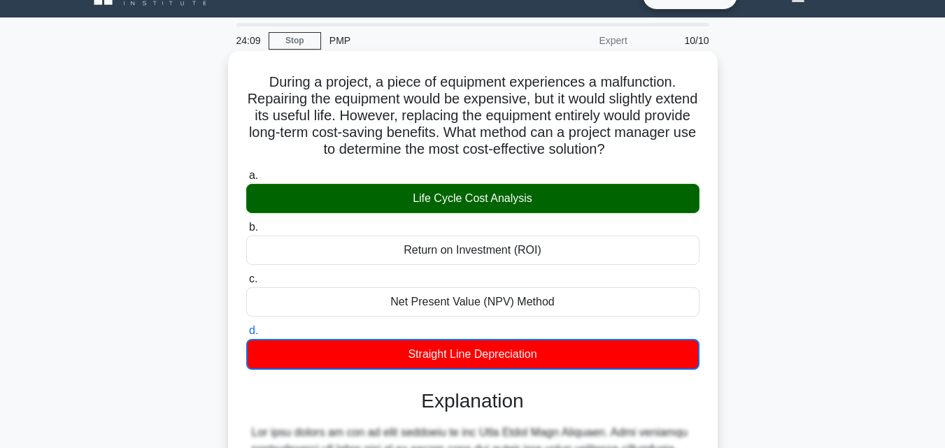
scroll to position [0, 0]
